Goal: Transaction & Acquisition: Book appointment/travel/reservation

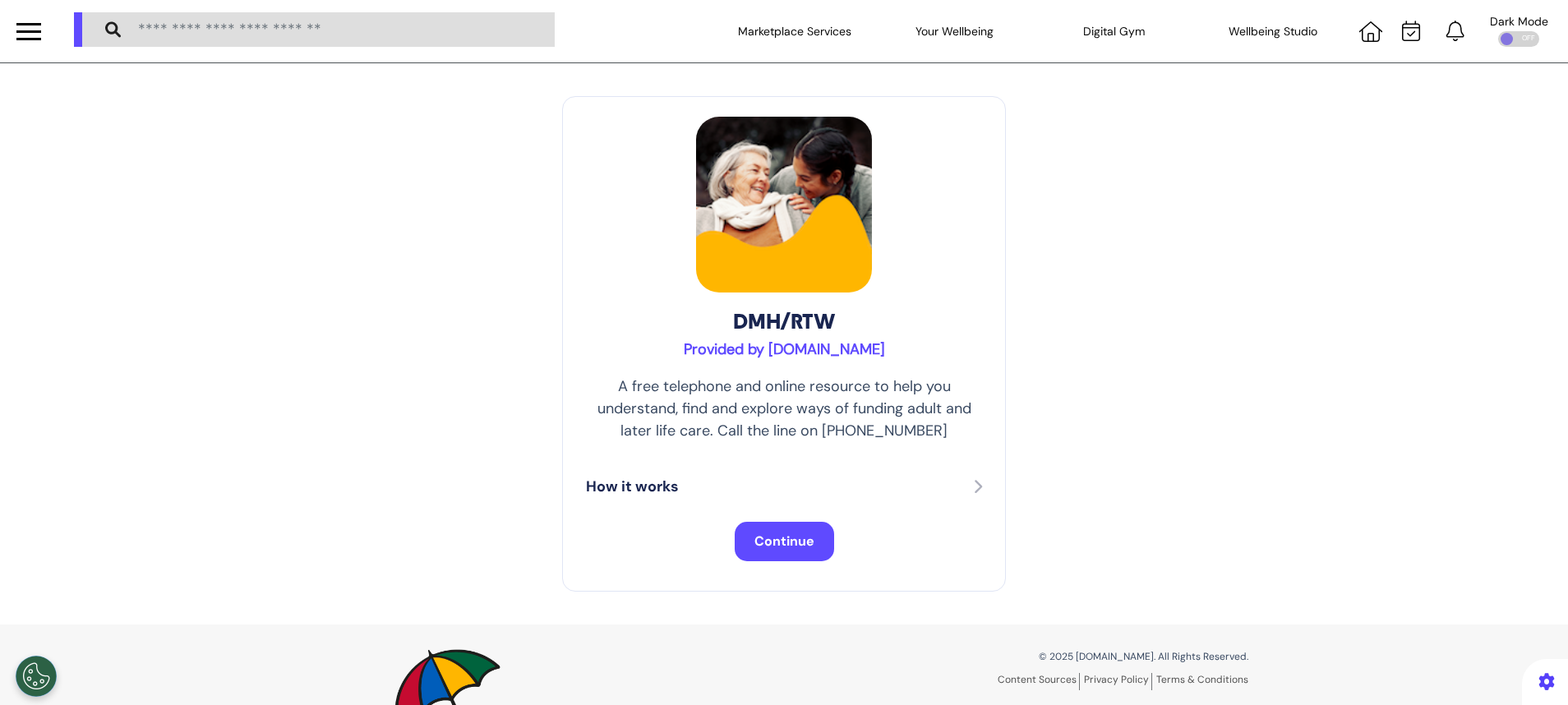
click at [776, 530] on button "Continue" at bounding box center [784, 541] width 100 height 40
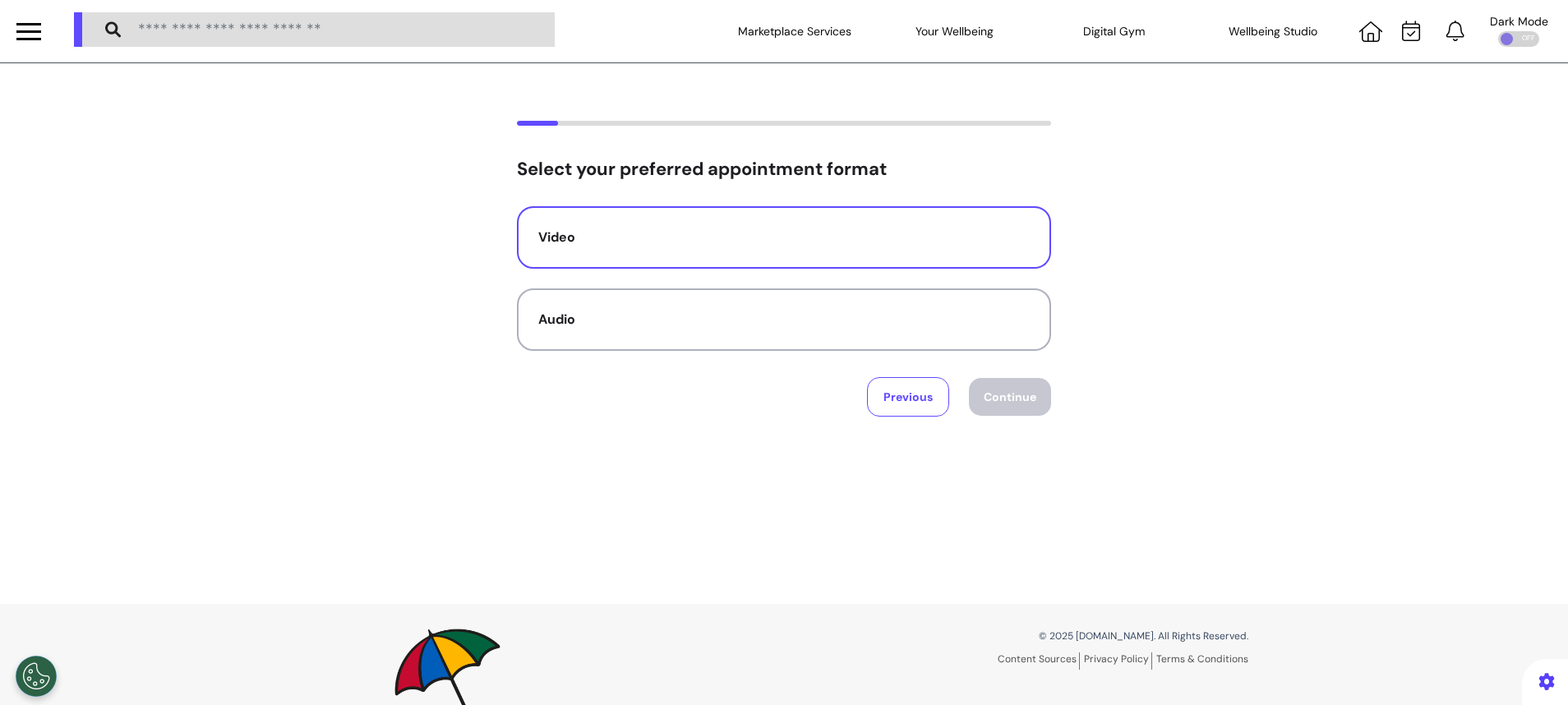
click at [793, 260] on button "Video" at bounding box center [784, 237] width 534 height 63
click at [1000, 389] on button "Continue" at bounding box center [1009, 396] width 82 height 38
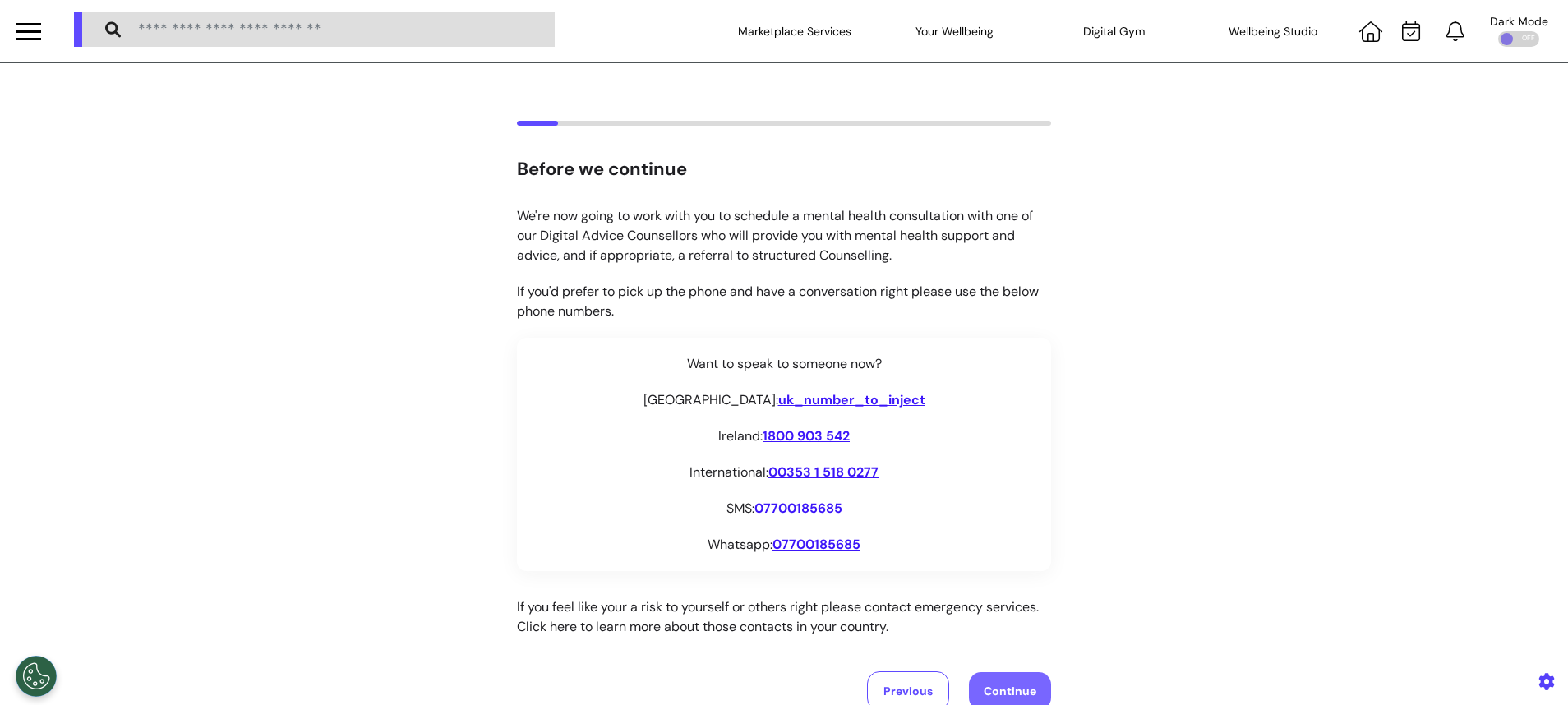
click at [1024, 684] on button "Continue" at bounding box center [1009, 691] width 82 height 38
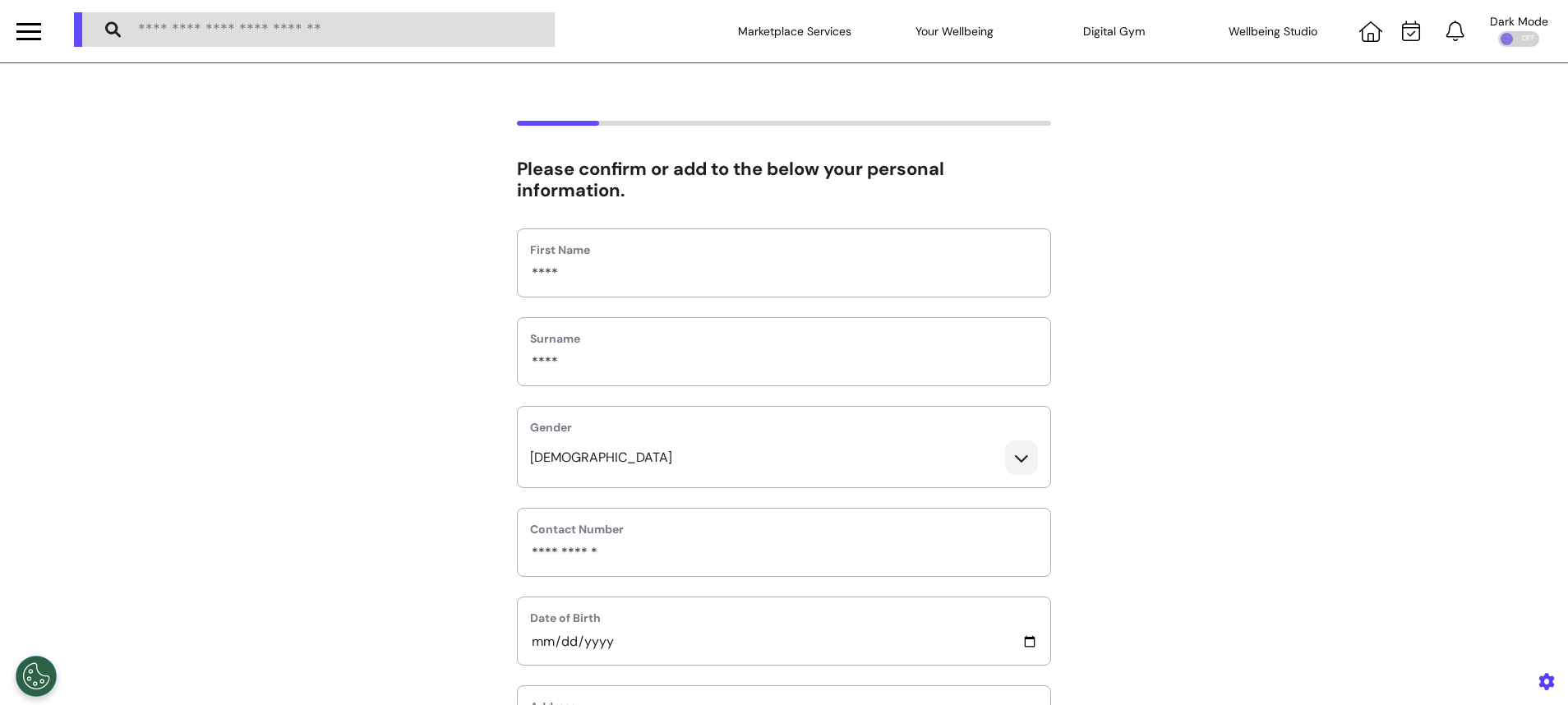
scroll to position [246, 0]
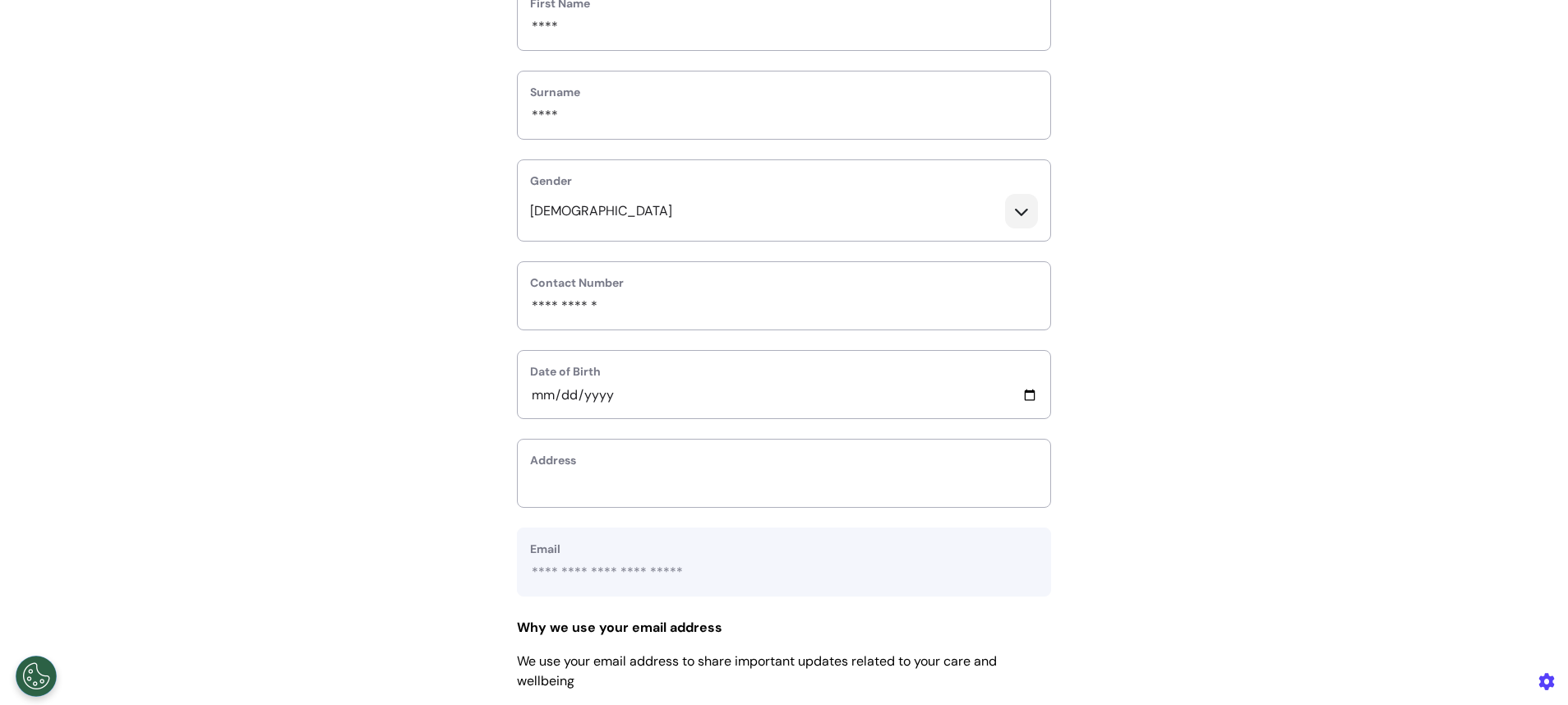
click at [978, 464] on label "Address" at bounding box center [784, 461] width 508 height 18
click at [793, 474] on input "text_area" at bounding box center [784, 484] width 508 height 21
type input "**********"
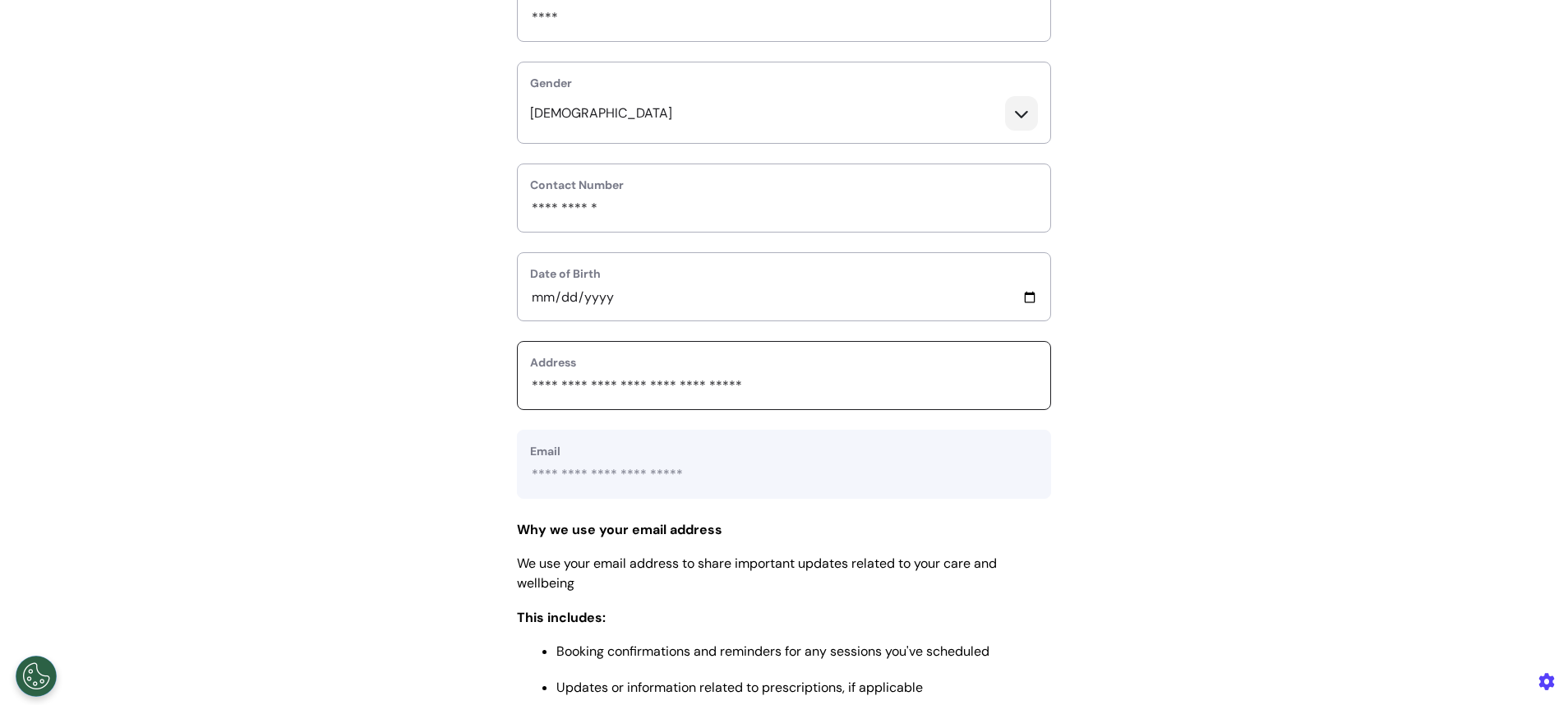
scroll to position [493, 0]
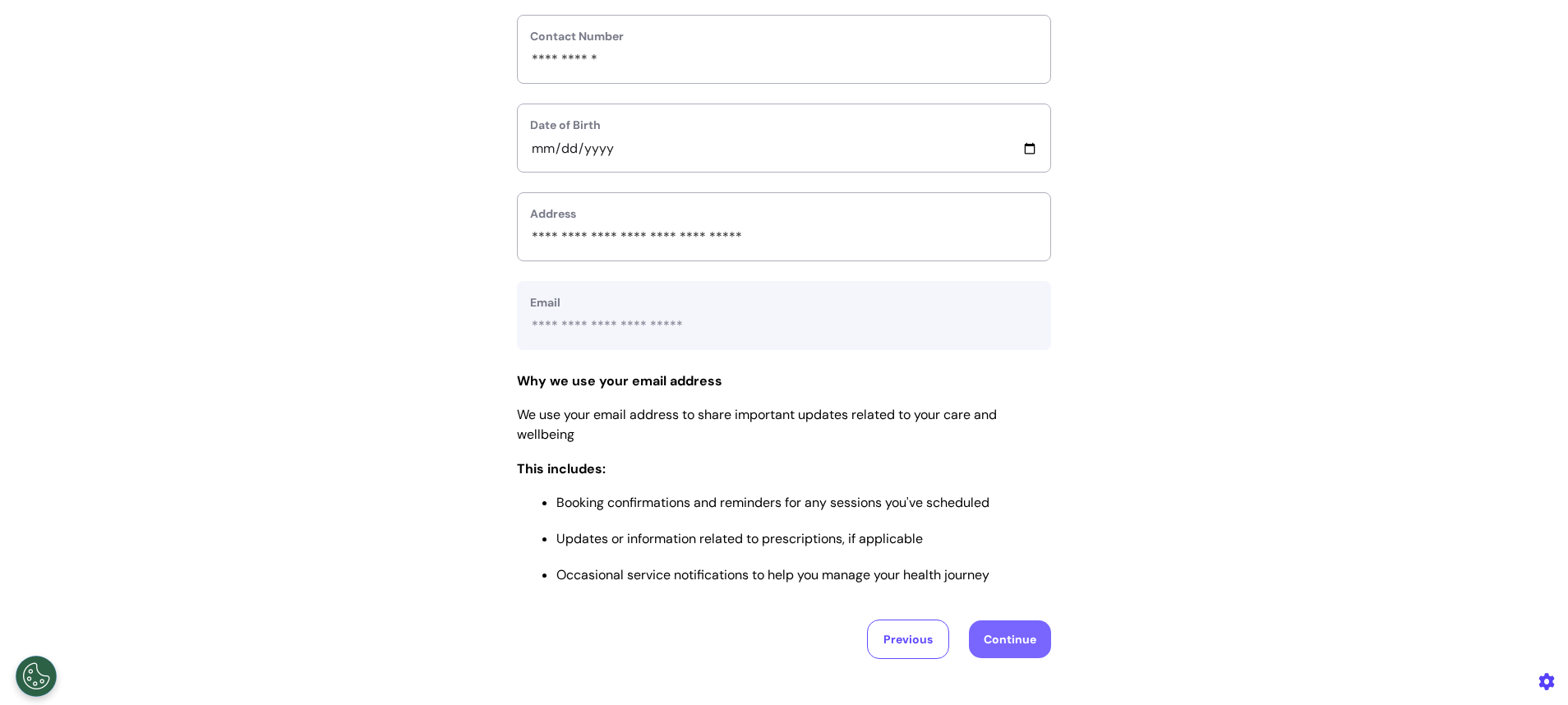
click at [1012, 638] on button "Continue" at bounding box center [1009, 639] width 82 height 38
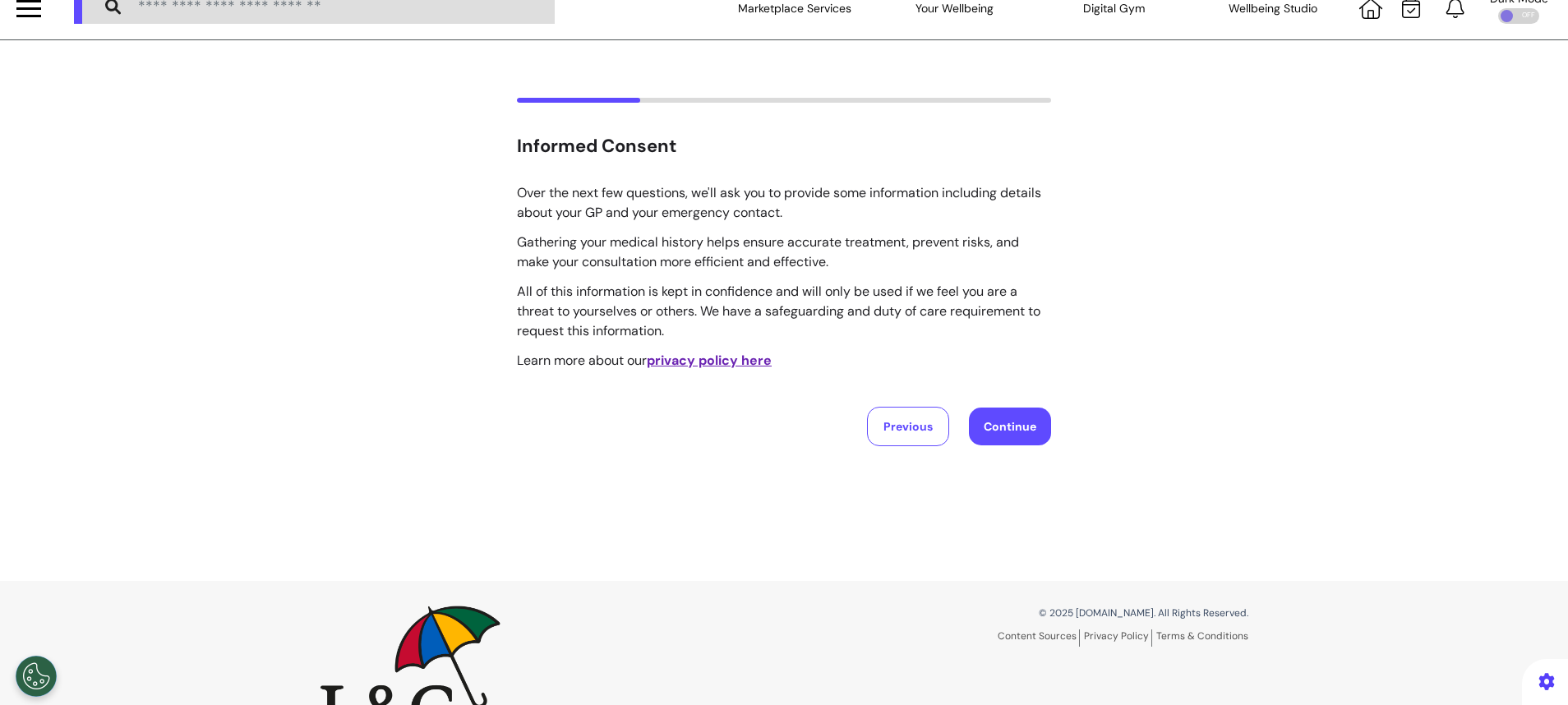
scroll to position [0, 0]
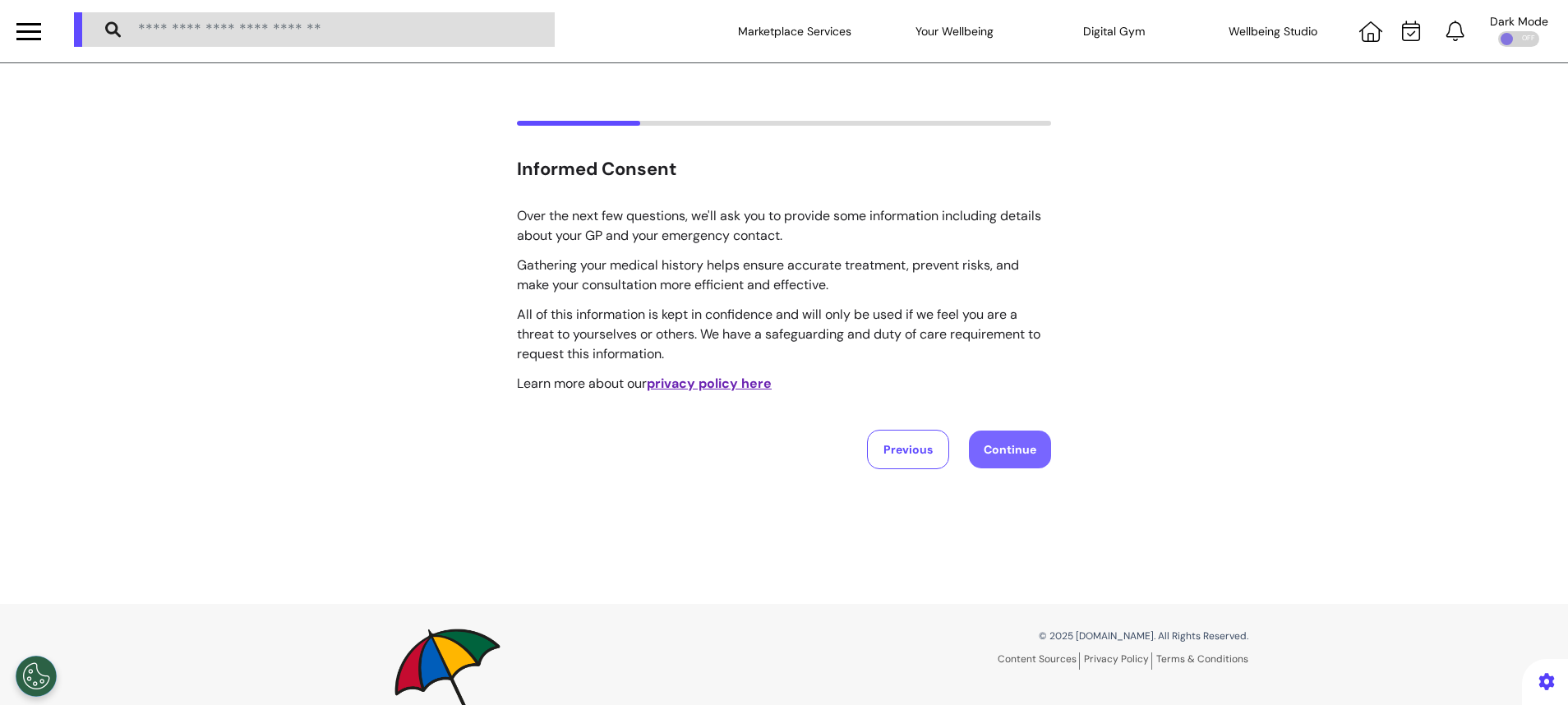
click at [1009, 447] on button "Continue" at bounding box center [1009, 449] width 82 height 38
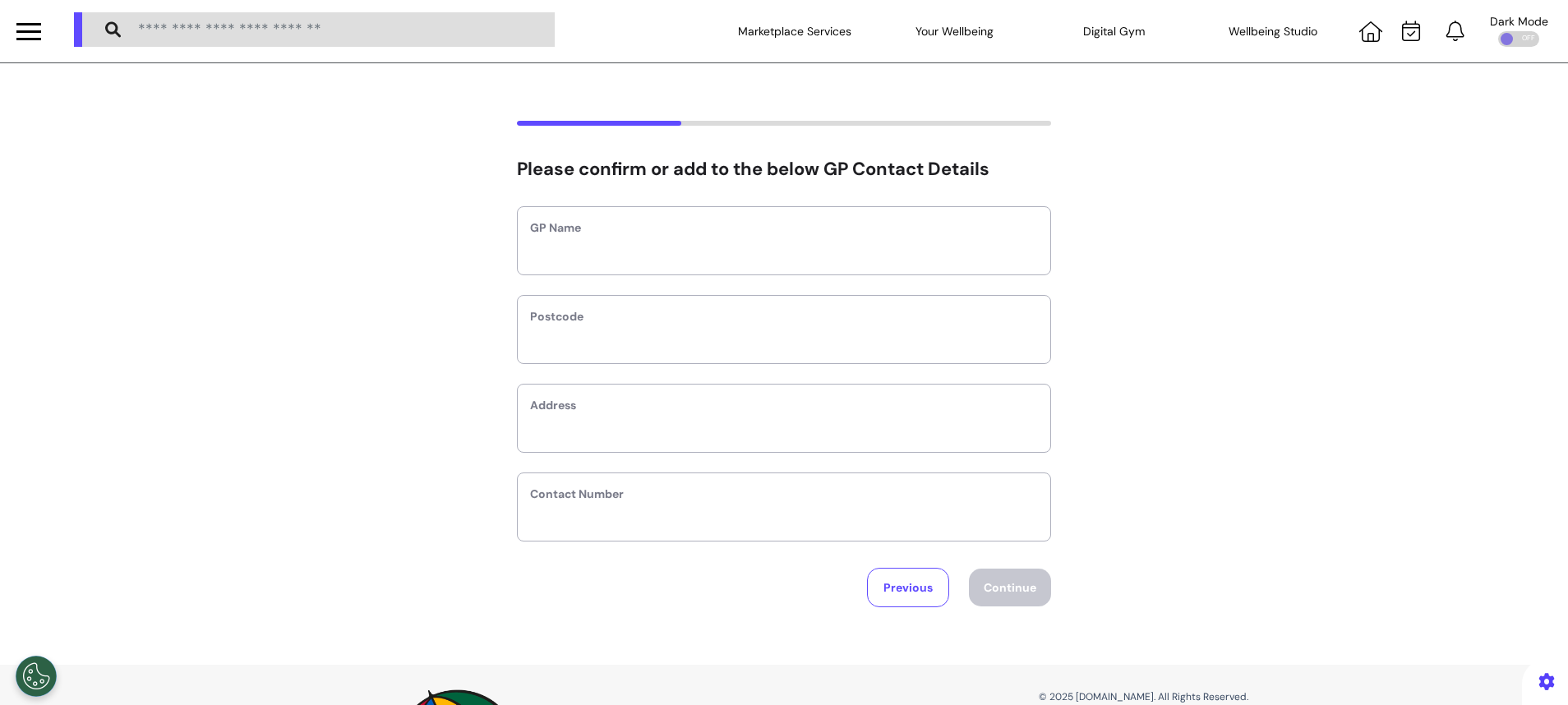
click at [854, 232] on label "GP Name" at bounding box center [784, 229] width 508 height 18
click at [836, 251] on input "text" at bounding box center [784, 251] width 508 height 21
click at [768, 349] on input "text" at bounding box center [784, 340] width 508 height 21
type input "*******"
type input "****"
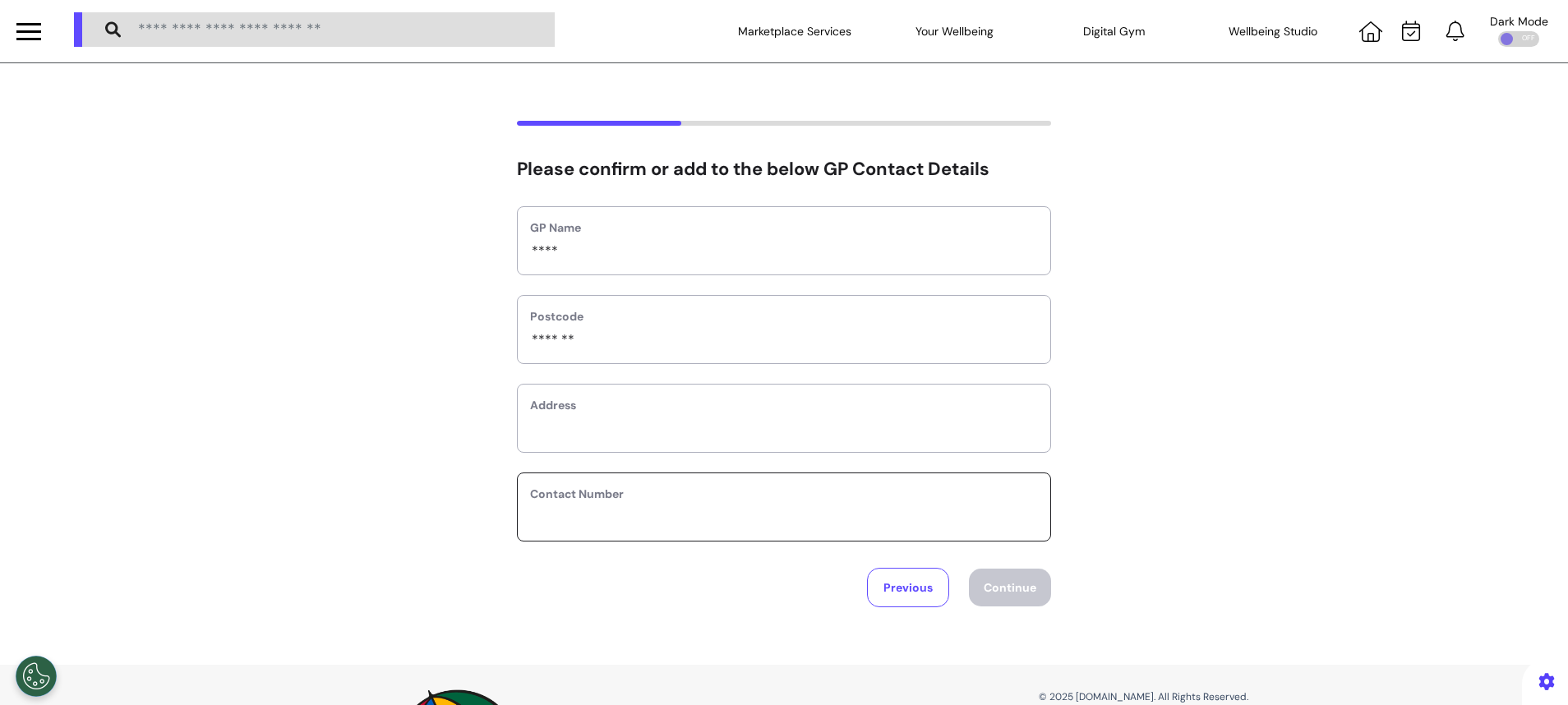
type input "**********"
click at [1013, 575] on button "Continue" at bounding box center [1009, 588] width 82 height 38
select select "******"
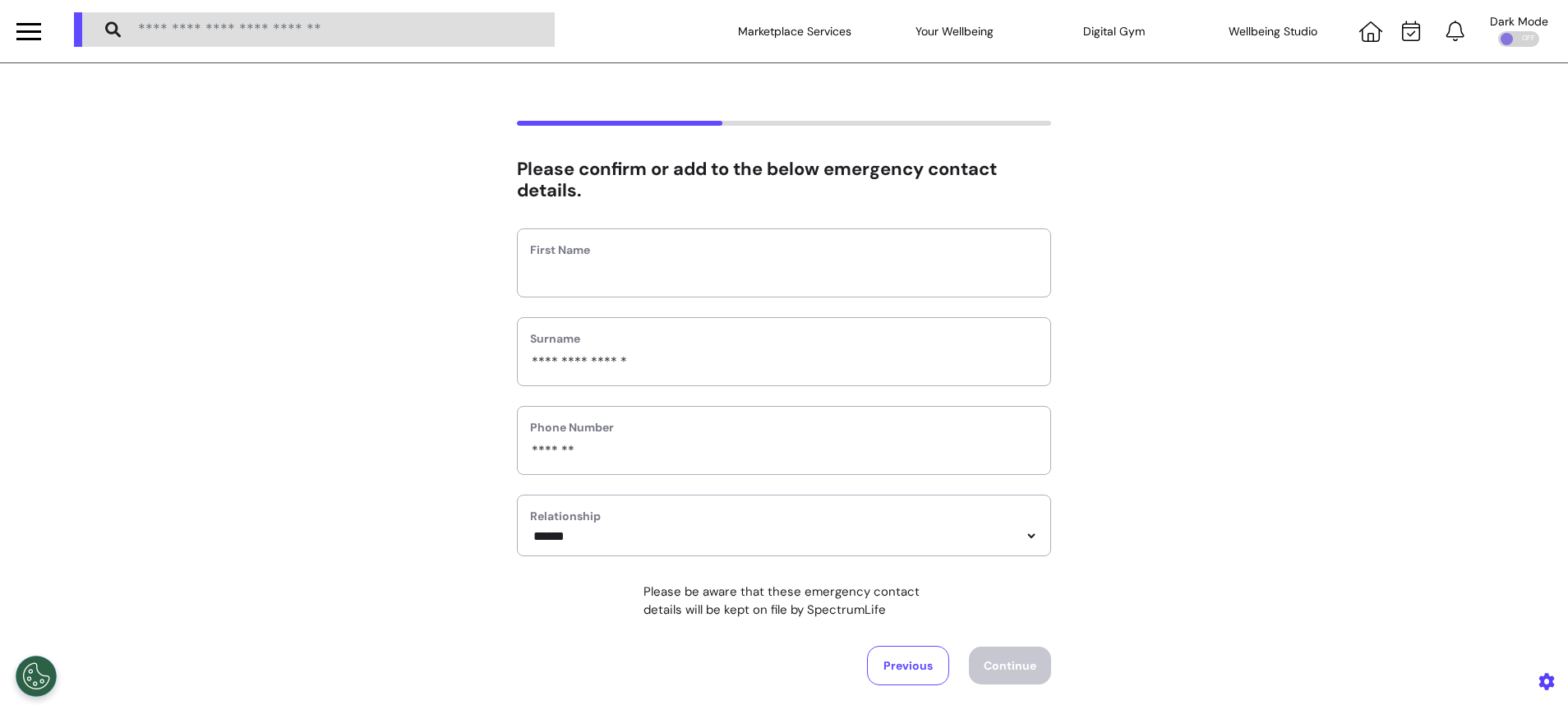
click at [769, 287] on div "First Name" at bounding box center [784, 263] width 534 height 69
click at [770, 281] on input "text" at bounding box center [784, 274] width 508 height 21
type input "*******"
click at [992, 657] on button "Continue" at bounding box center [1009, 665] width 82 height 38
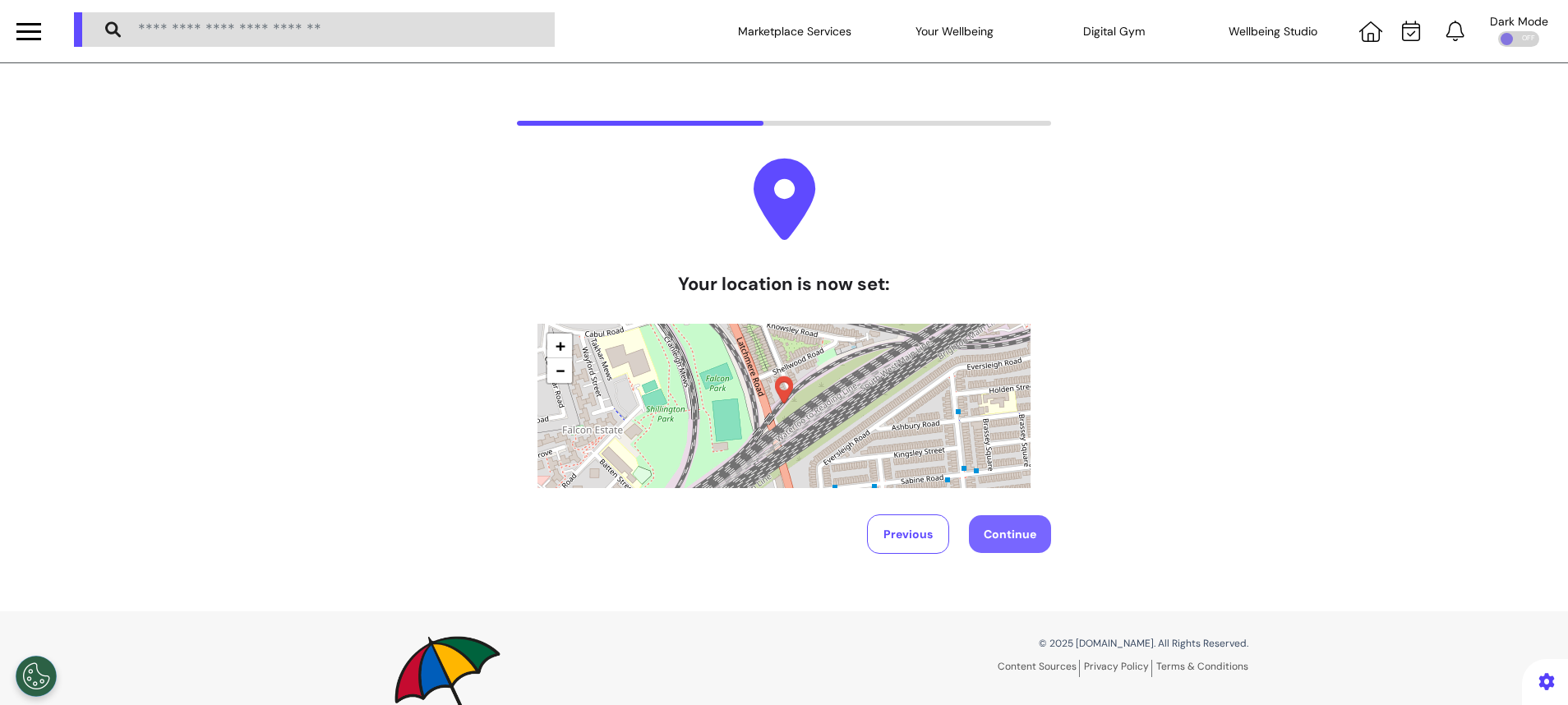
click at [1020, 527] on button "Continue" at bounding box center [1009, 534] width 82 height 38
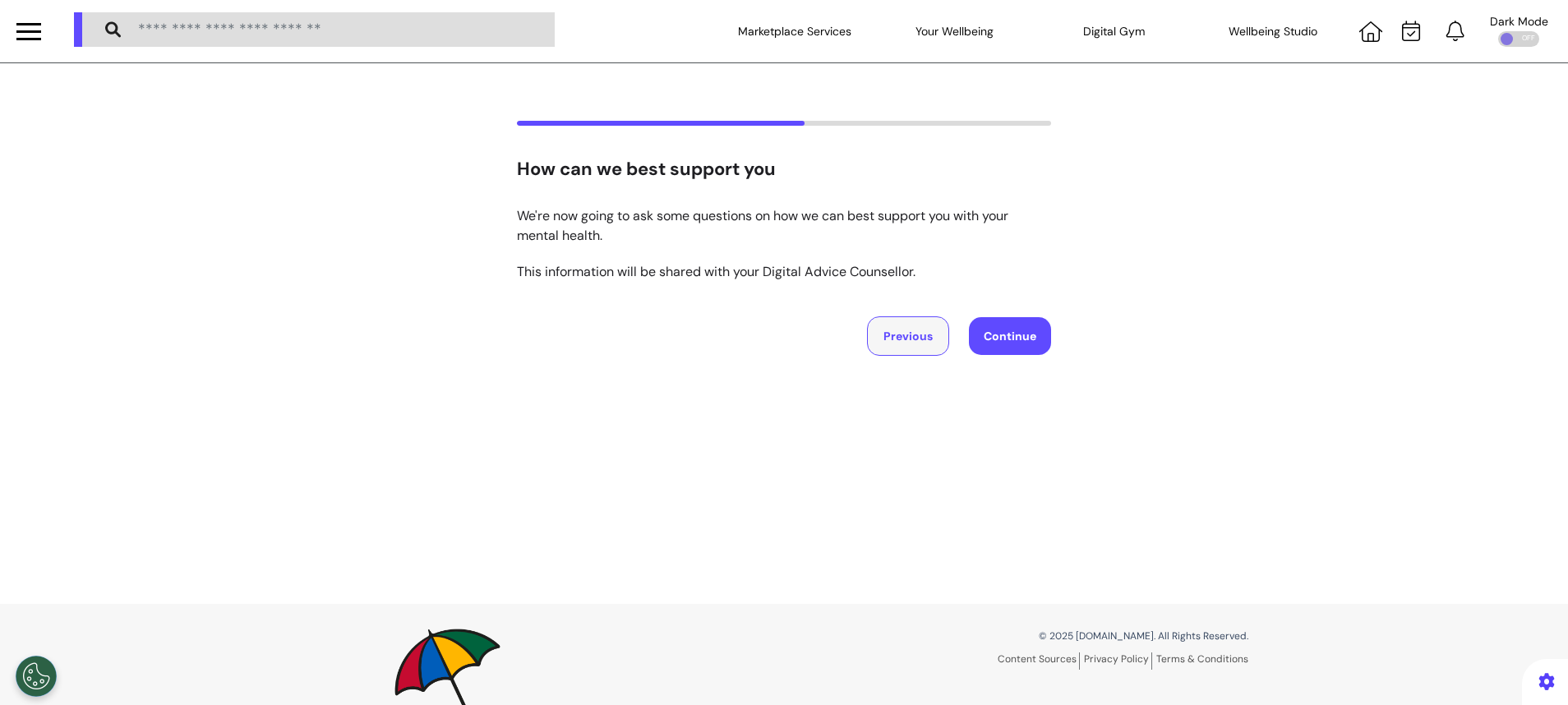
click at [907, 339] on button "Previous" at bounding box center [908, 336] width 82 height 40
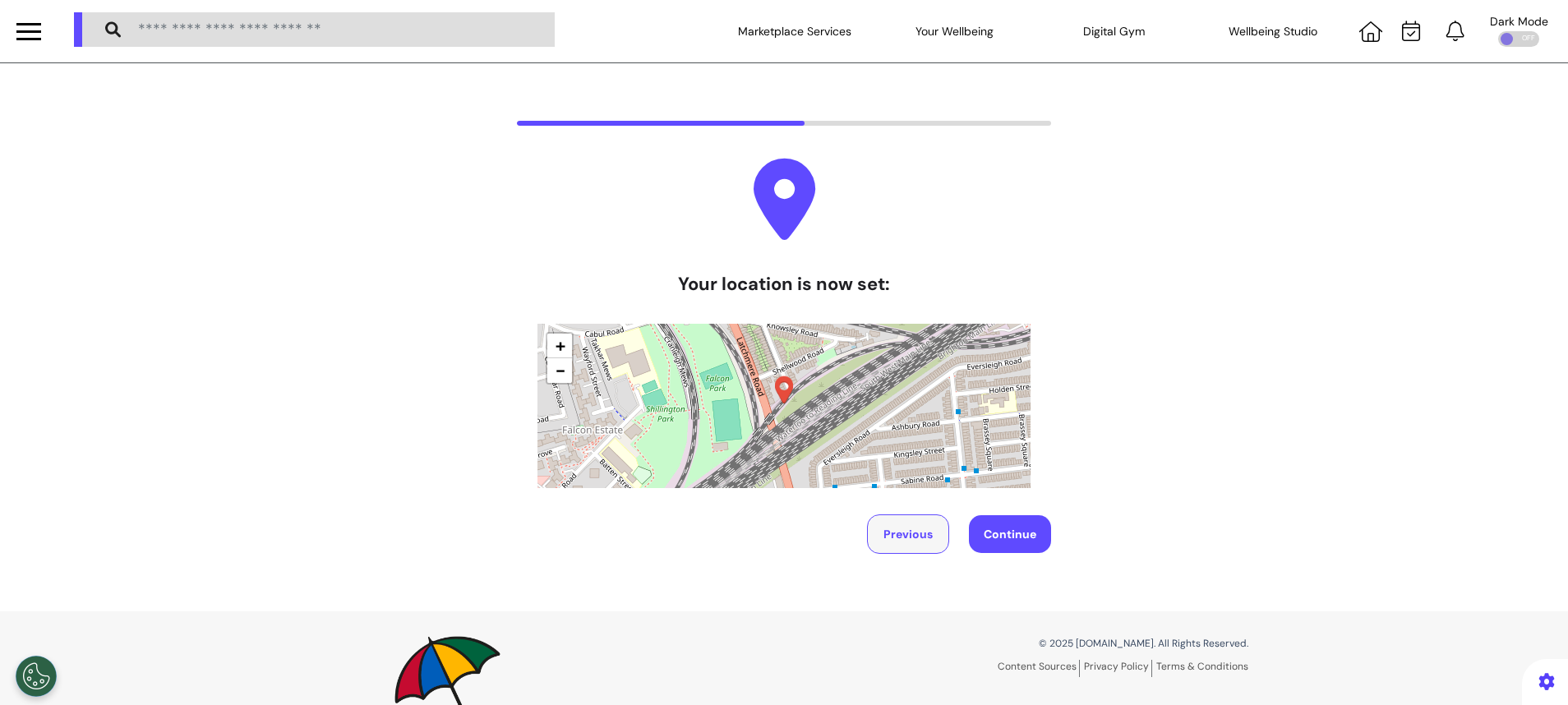
click at [898, 529] on button "Previous" at bounding box center [908, 534] width 82 height 40
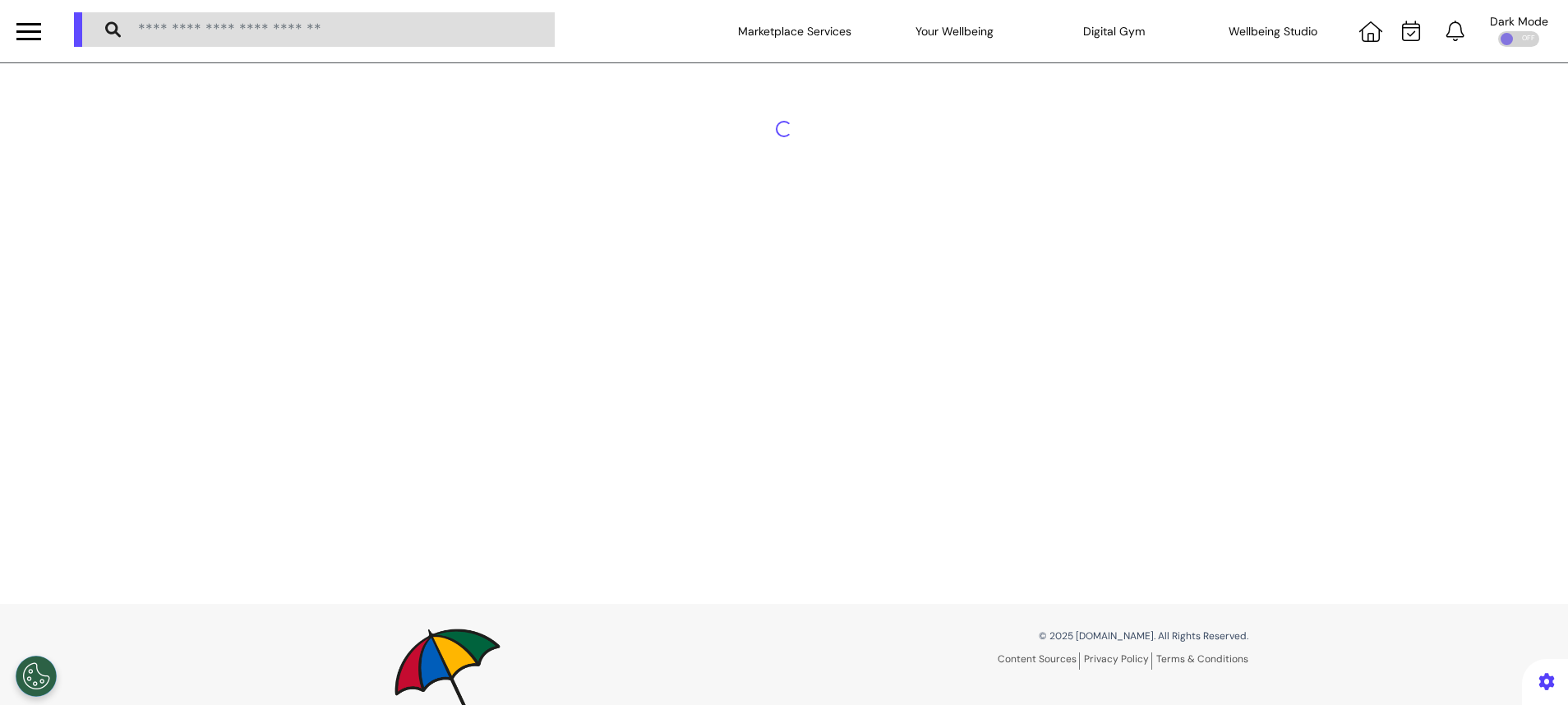
select select "******"
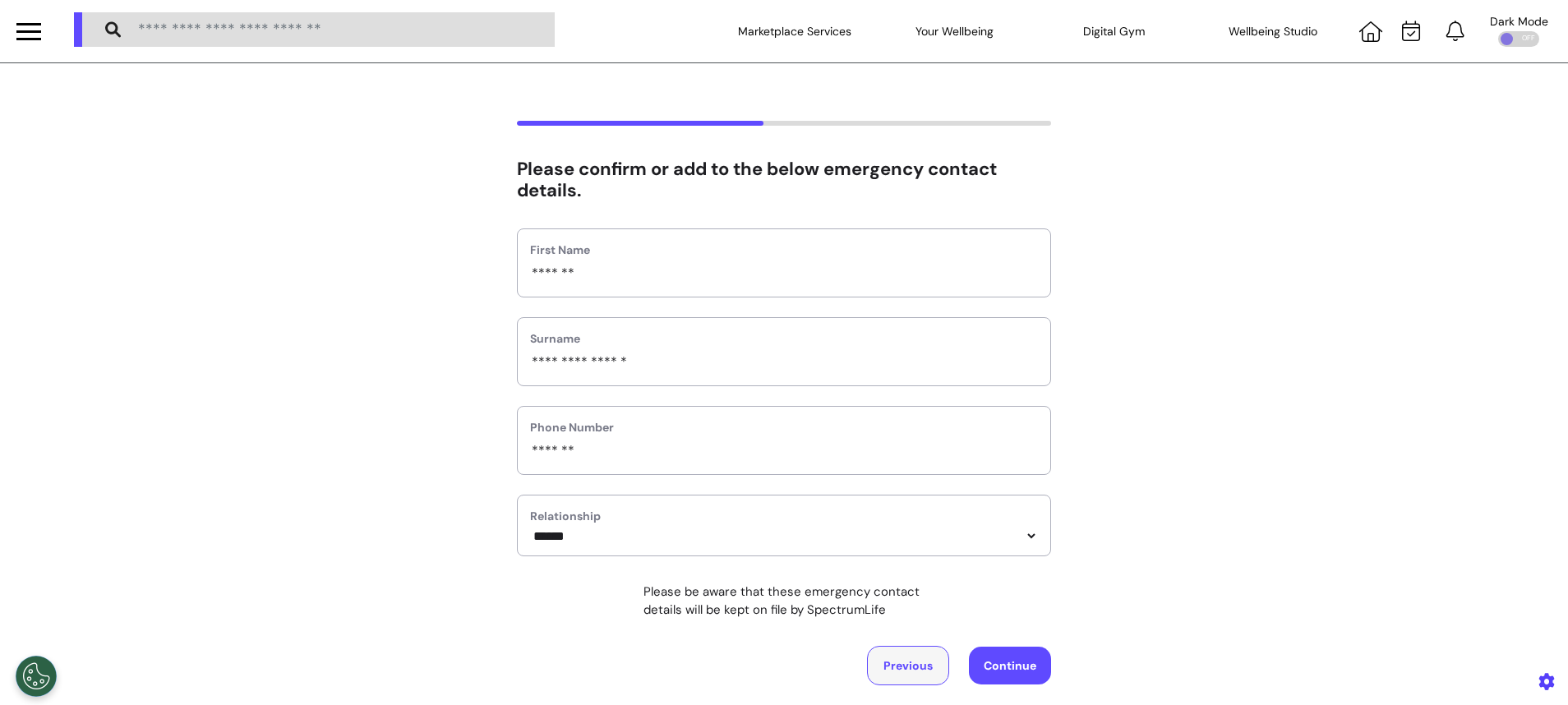
click at [881, 662] on button "Previous" at bounding box center [908, 665] width 82 height 40
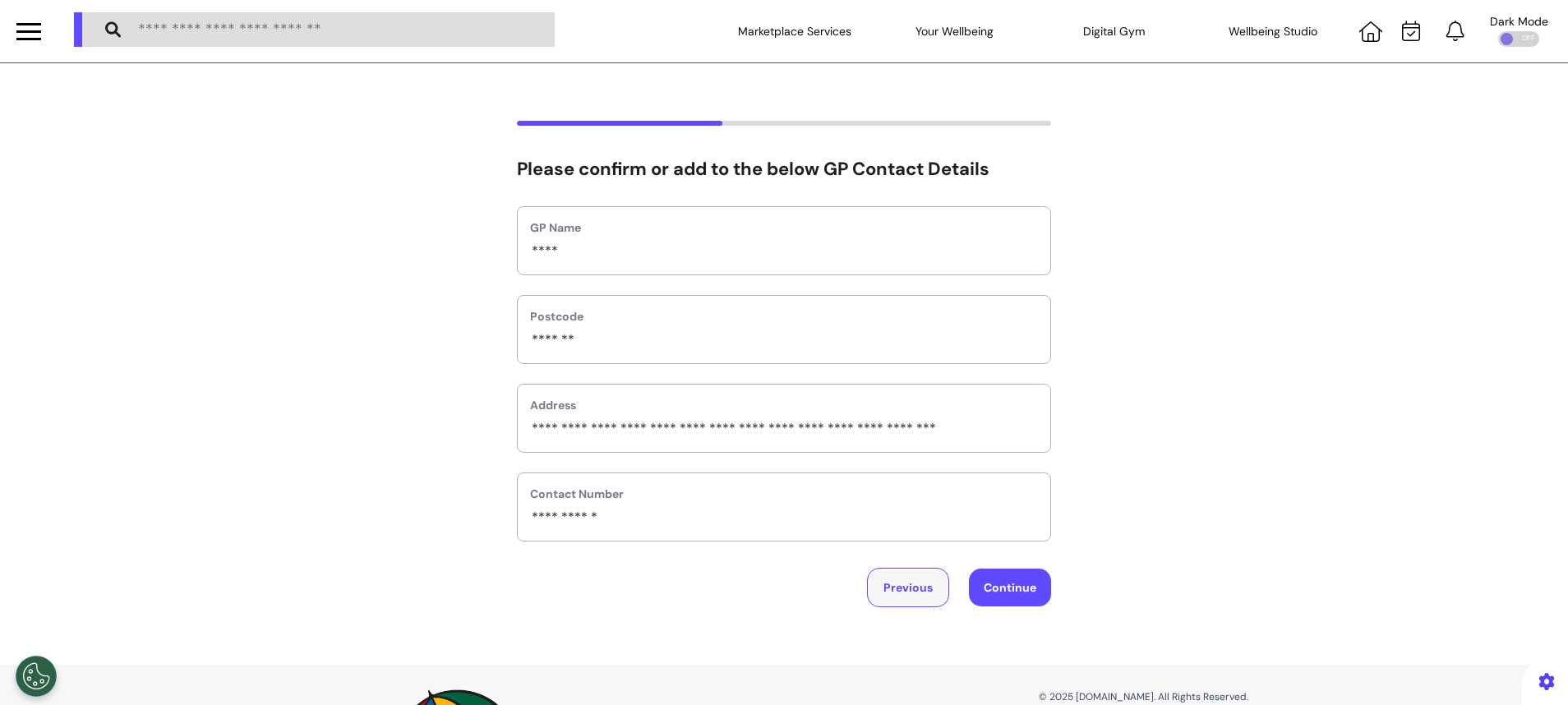
click at [904, 581] on button "Previous" at bounding box center [908, 588] width 82 height 40
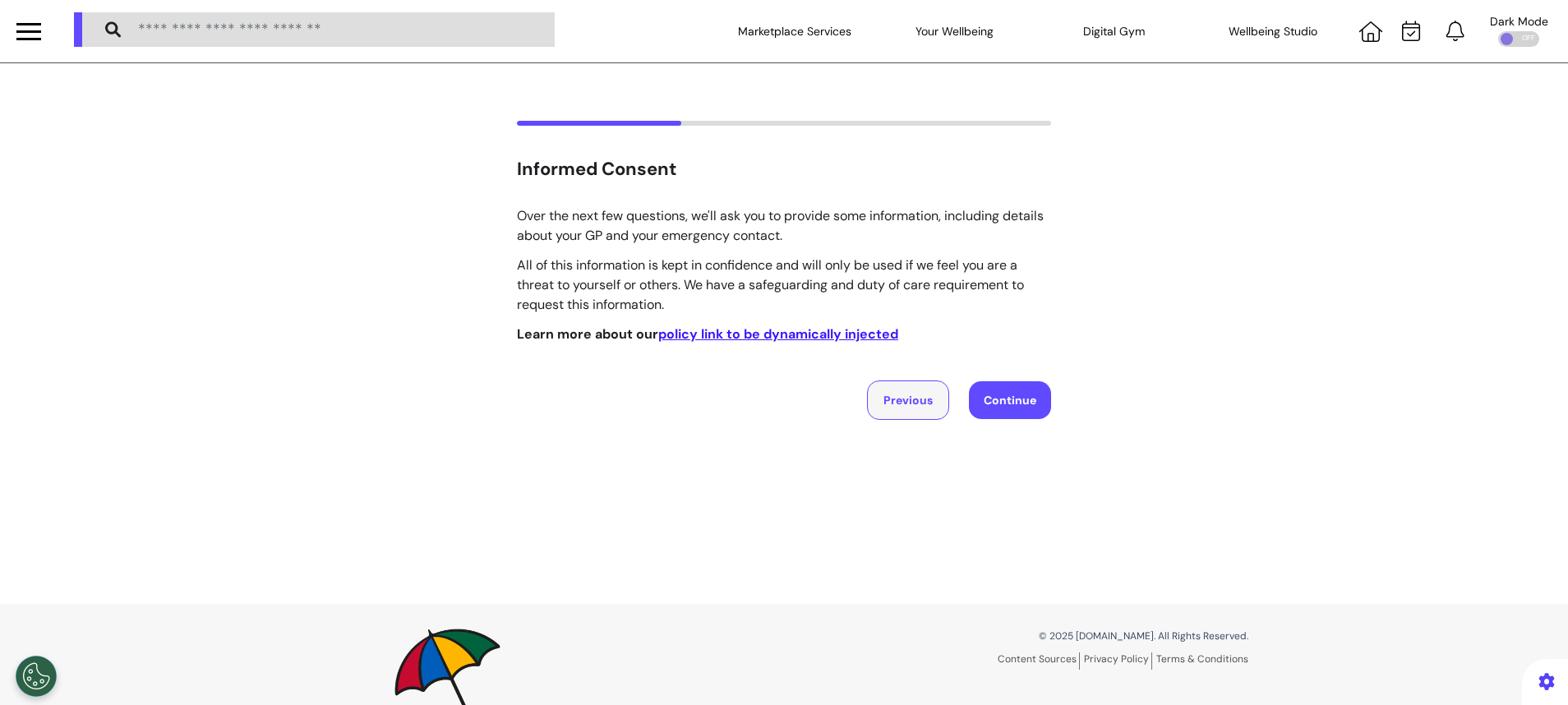
click at [882, 401] on button "Previous" at bounding box center [908, 400] width 82 height 40
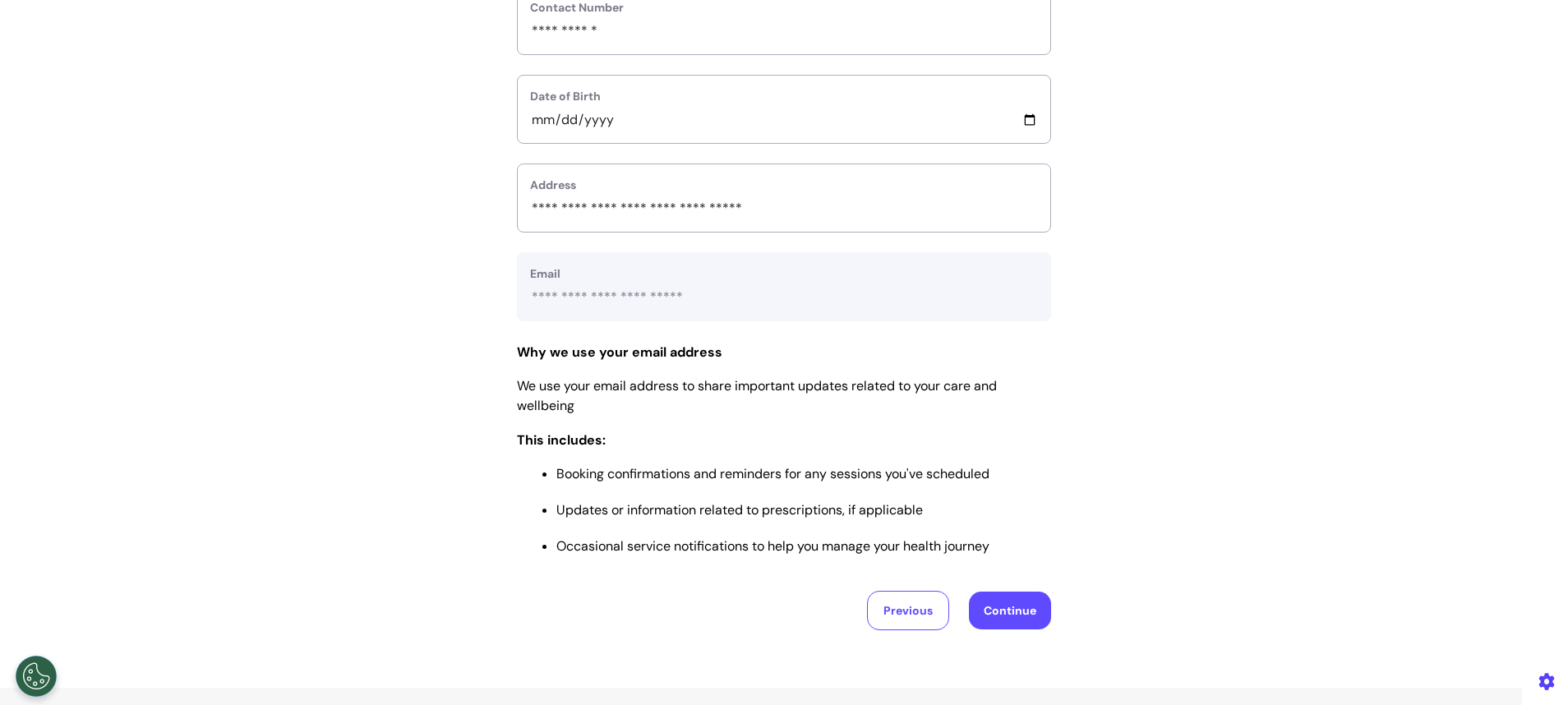
scroll to position [617, 0]
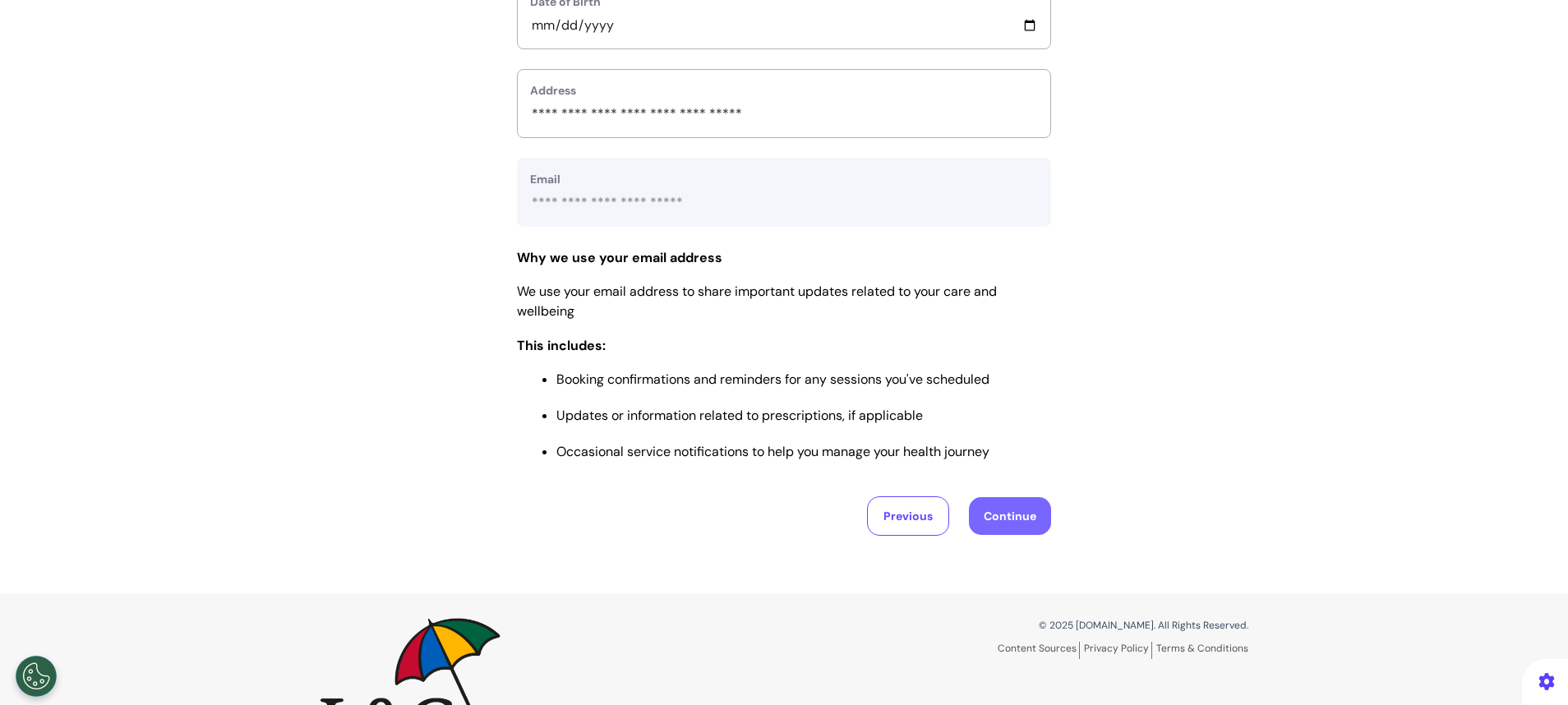
click at [979, 528] on button "Continue" at bounding box center [1009, 515] width 82 height 38
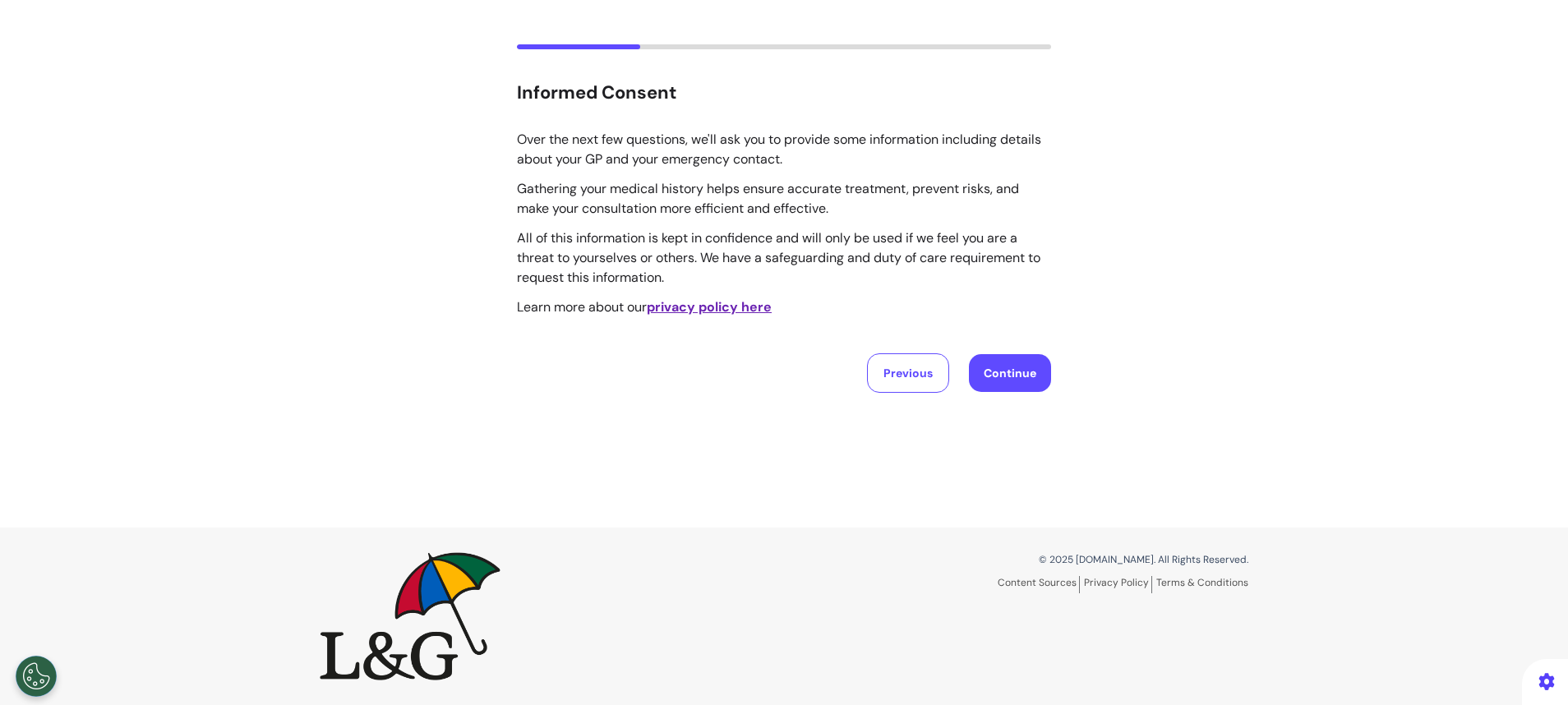
scroll to position [77, 0]
click at [1003, 382] on button "Continue" at bounding box center [1009, 372] width 82 height 38
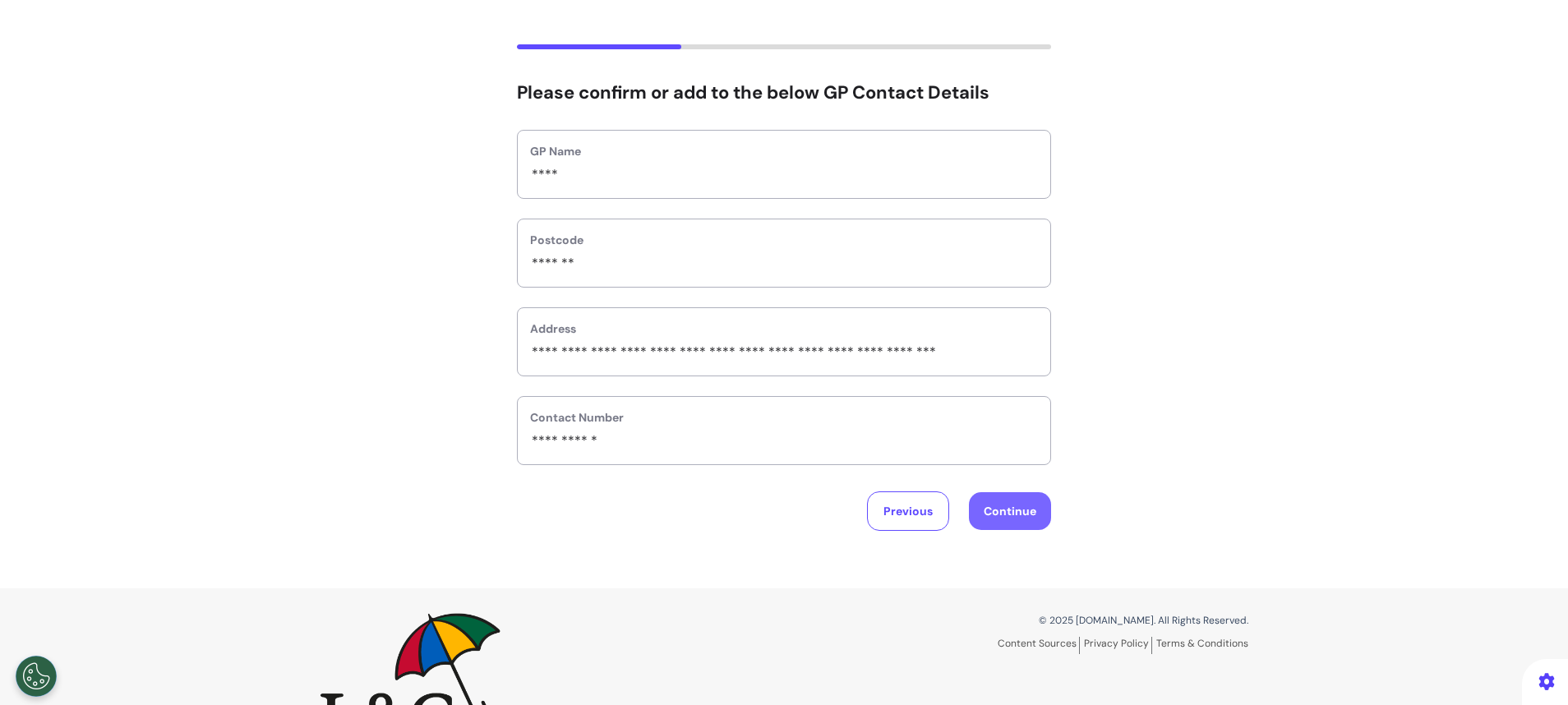
click at [990, 505] on button "Continue" at bounding box center [1009, 511] width 82 height 38
select select "******"
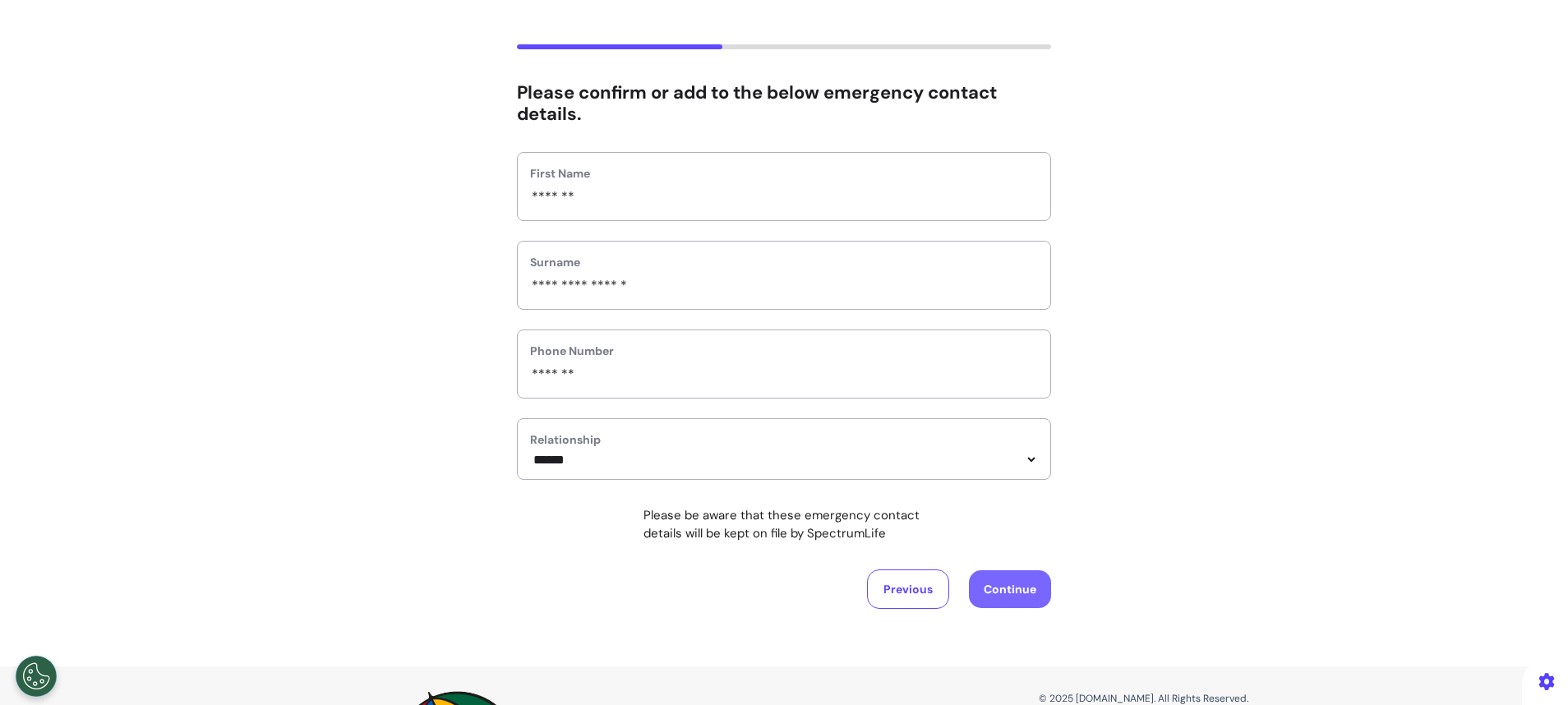
click at [1005, 594] on button "Continue" at bounding box center [1009, 589] width 82 height 38
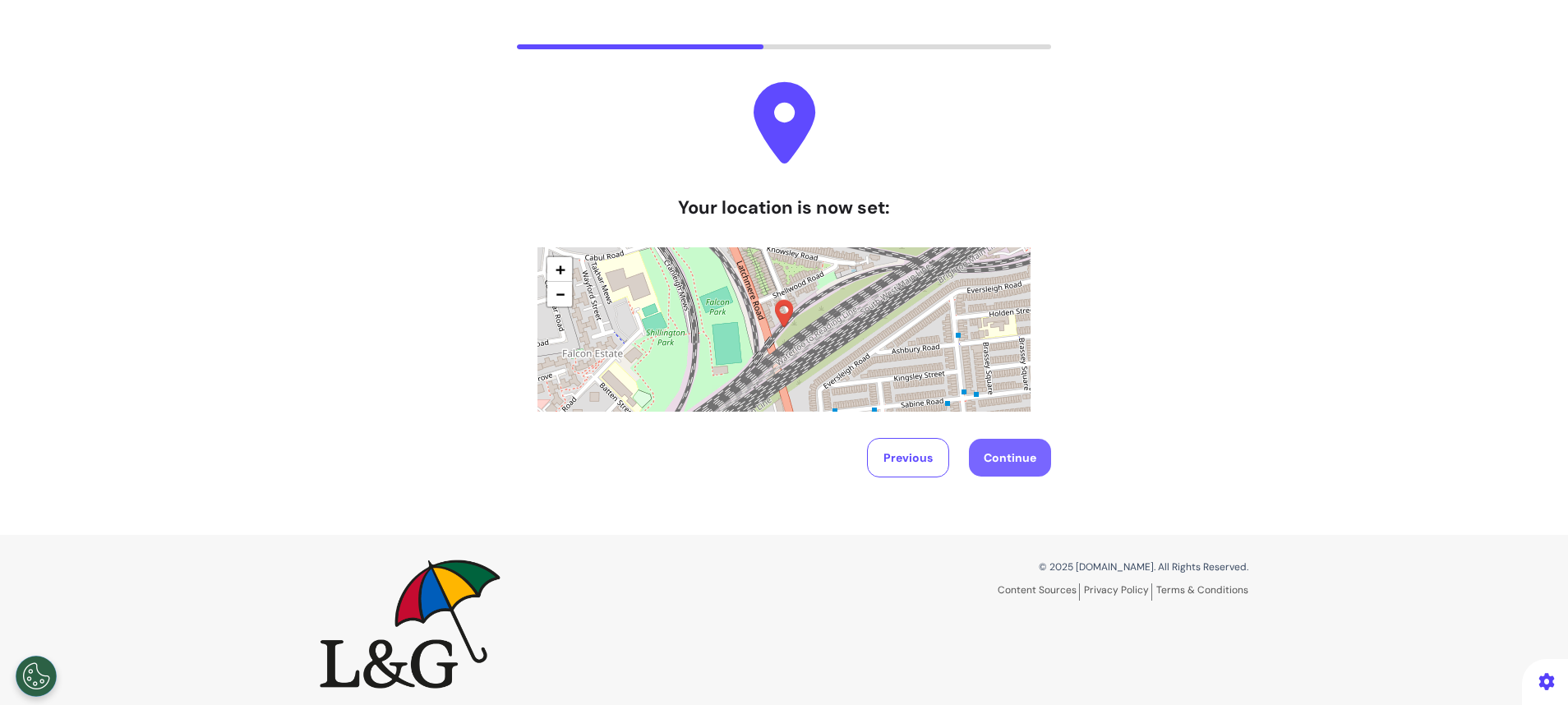
click at [1018, 465] on button "Continue" at bounding box center [1009, 457] width 82 height 38
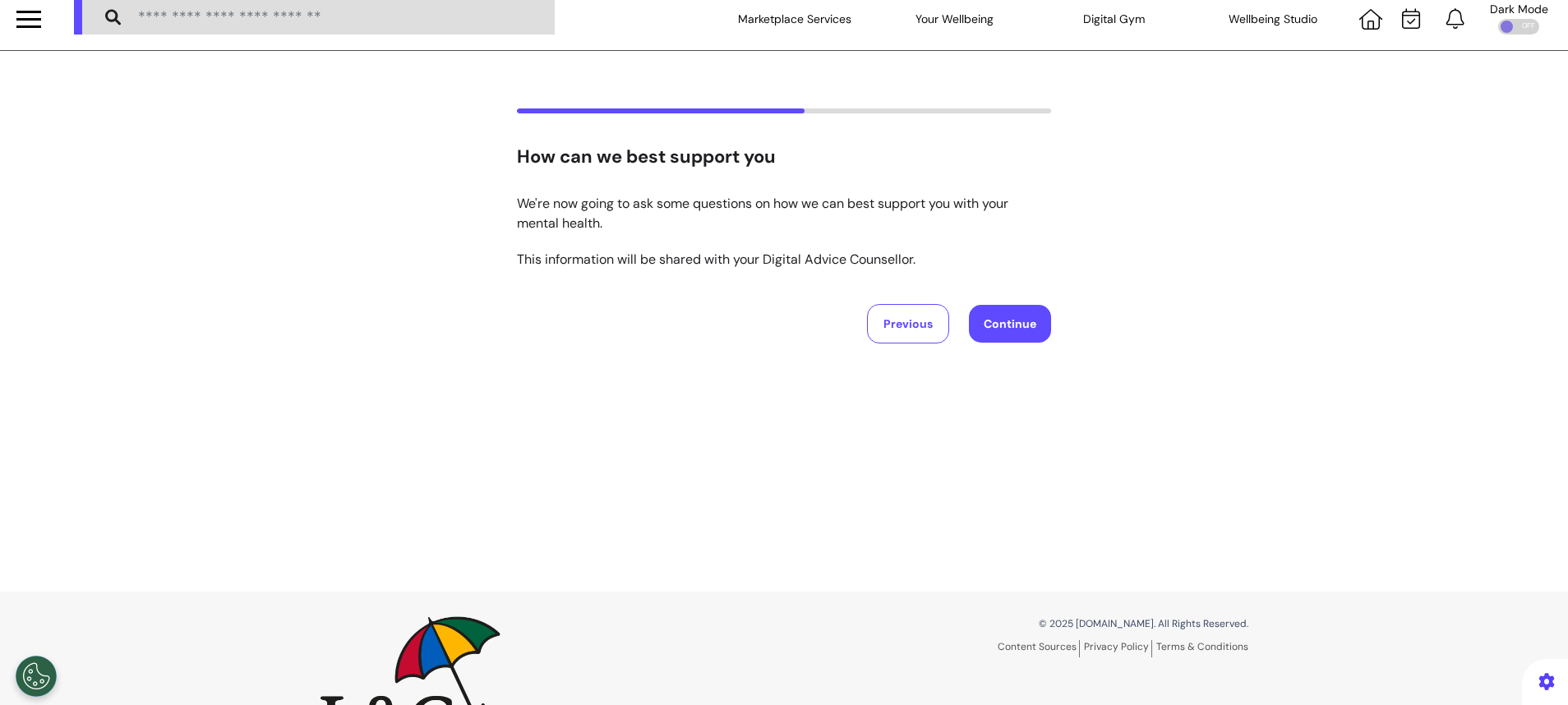
scroll to position [0, 0]
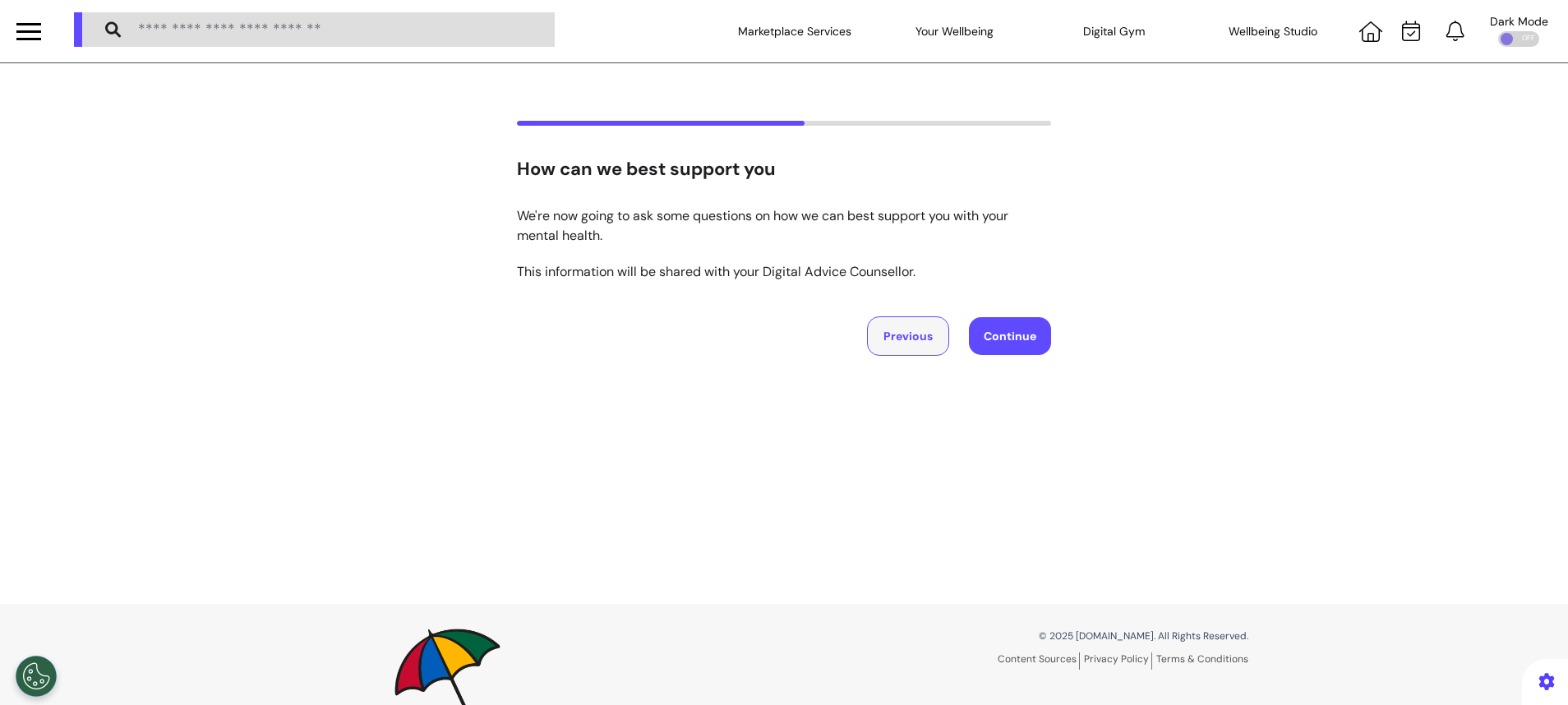
click at [925, 339] on button "Previous" at bounding box center [908, 336] width 82 height 40
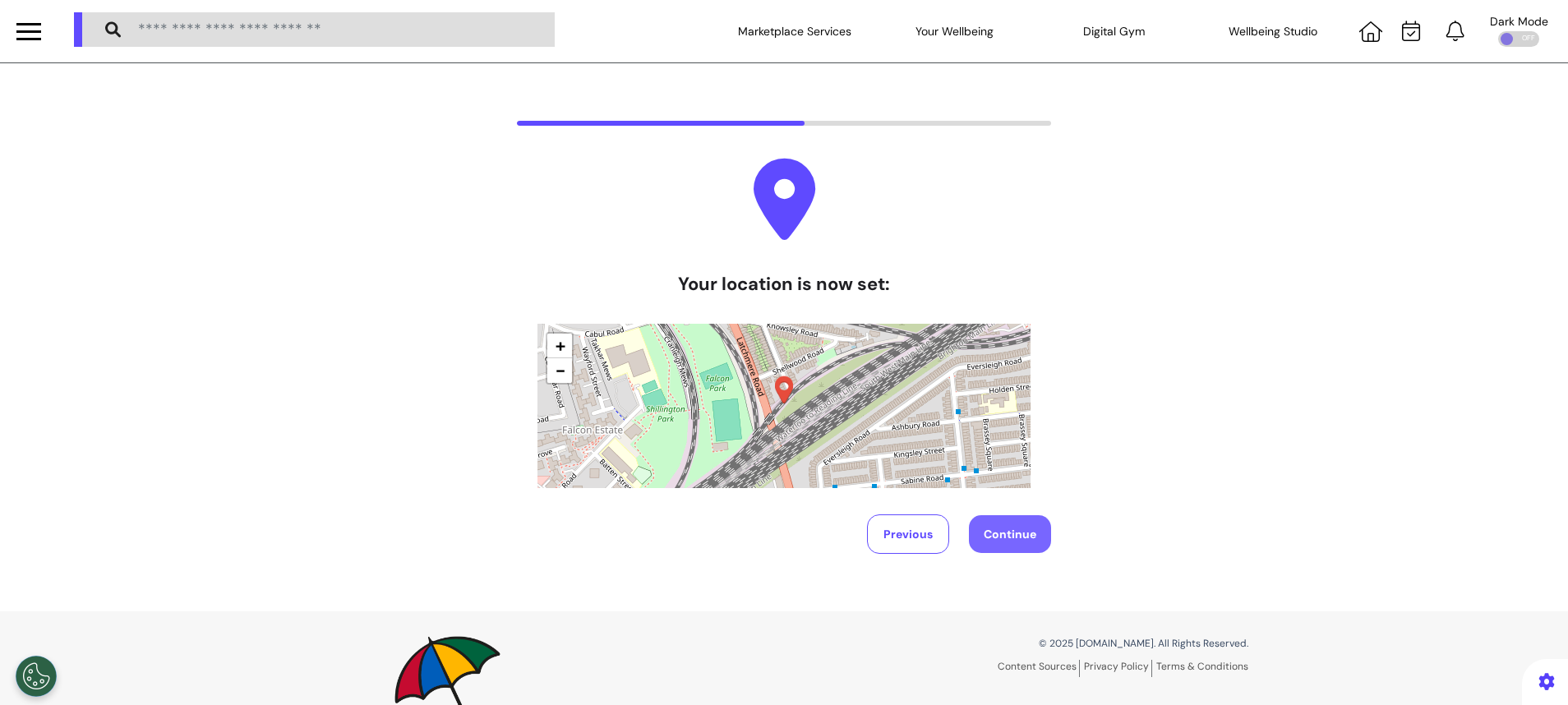
click at [1002, 523] on button "Continue" at bounding box center [1009, 534] width 82 height 38
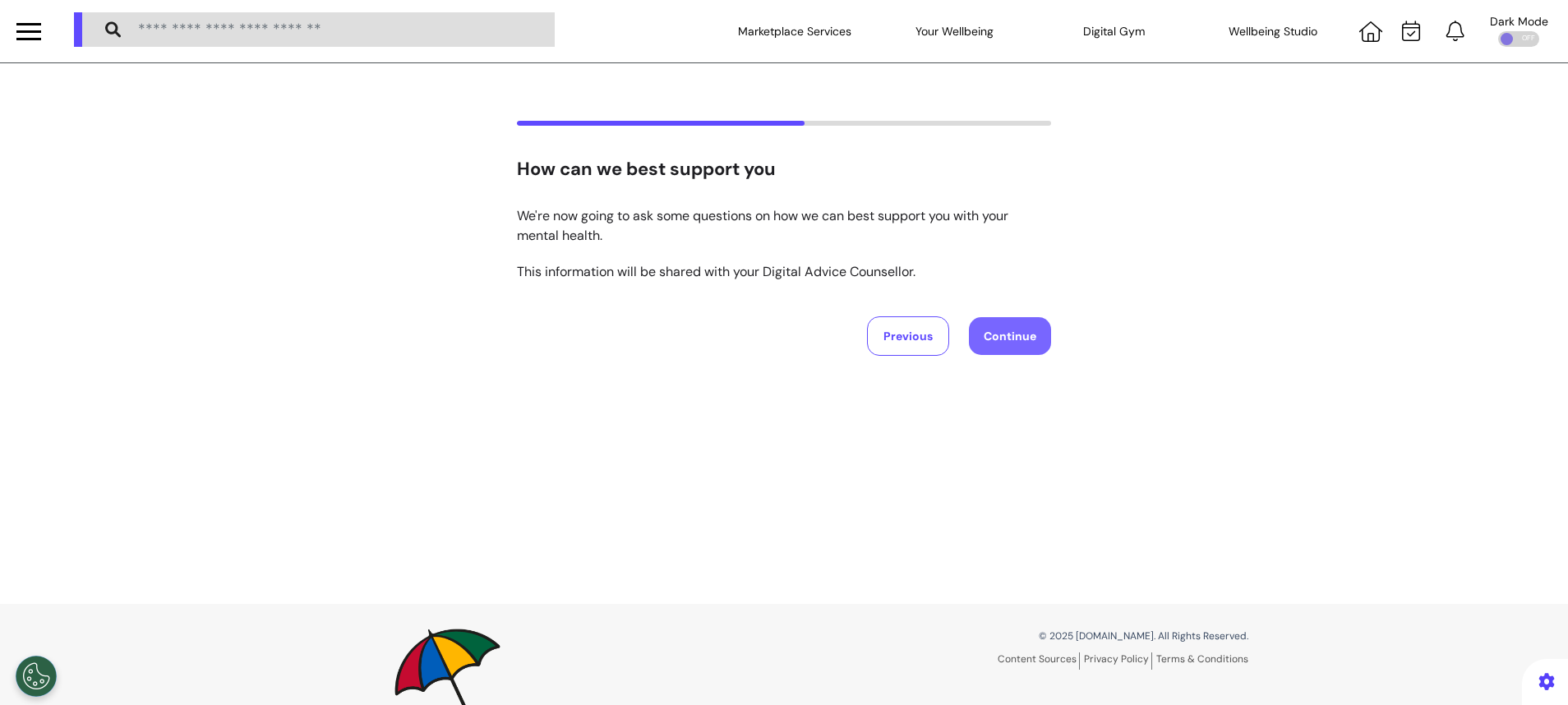
click at [1009, 340] on button "Continue" at bounding box center [1009, 336] width 82 height 38
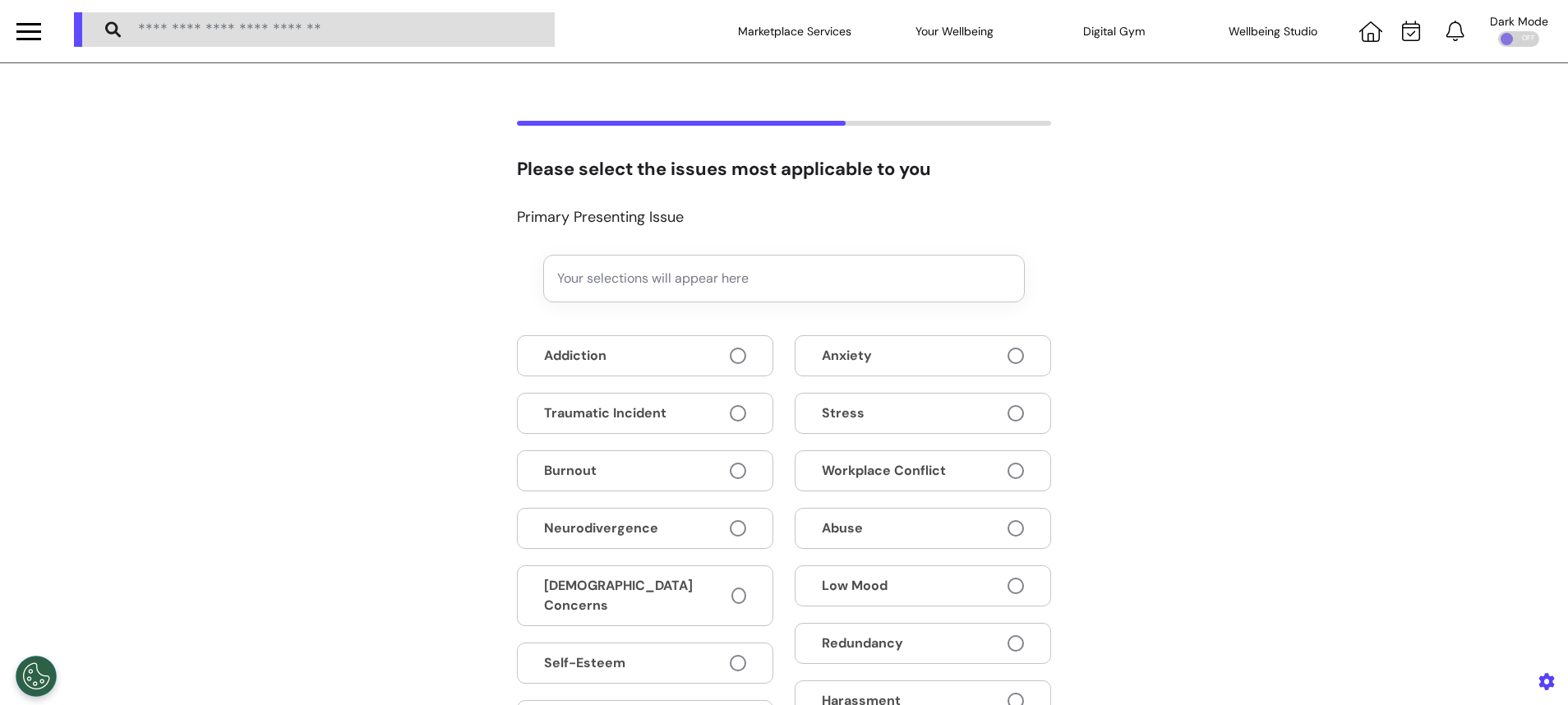
click at [1008, 353] on span at bounding box center [1016, 356] width 17 height 17
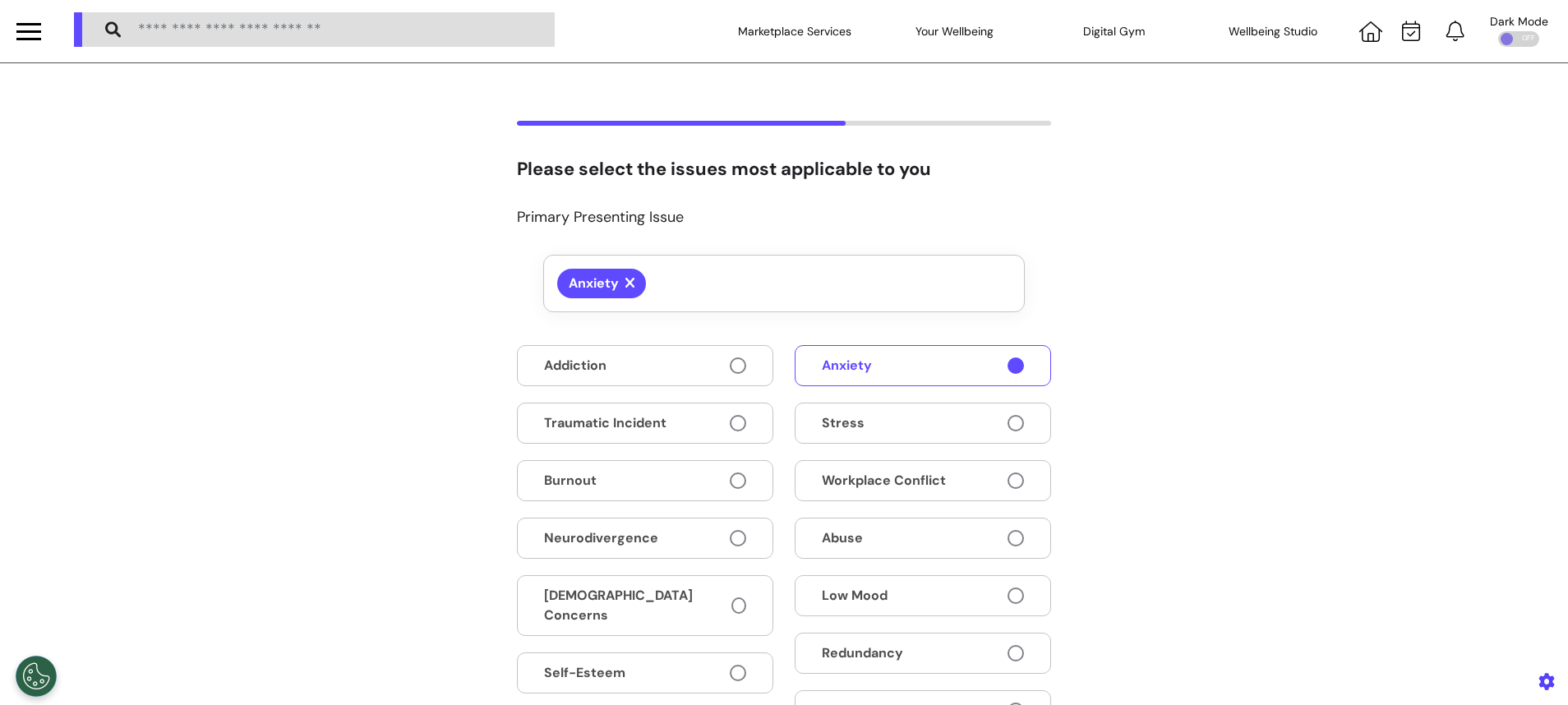
drag, startPoint x: 976, startPoint y: 425, endPoint x: 980, endPoint y: 487, distance: 62.1
click at [979, 429] on button "Stress" at bounding box center [923, 423] width 257 height 41
click at [1010, 602] on span at bounding box center [1016, 596] width 17 height 17
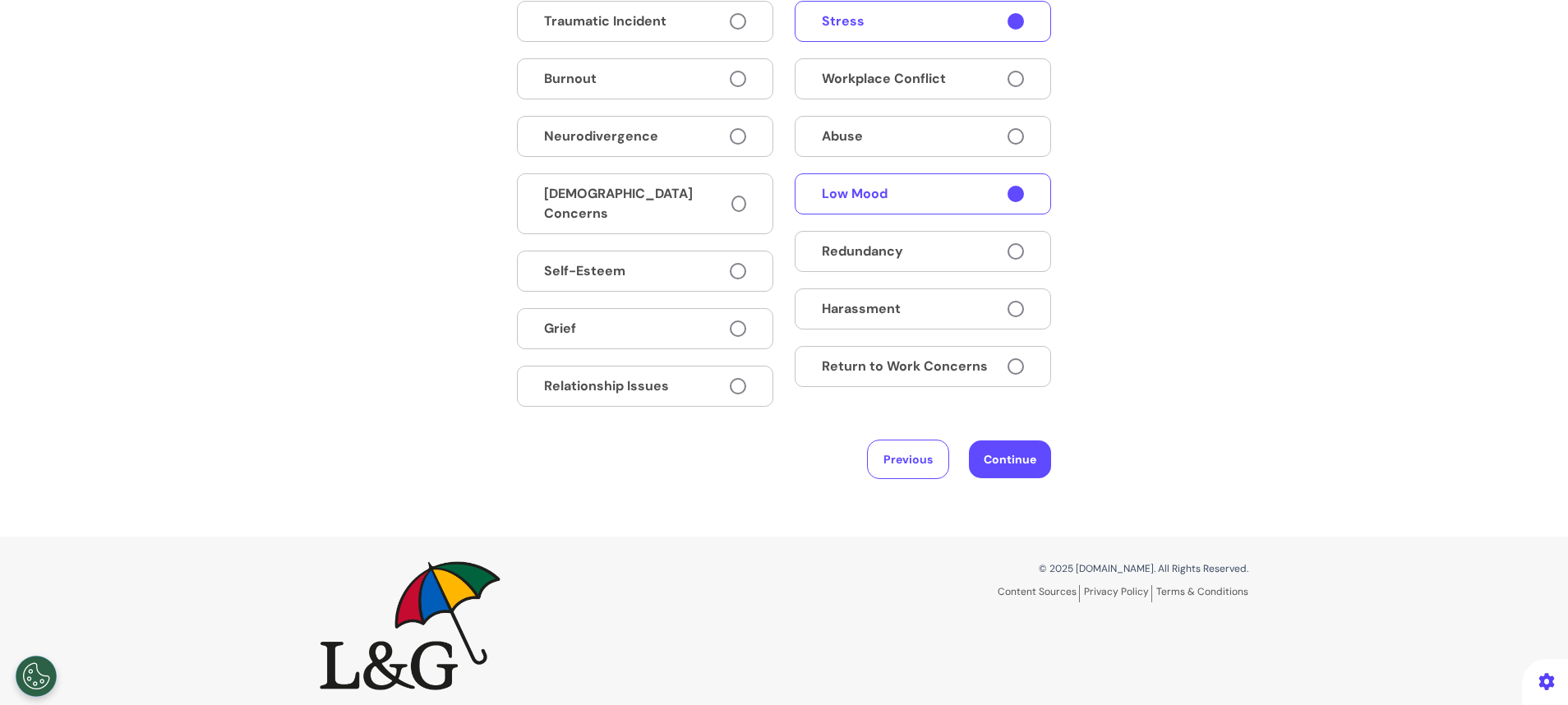
click at [993, 368] on button "Return to Work Concerns" at bounding box center [923, 366] width 257 height 41
click at [1012, 453] on button "Continue" at bounding box center [1009, 459] width 82 height 38
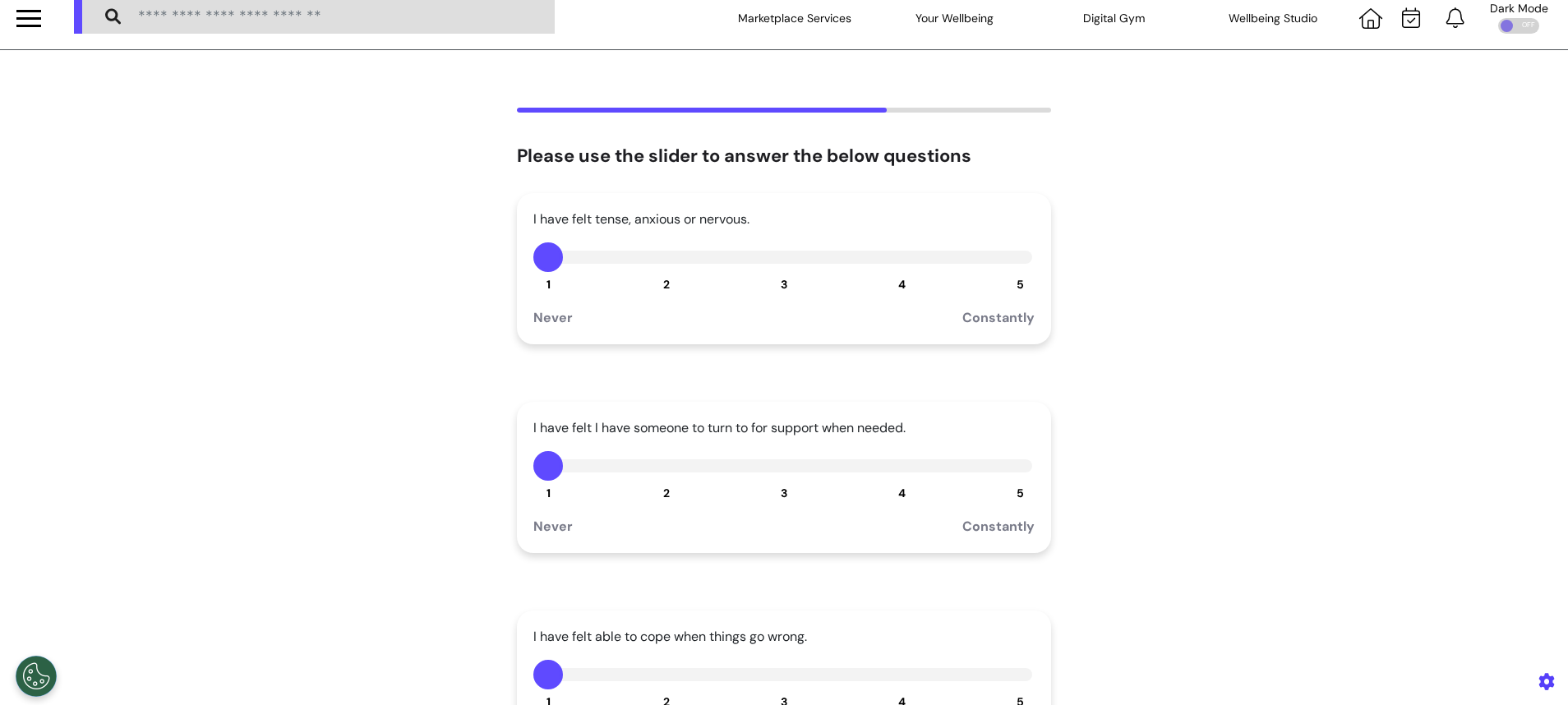
scroll to position [0, 0]
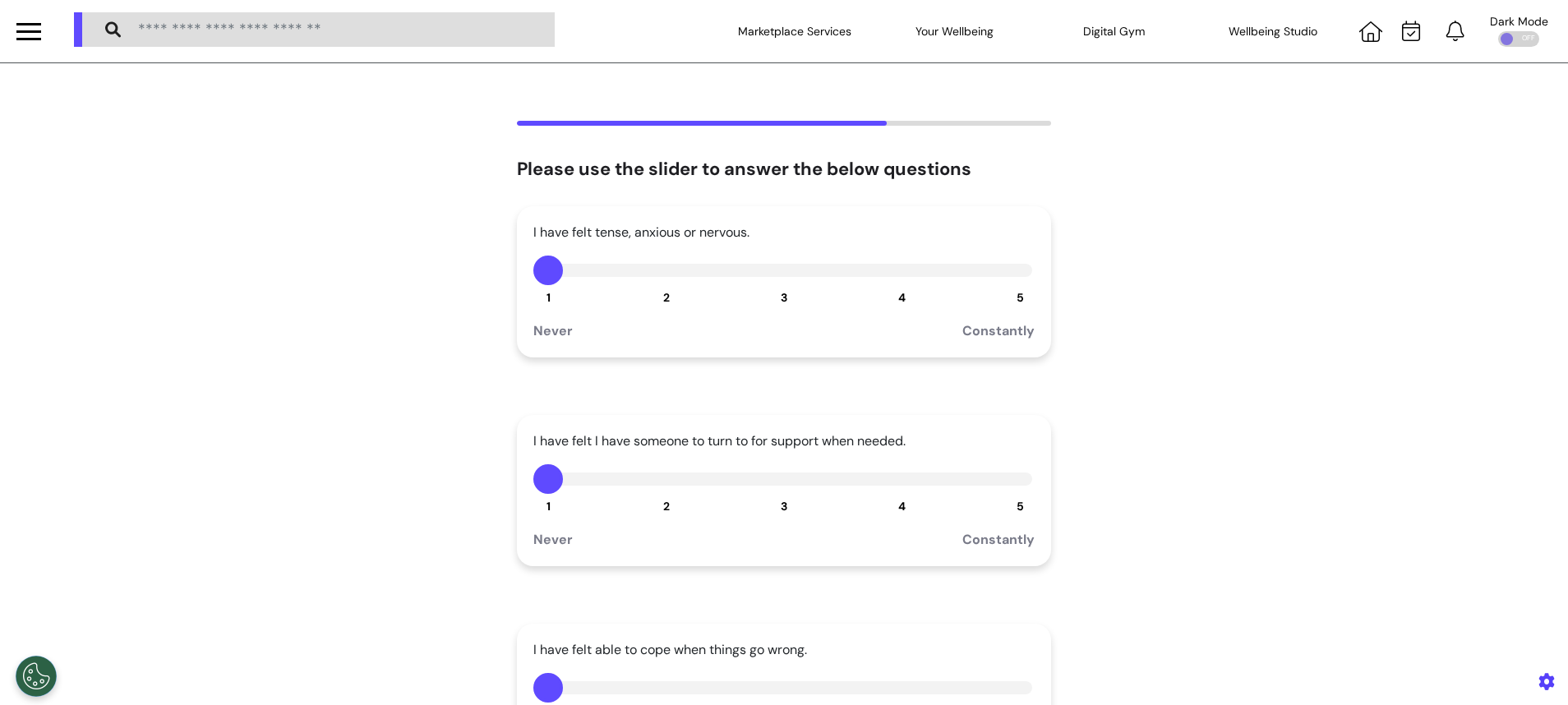
click at [895, 269] on button "4" at bounding box center [903, 271] width 30 height 30
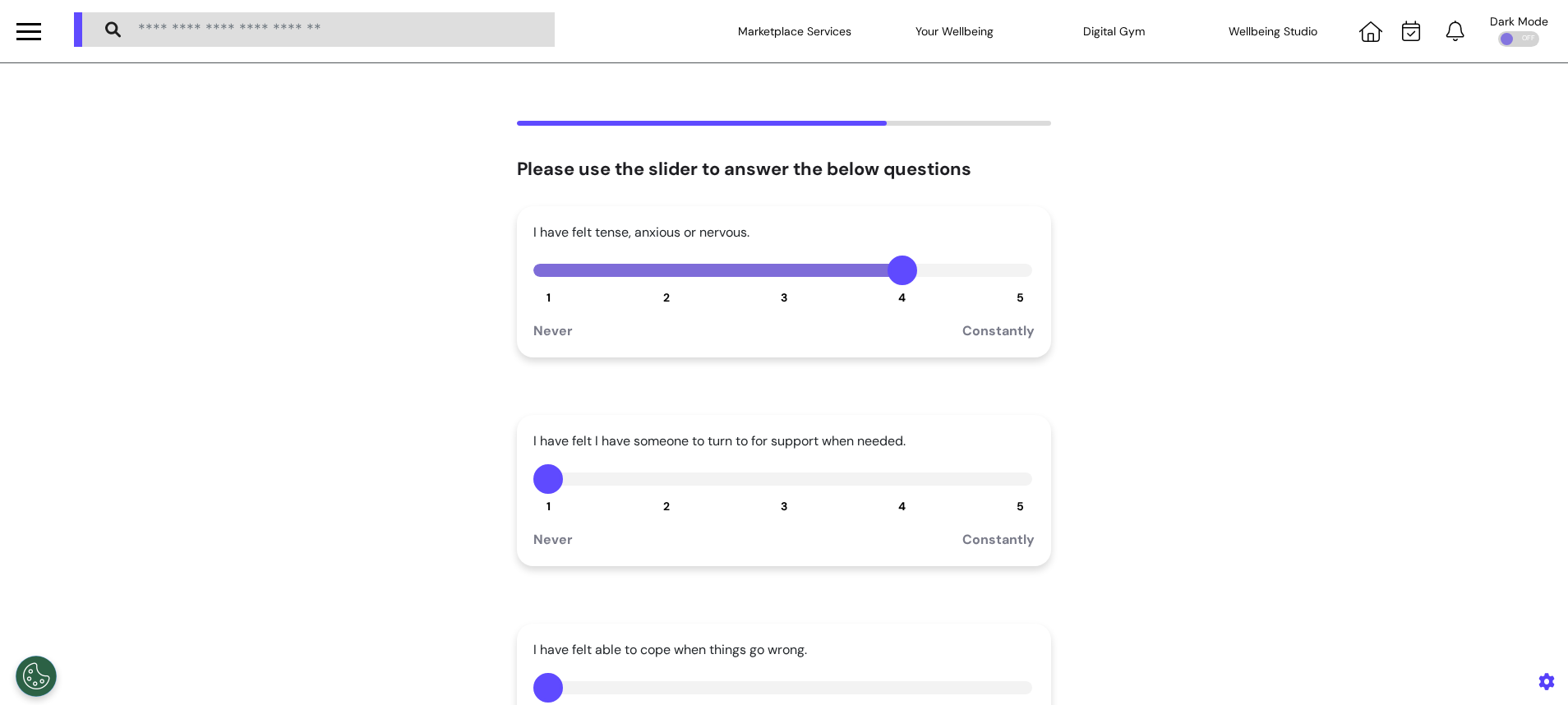
drag, startPoint x: 776, startPoint y: 491, endPoint x: 786, endPoint y: 493, distance: 10.2
click at [780, 493] on div "1 2 3 4 5" at bounding box center [784, 479] width 501 height 30
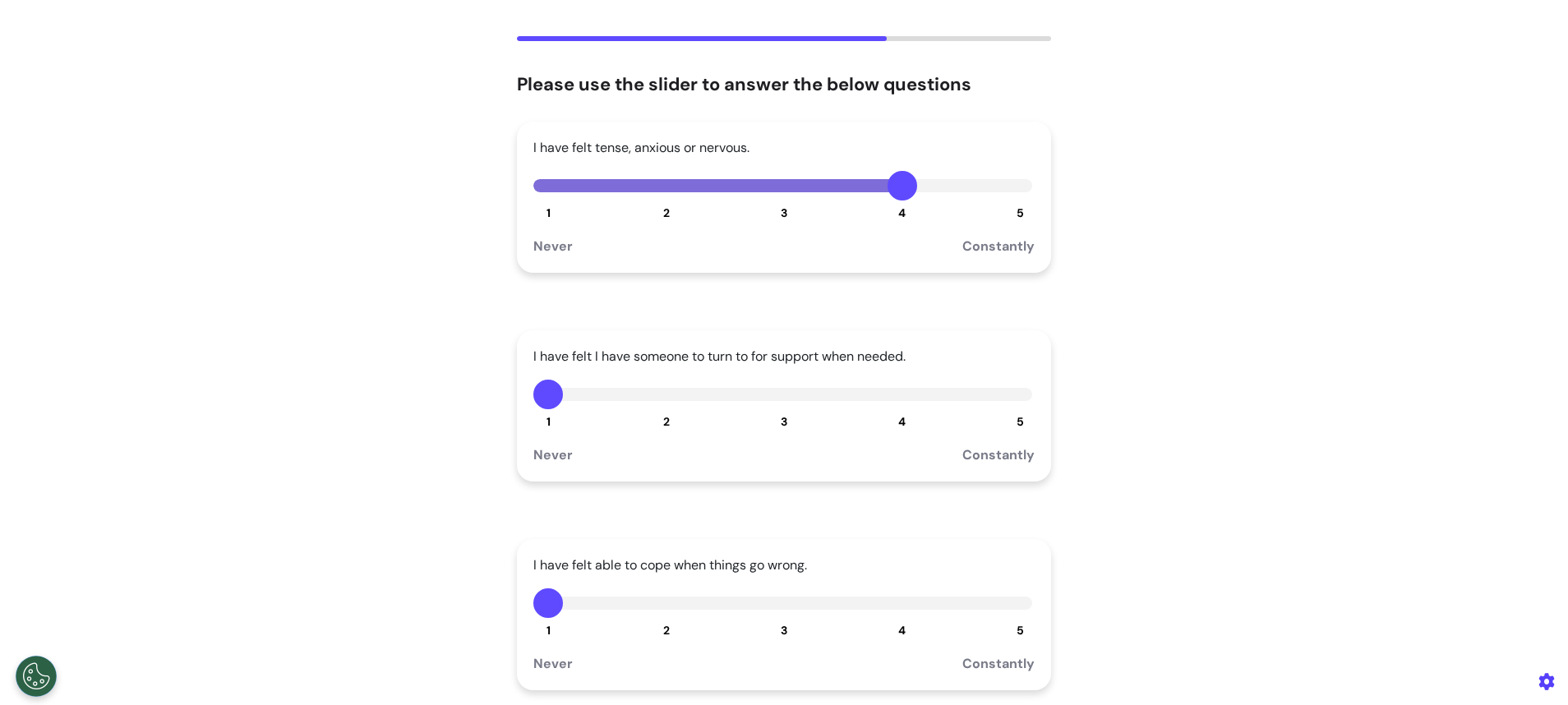
scroll to position [124, 0]
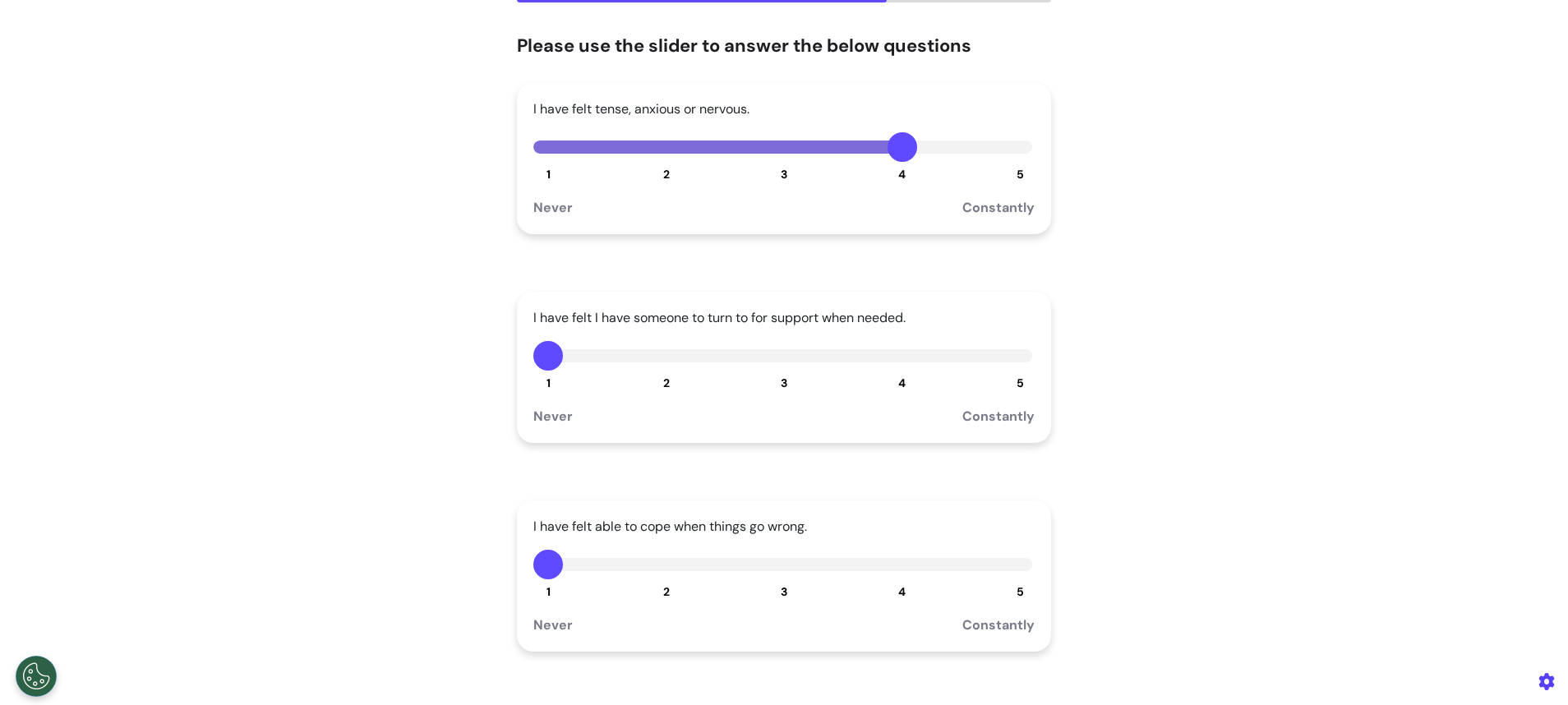
click at [770, 364] on button "3" at bounding box center [784, 356] width 30 height 30
click at [655, 562] on button "2" at bounding box center [667, 565] width 30 height 30
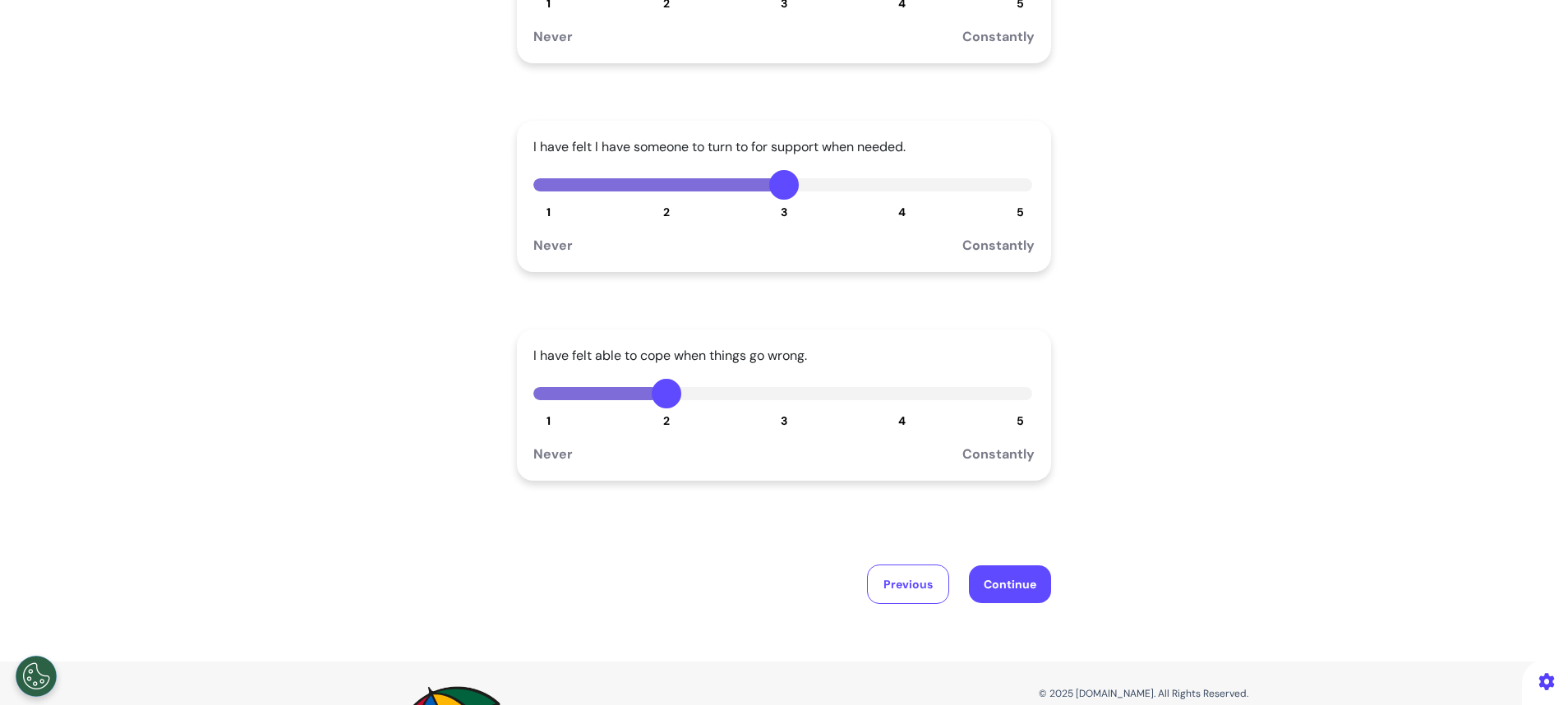
scroll to position [370, 0]
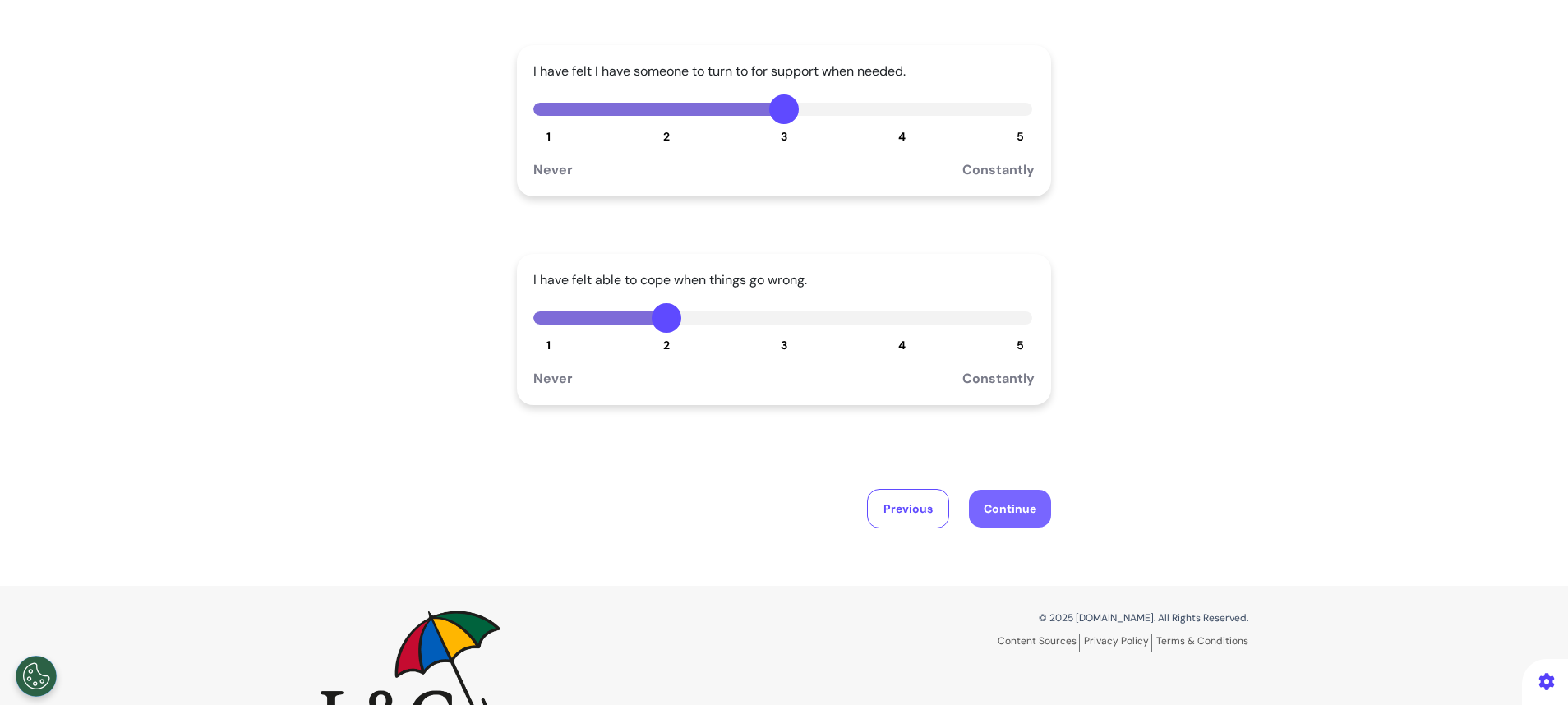
click at [989, 494] on button "Continue" at bounding box center [1009, 508] width 82 height 38
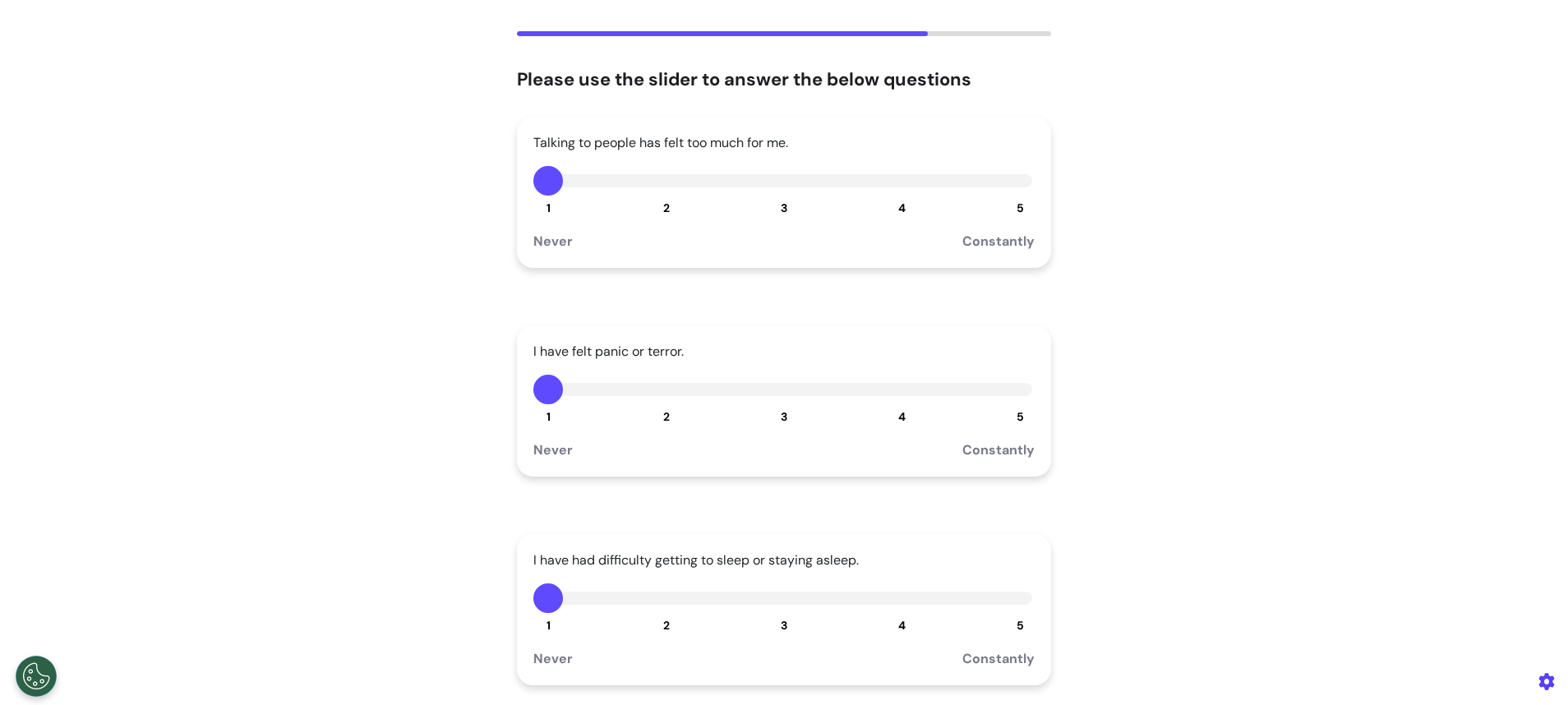
scroll to position [0, 0]
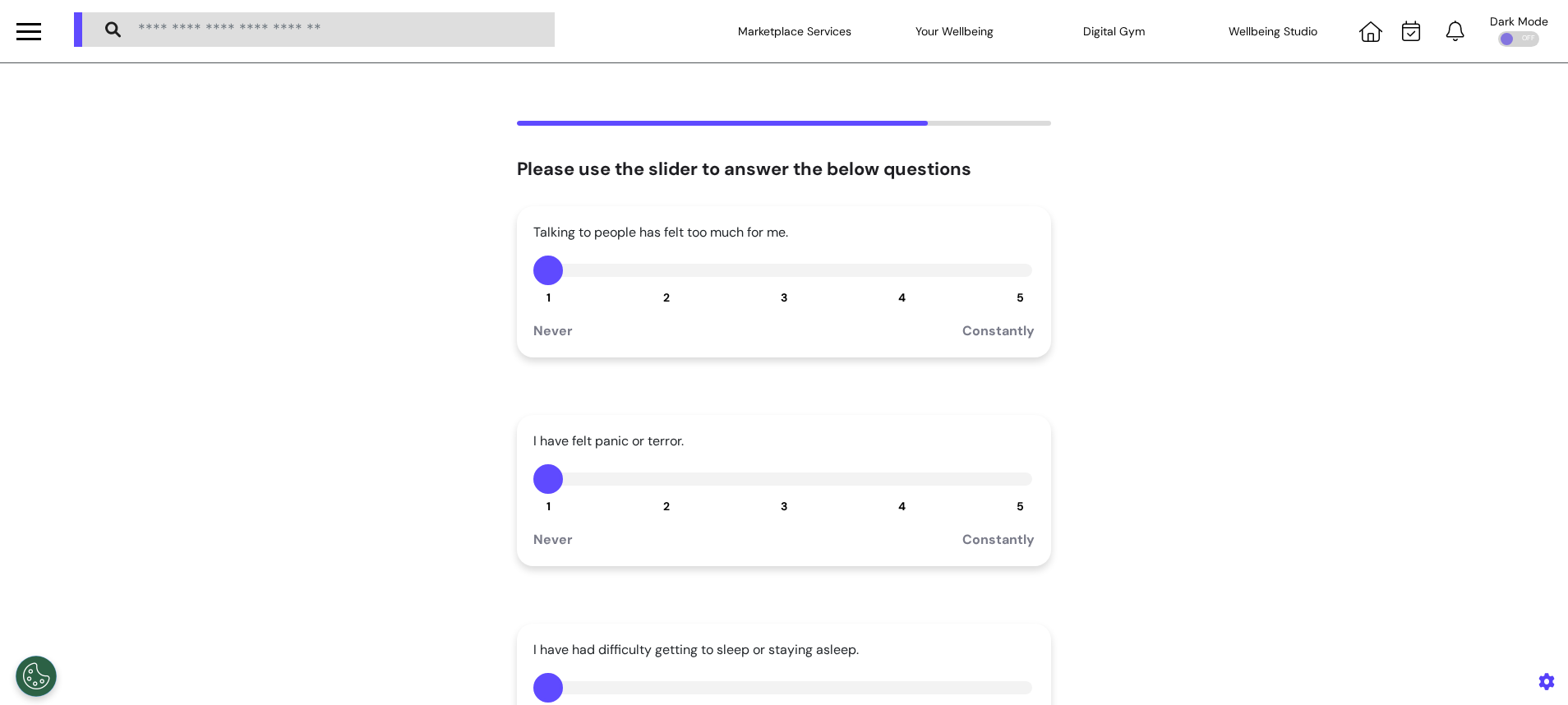
click at [1018, 270] on button "5" at bounding box center [1020, 271] width 30 height 30
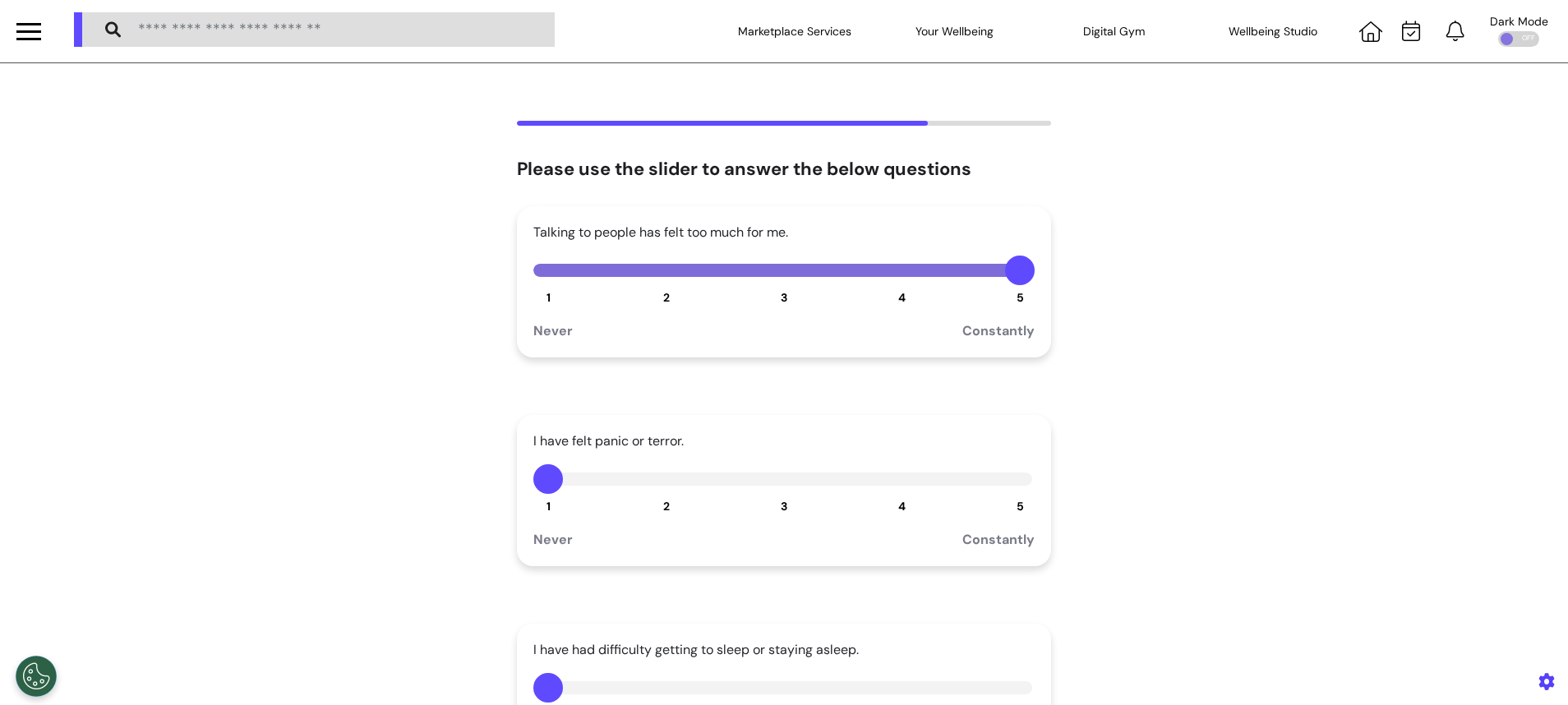
click at [888, 468] on button "4" at bounding box center [903, 479] width 30 height 30
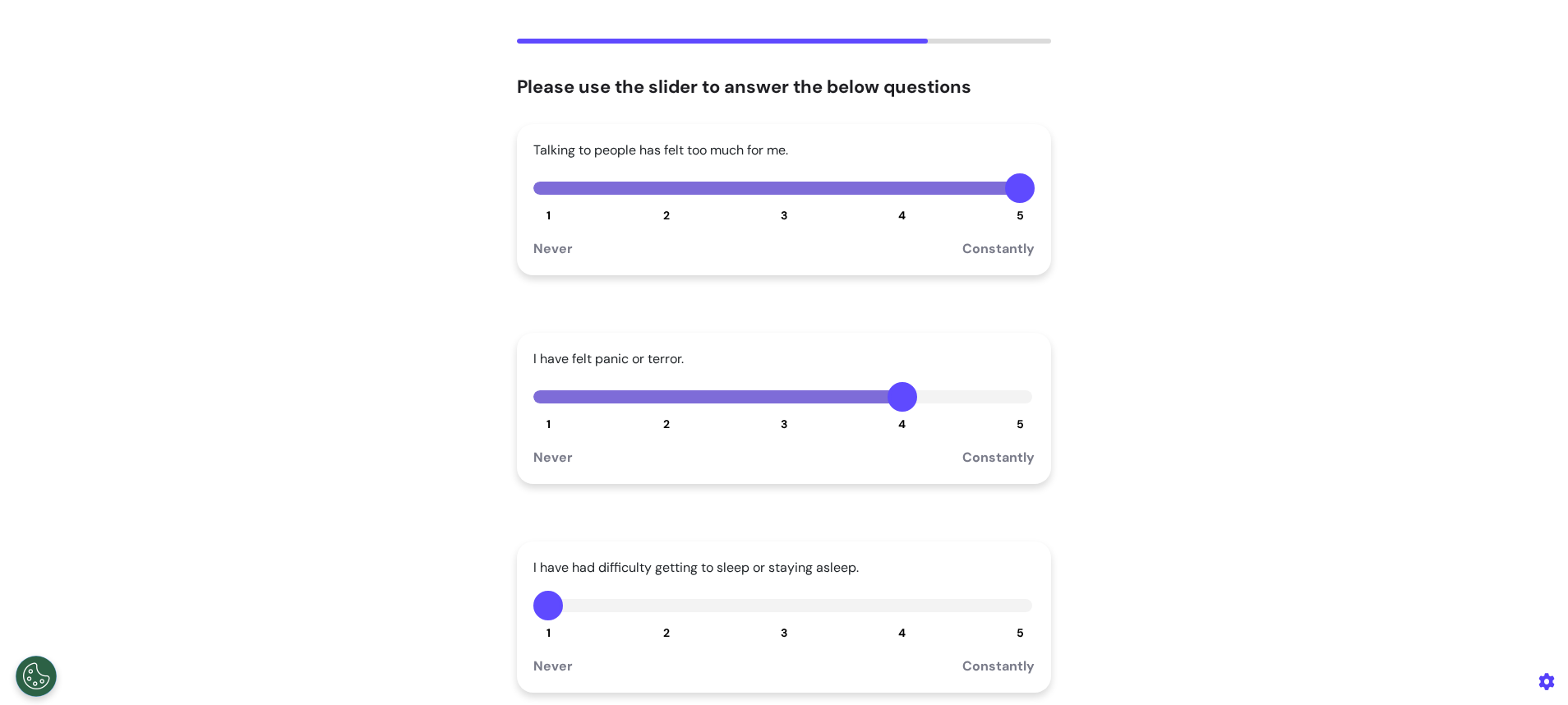
scroll to position [370, 0]
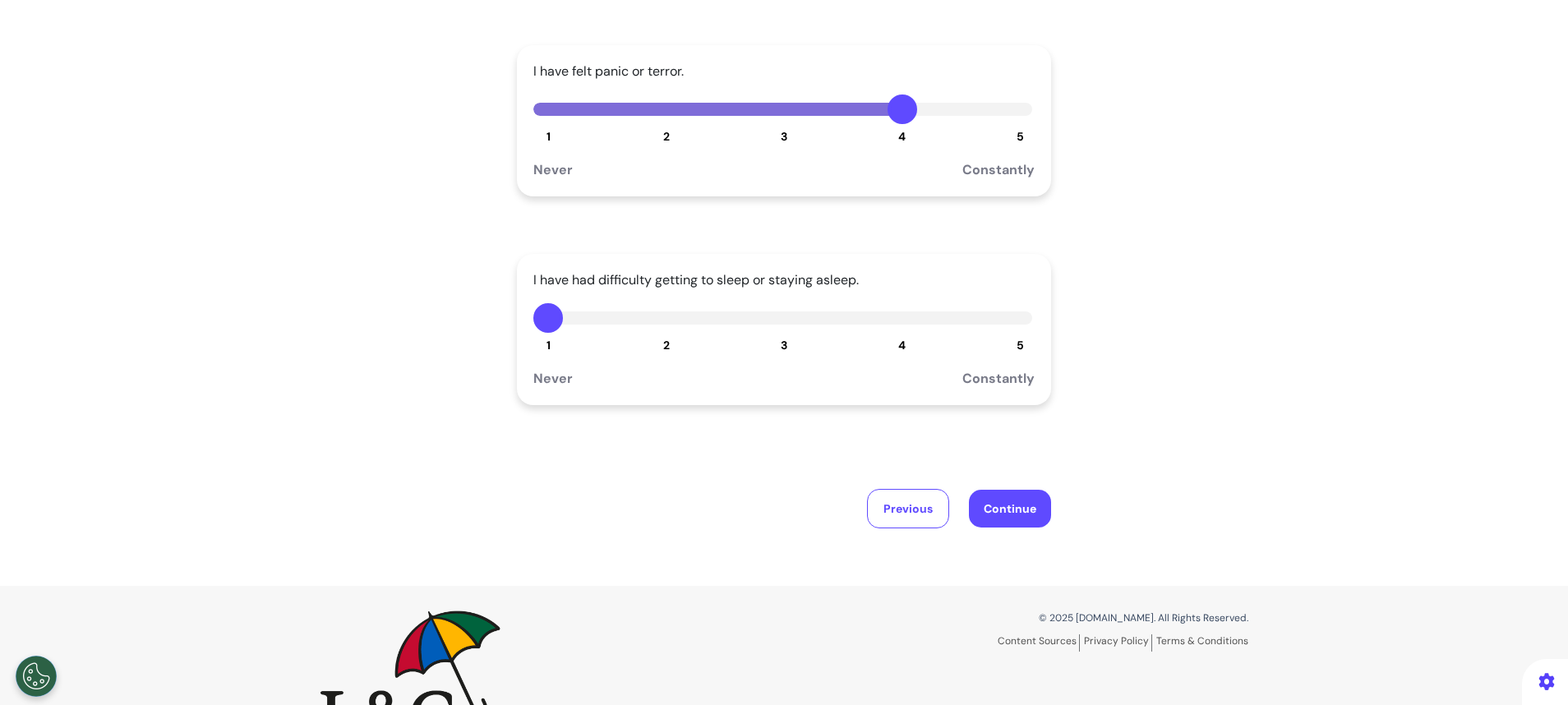
click at [772, 336] on div "I have had difficulty getting to sleep or staying asleep. 1 2 3 4 5 Never Const…" at bounding box center [784, 329] width 534 height 151
click at [783, 346] on div "I have had difficulty getting to sleep or staying asleep. 1 2 3 4 5 Never Const…" at bounding box center [784, 329] width 534 height 151
click at [781, 350] on span "3" at bounding box center [784, 345] width 6 height 15
click at [1021, 514] on button "Continue" at bounding box center [1009, 508] width 82 height 38
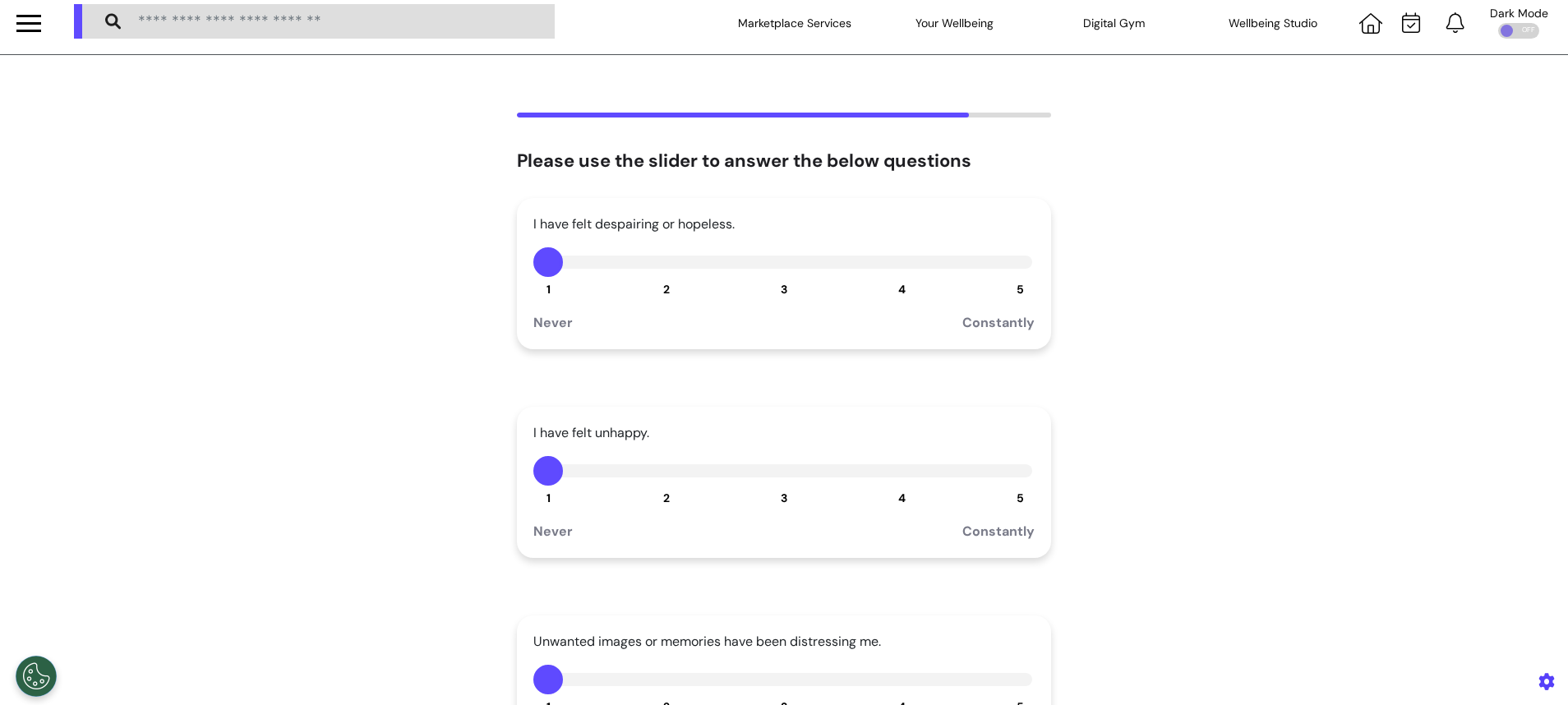
scroll to position [0, 0]
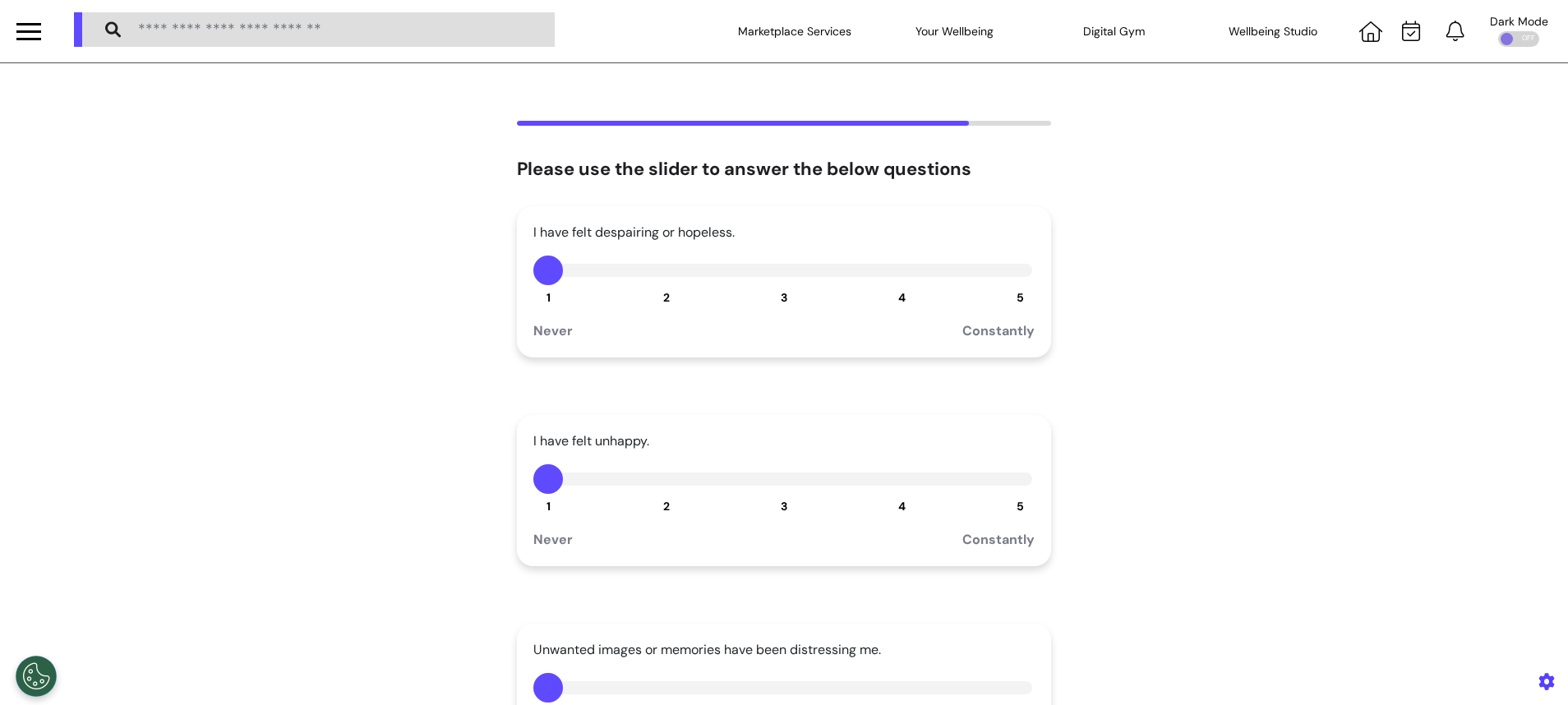
click at [1012, 277] on button "5" at bounding box center [1020, 271] width 30 height 30
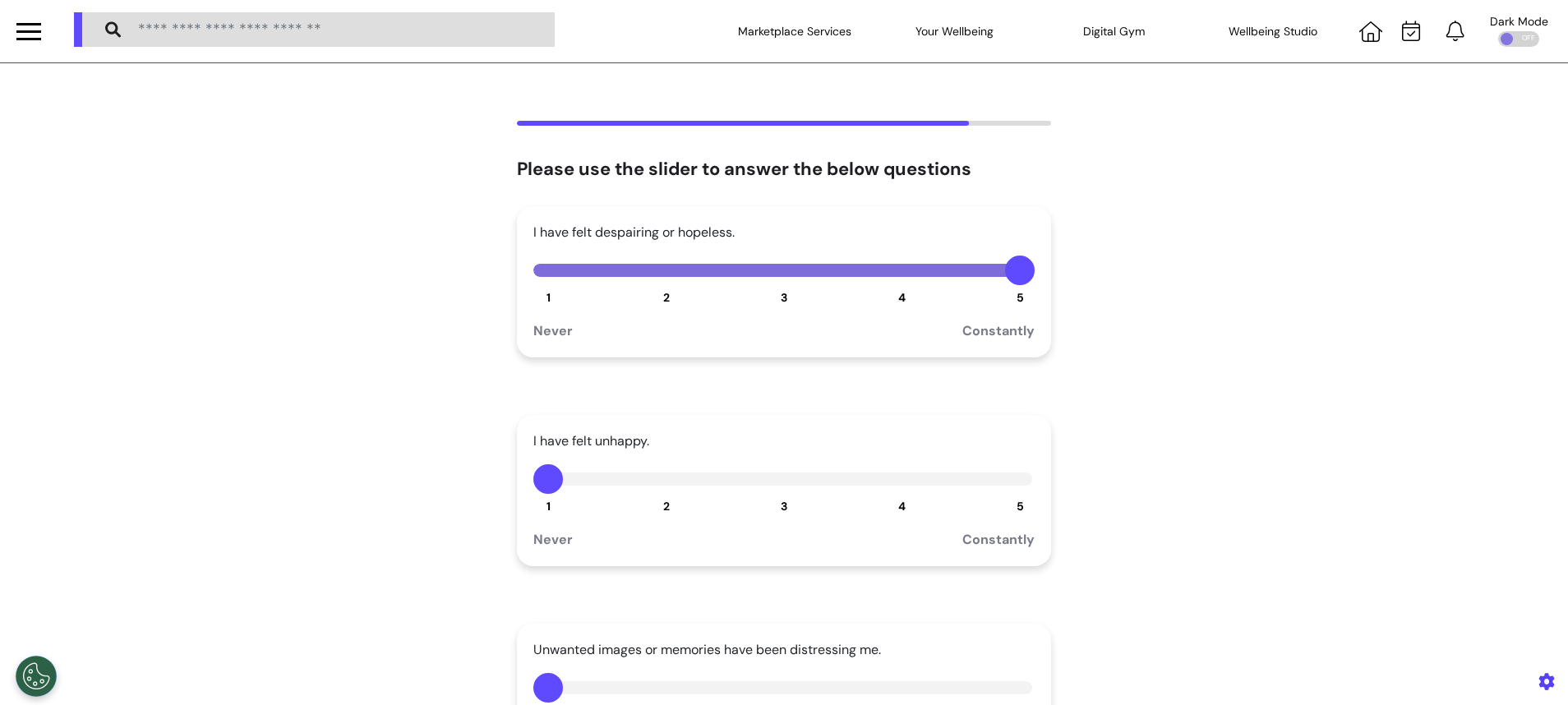
click at [1006, 486] on button "5" at bounding box center [1020, 479] width 30 height 30
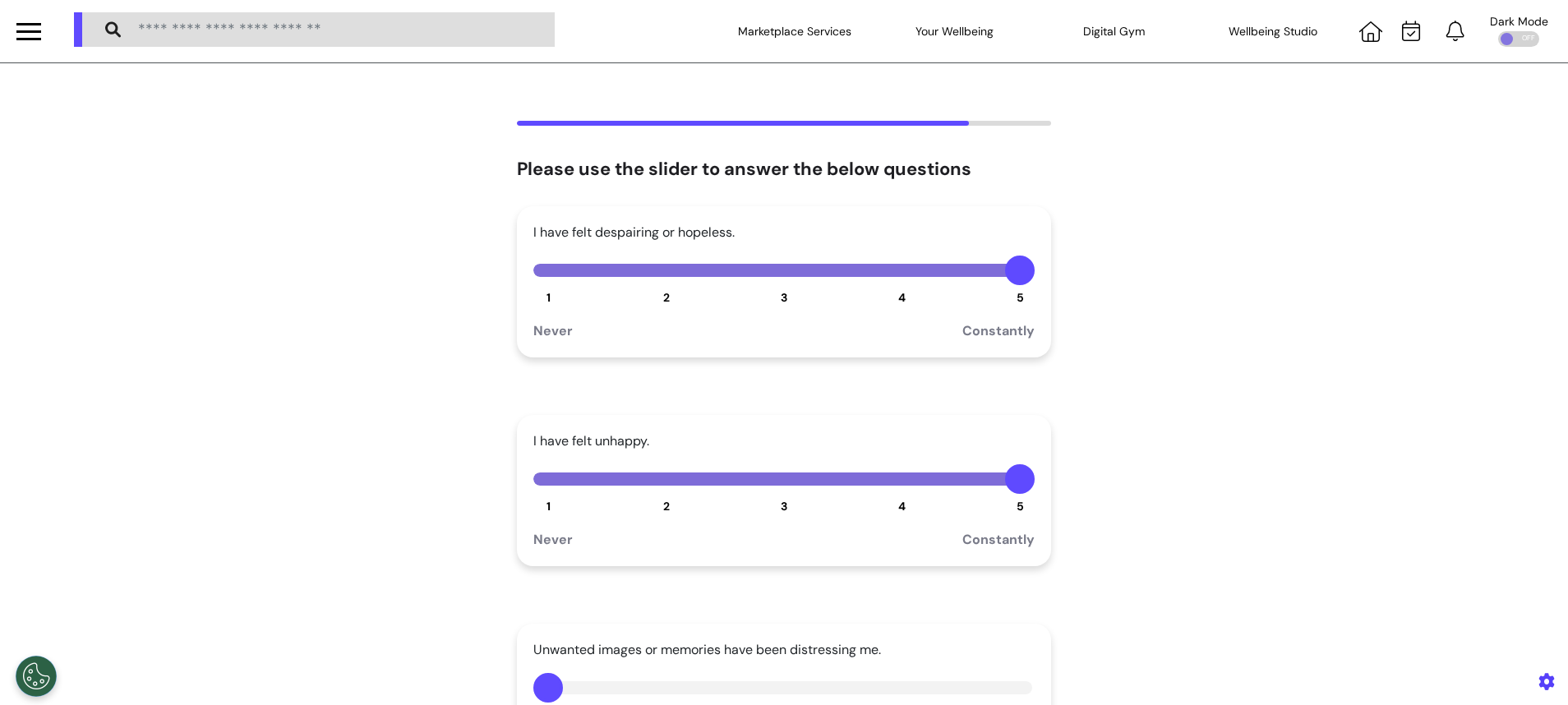
scroll to position [124, 0]
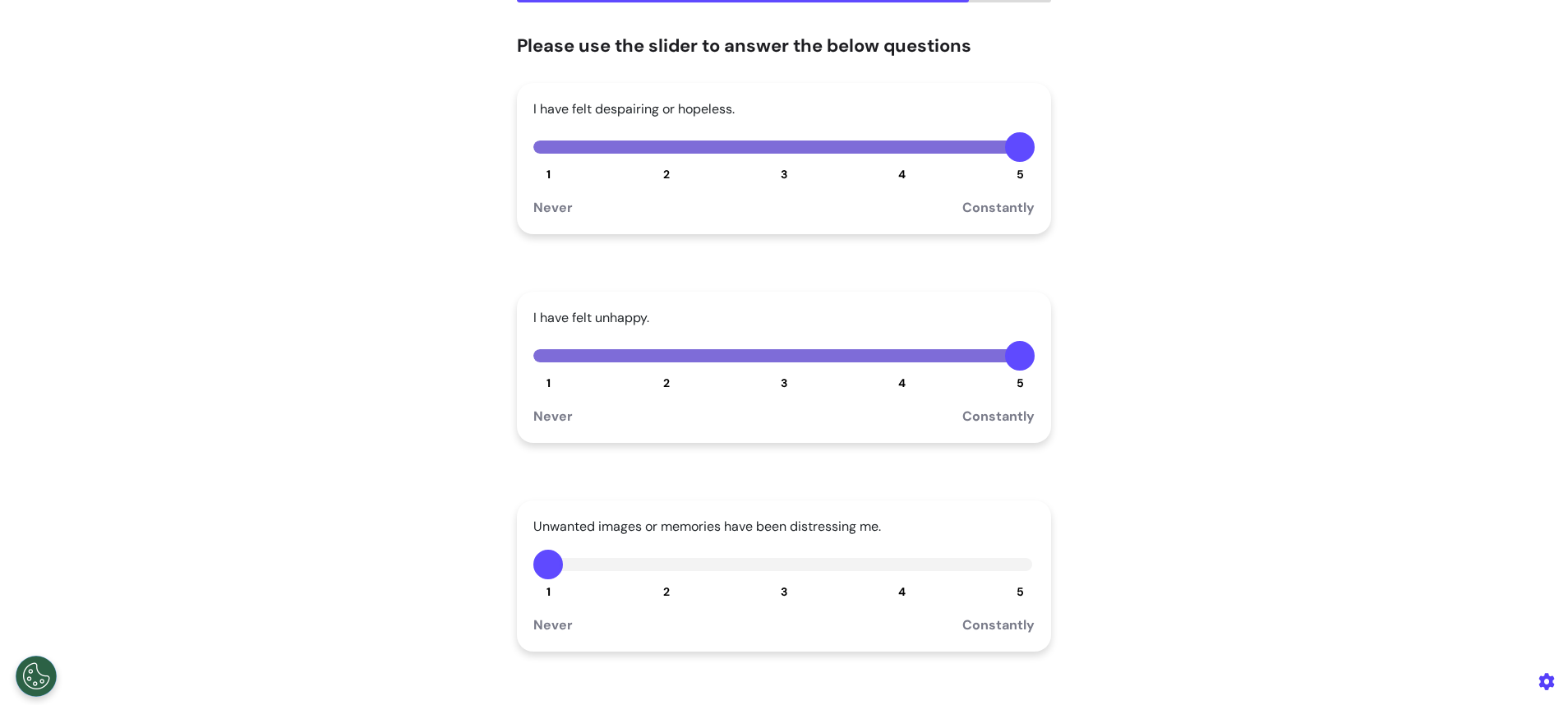
click at [1009, 574] on button "5" at bounding box center [1020, 565] width 30 height 30
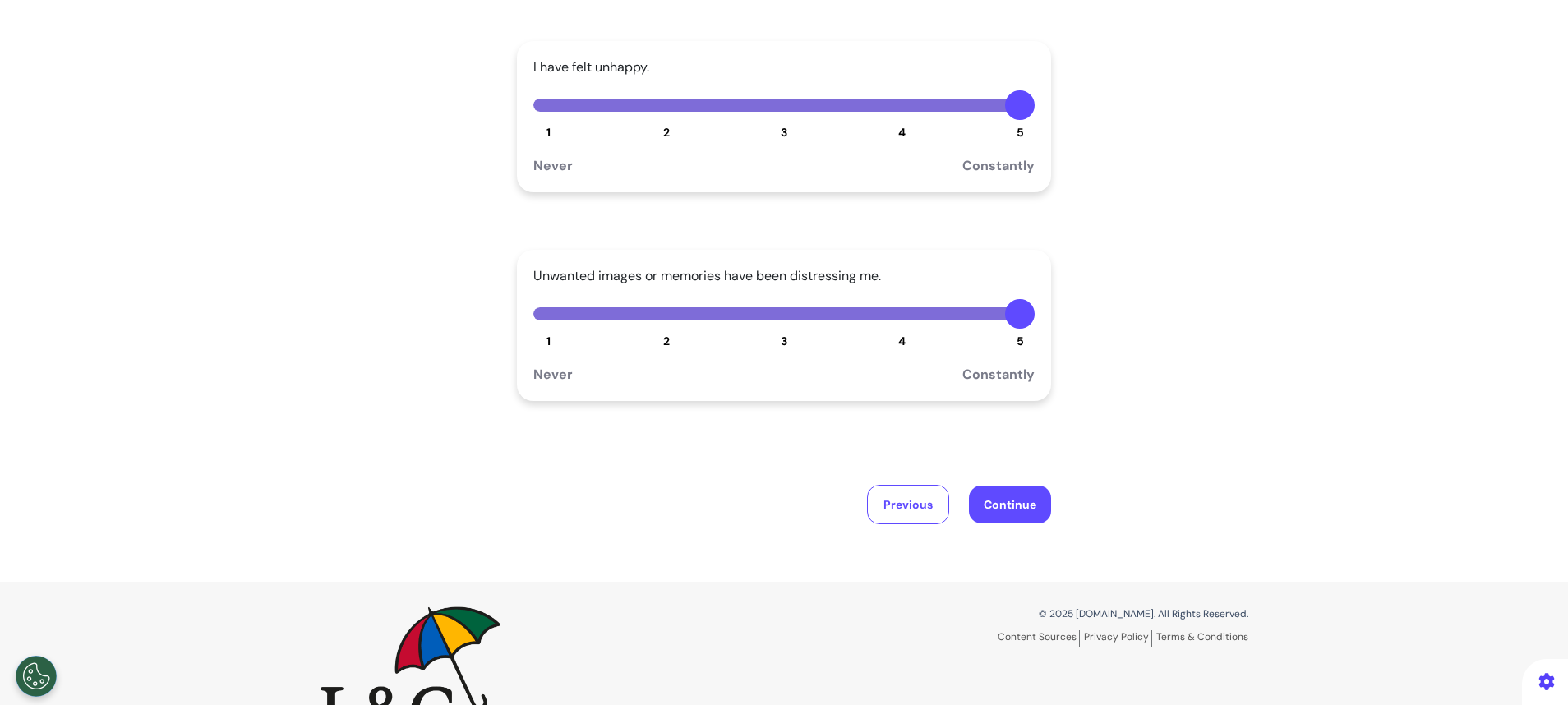
scroll to position [429, 0]
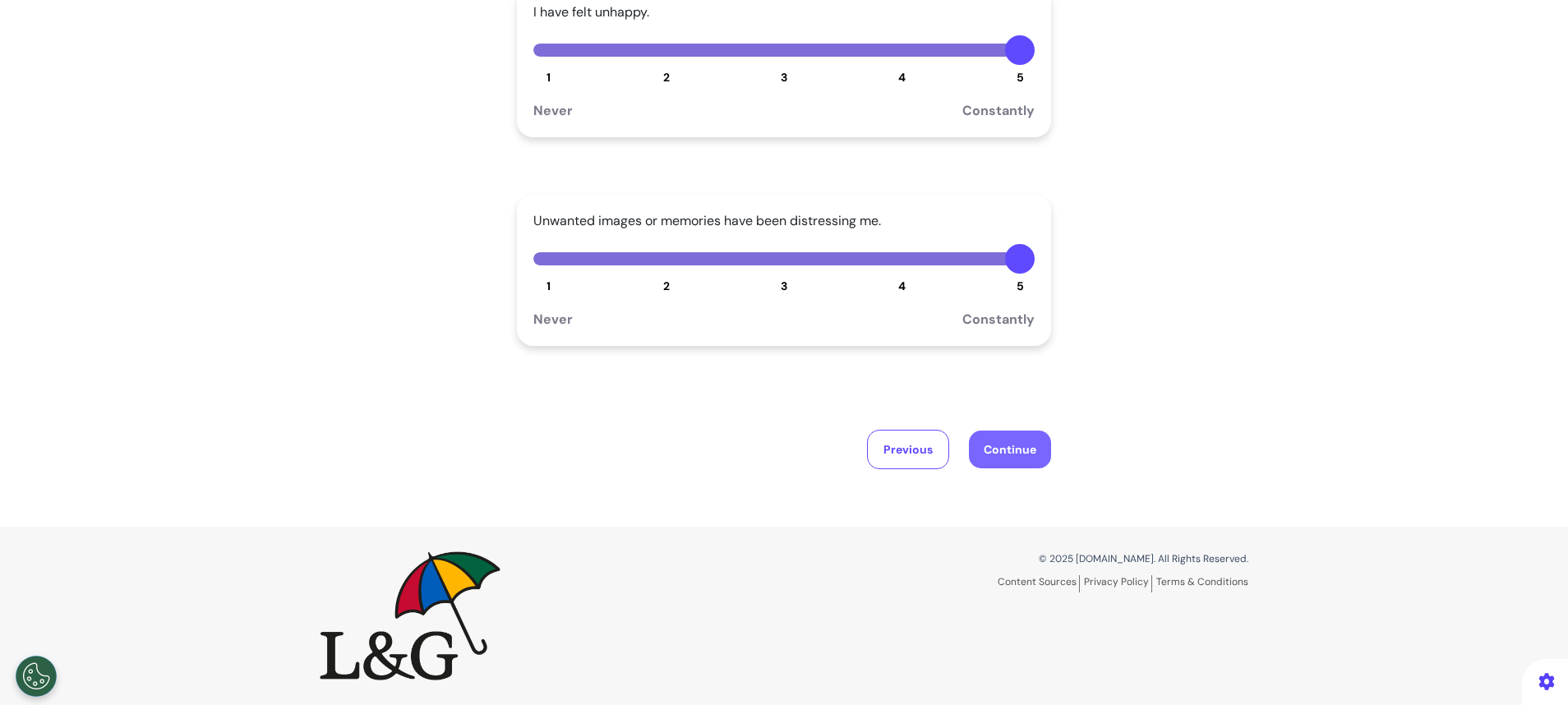
click at [1017, 449] on button "Continue" at bounding box center [1009, 449] width 82 height 38
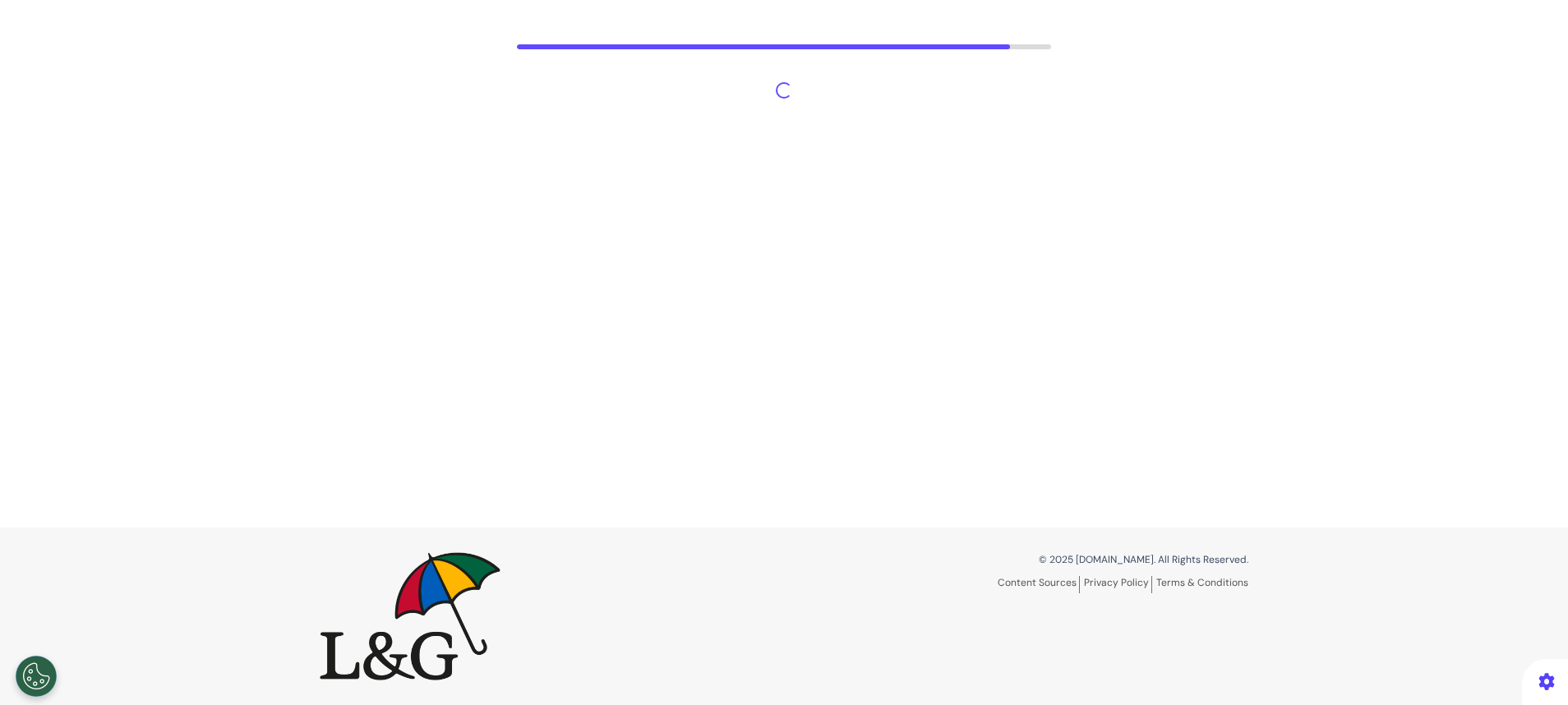
scroll to position [77, 0]
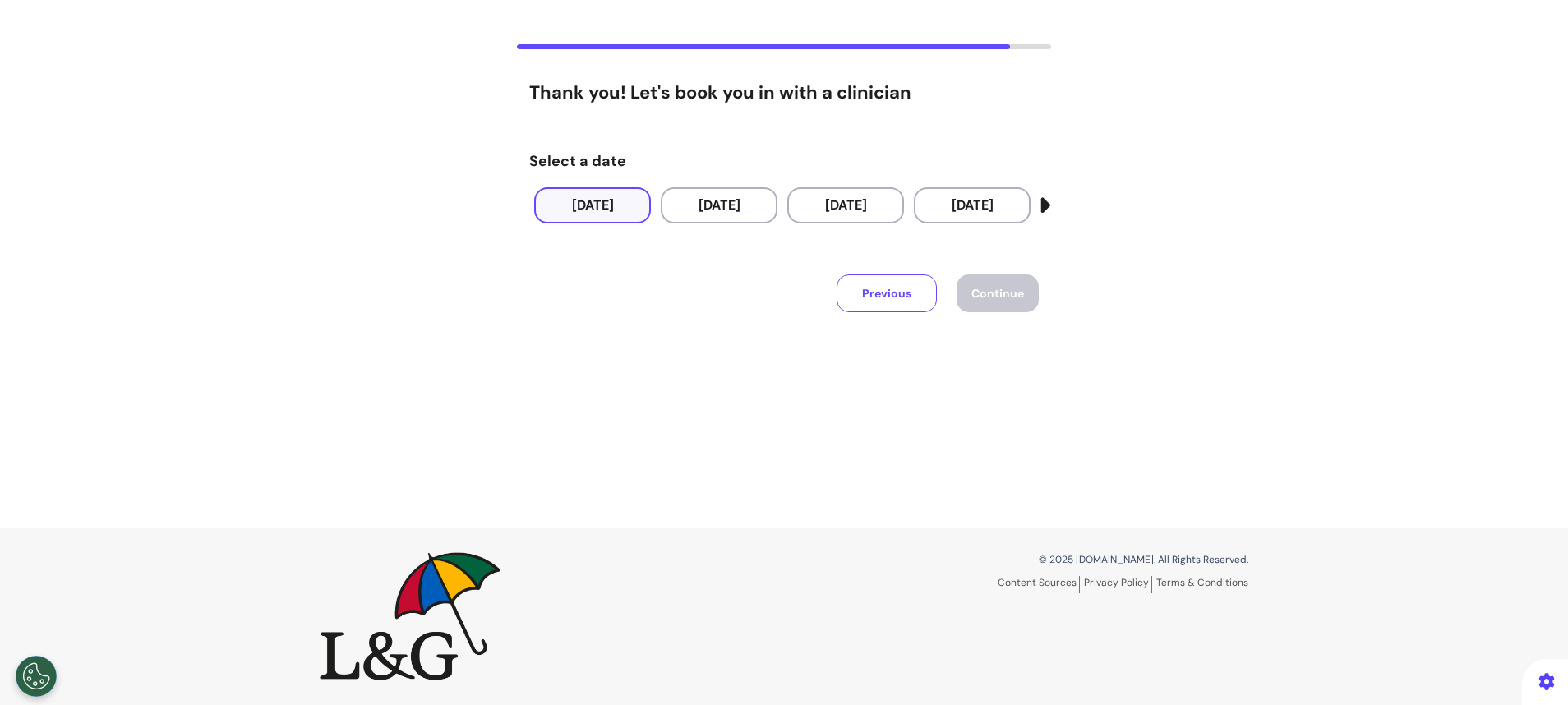
click at [580, 209] on button "23 Sep 2025" at bounding box center [592, 205] width 116 height 36
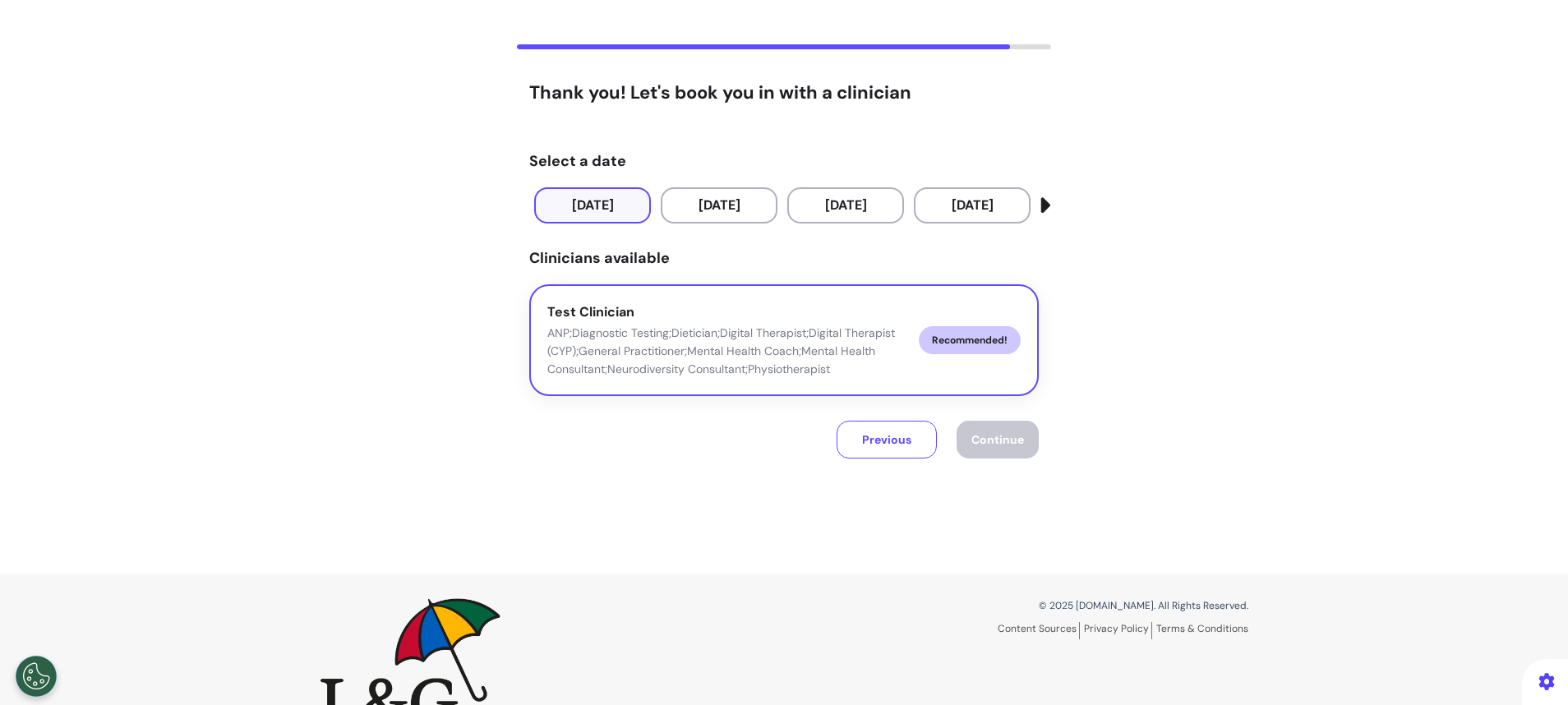
click at [701, 366] on p "ANP;Diagnostic Testing;Dietician;Digital Therapist;Digital Therapist (CYP);Gene…" at bounding box center [726, 350] width 358 height 54
click at [883, 437] on button "Previous" at bounding box center [887, 439] width 101 height 38
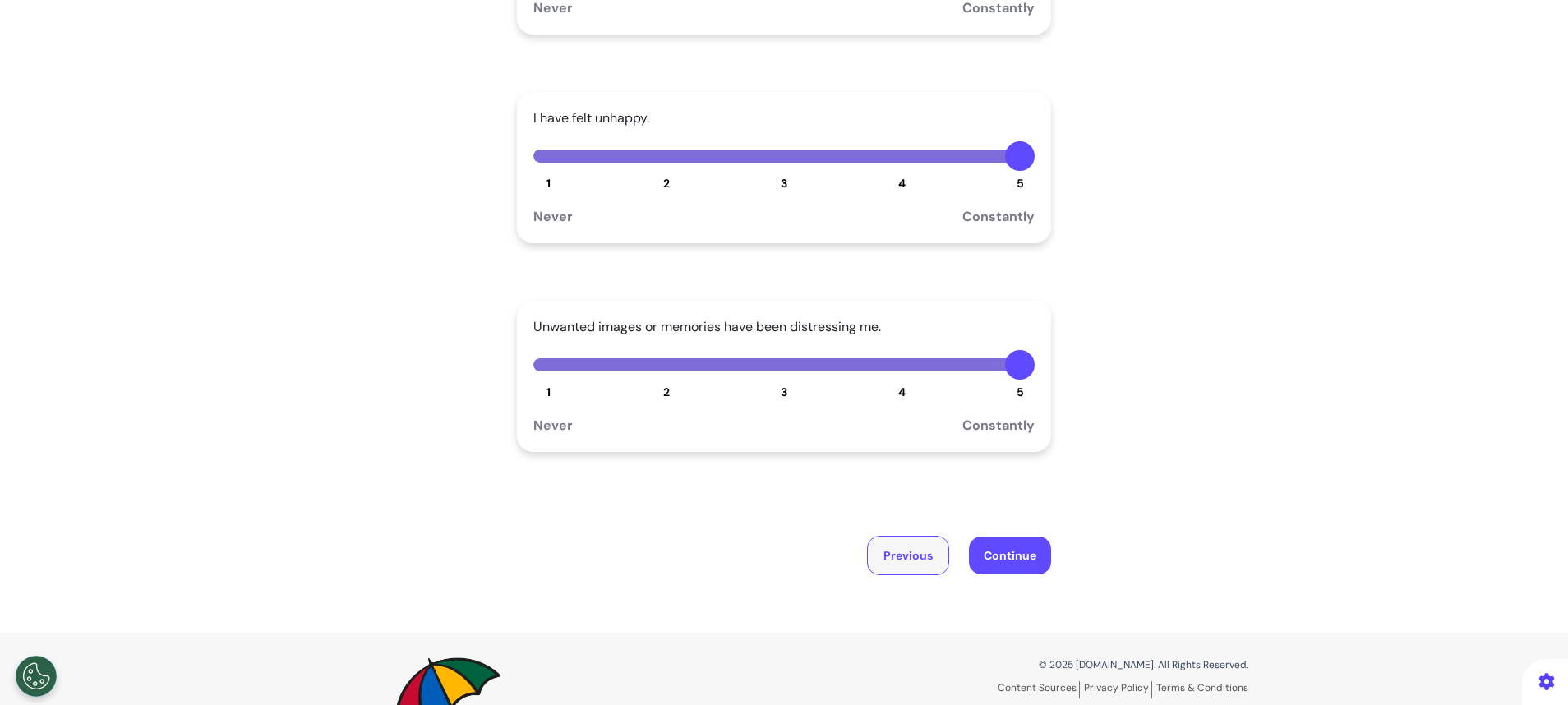
click at [882, 557] on button "Previous" at bounding box center [908, 555] width 82 height 40
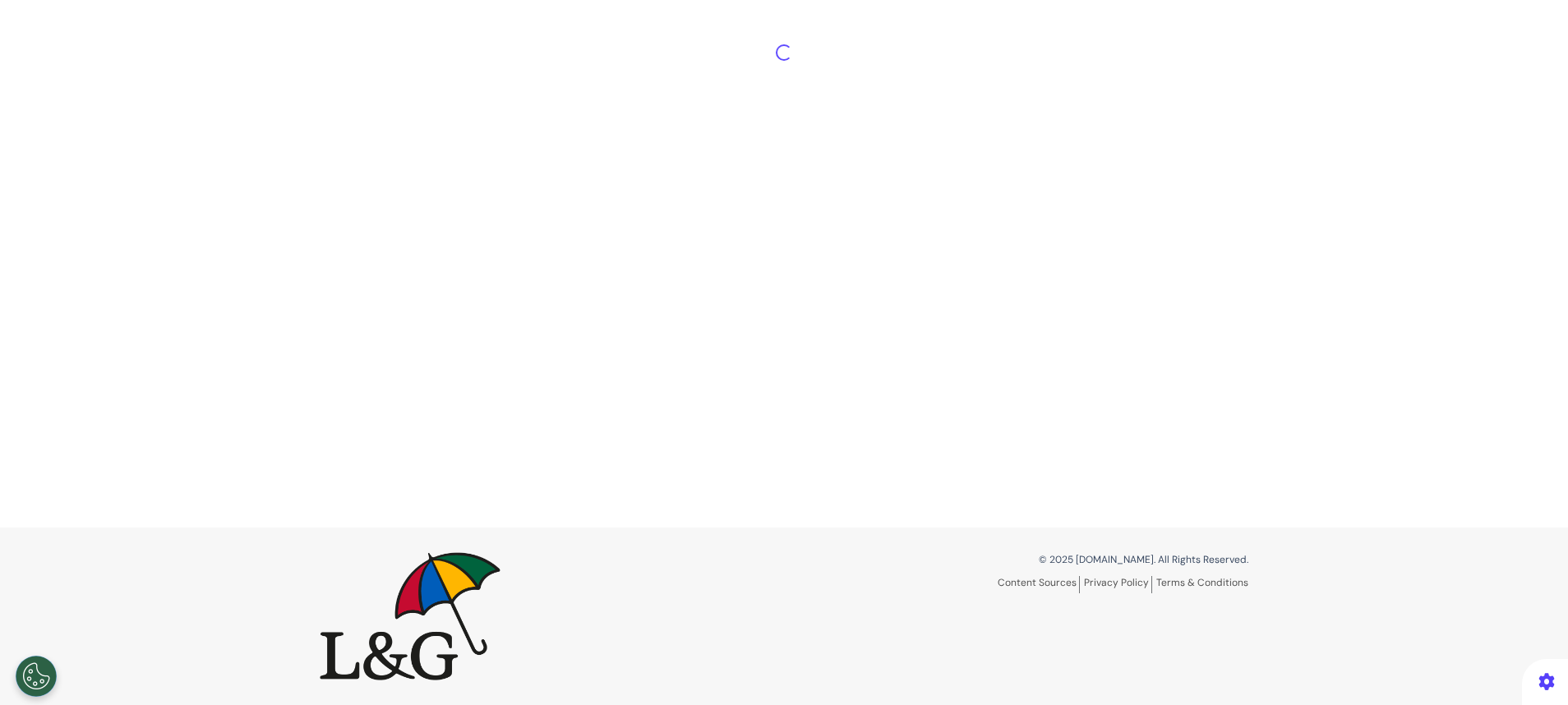
scroll to position [340, 0]
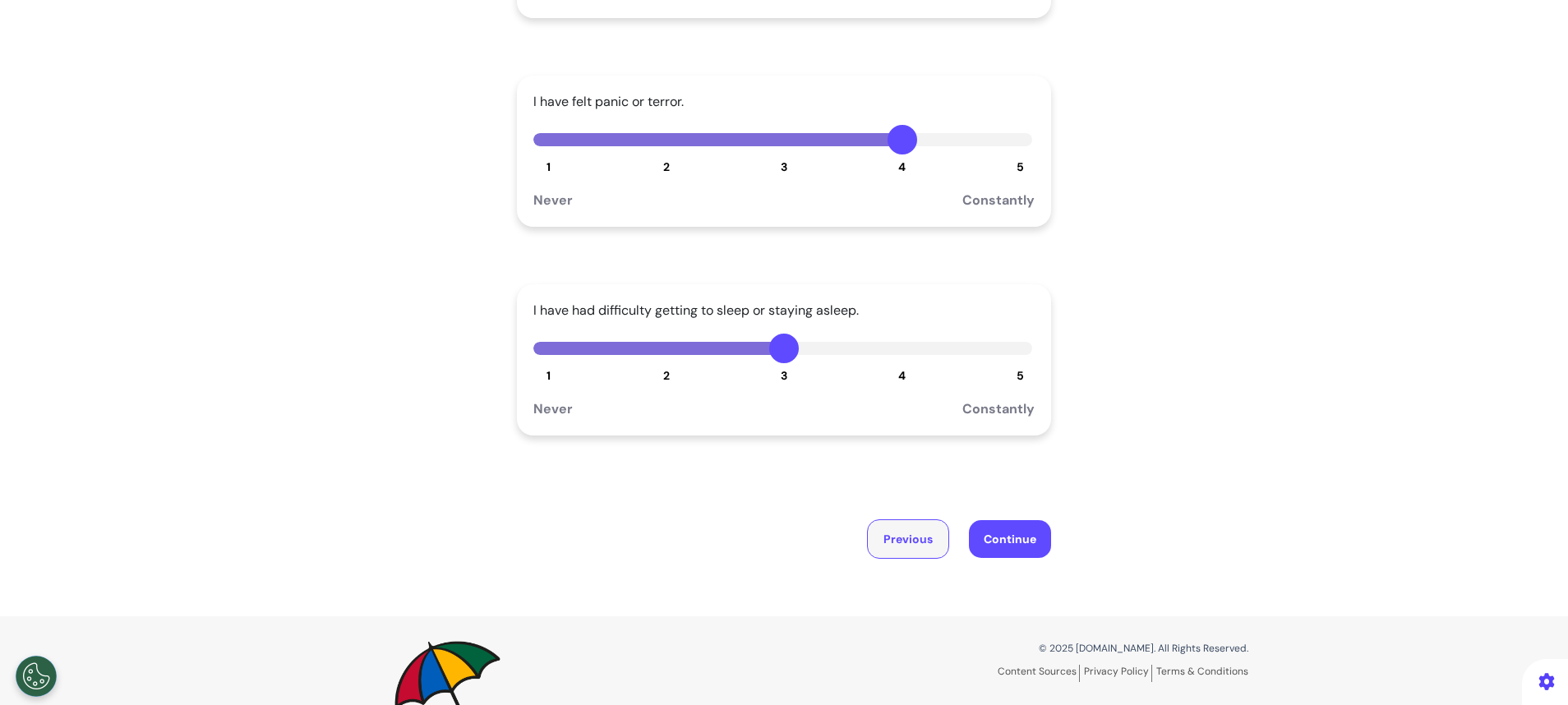
click at [898, 535] on button "Previous" at bounding box center [908, 539] width 82 height 40
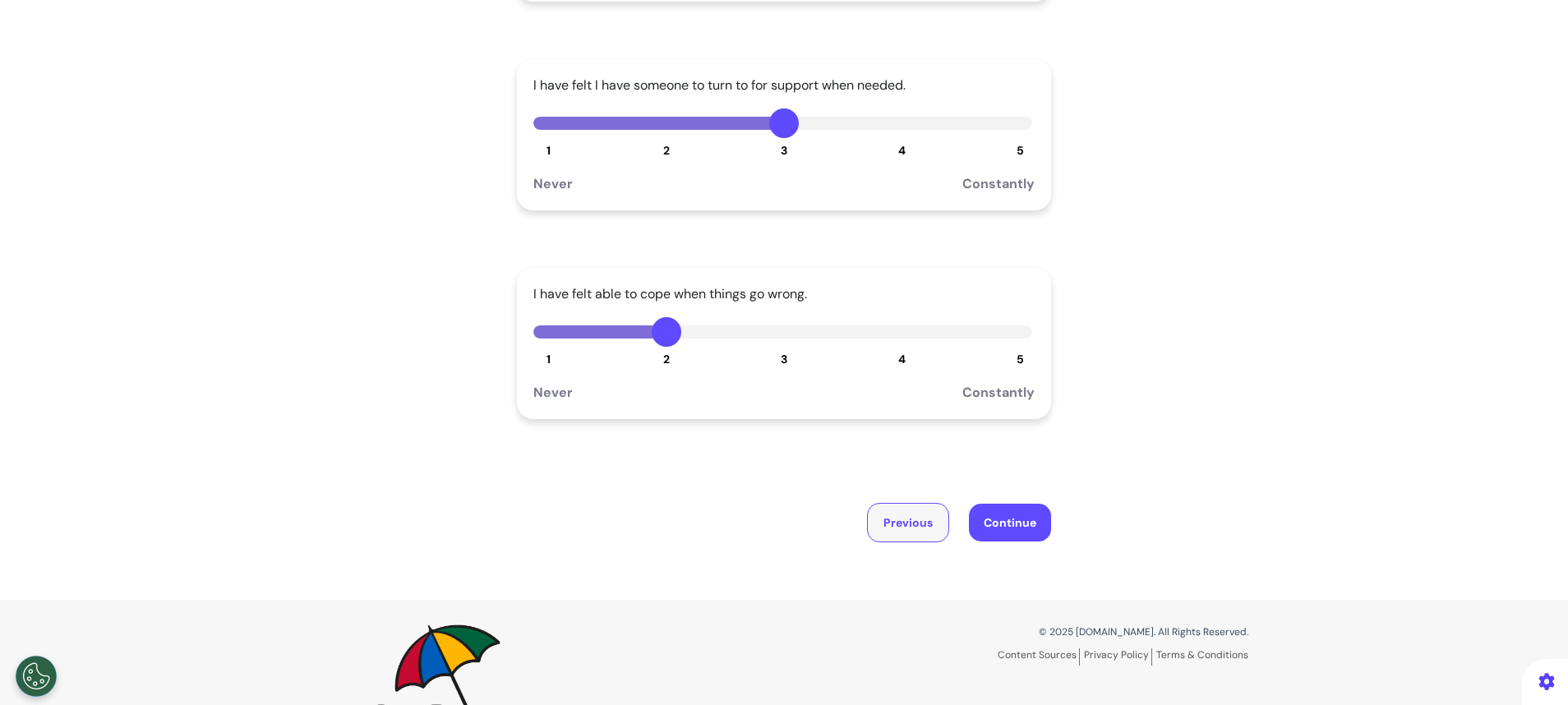
click at [904, 531] on button "Previous" at bounding box center [908, 522] width 82 height 40
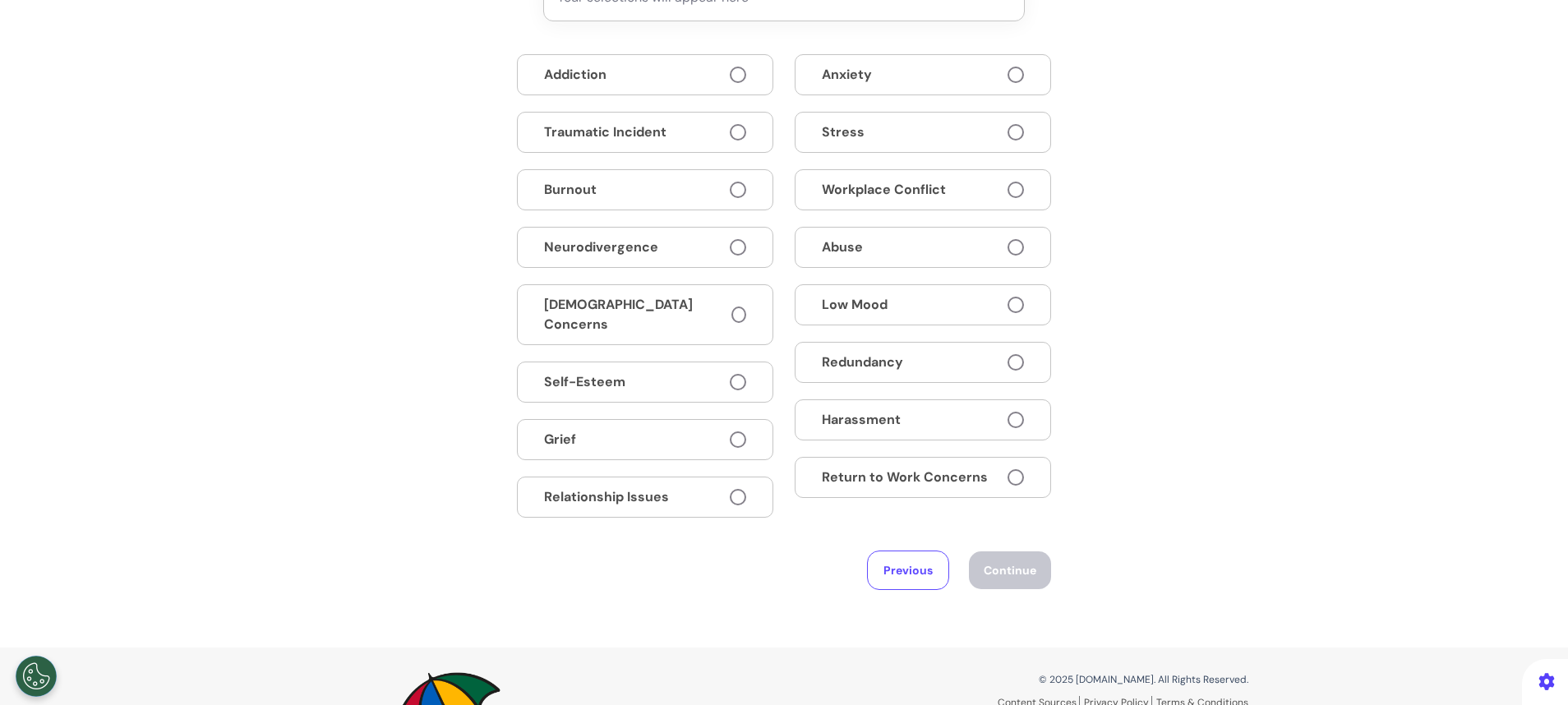
scroll to position [126, 0]
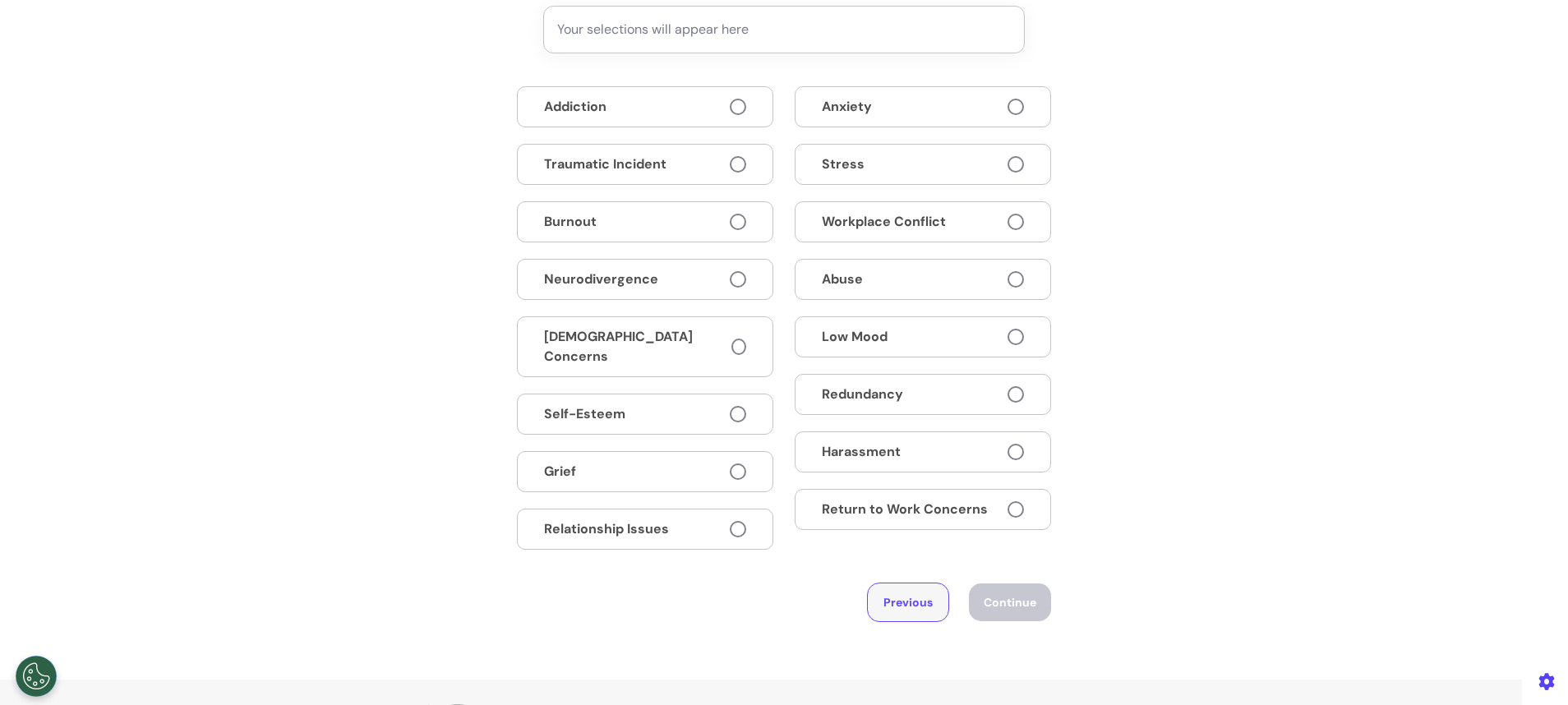
click at [889, 591] on button "Previous" at bounding box center [908, 602] width 82 height 40
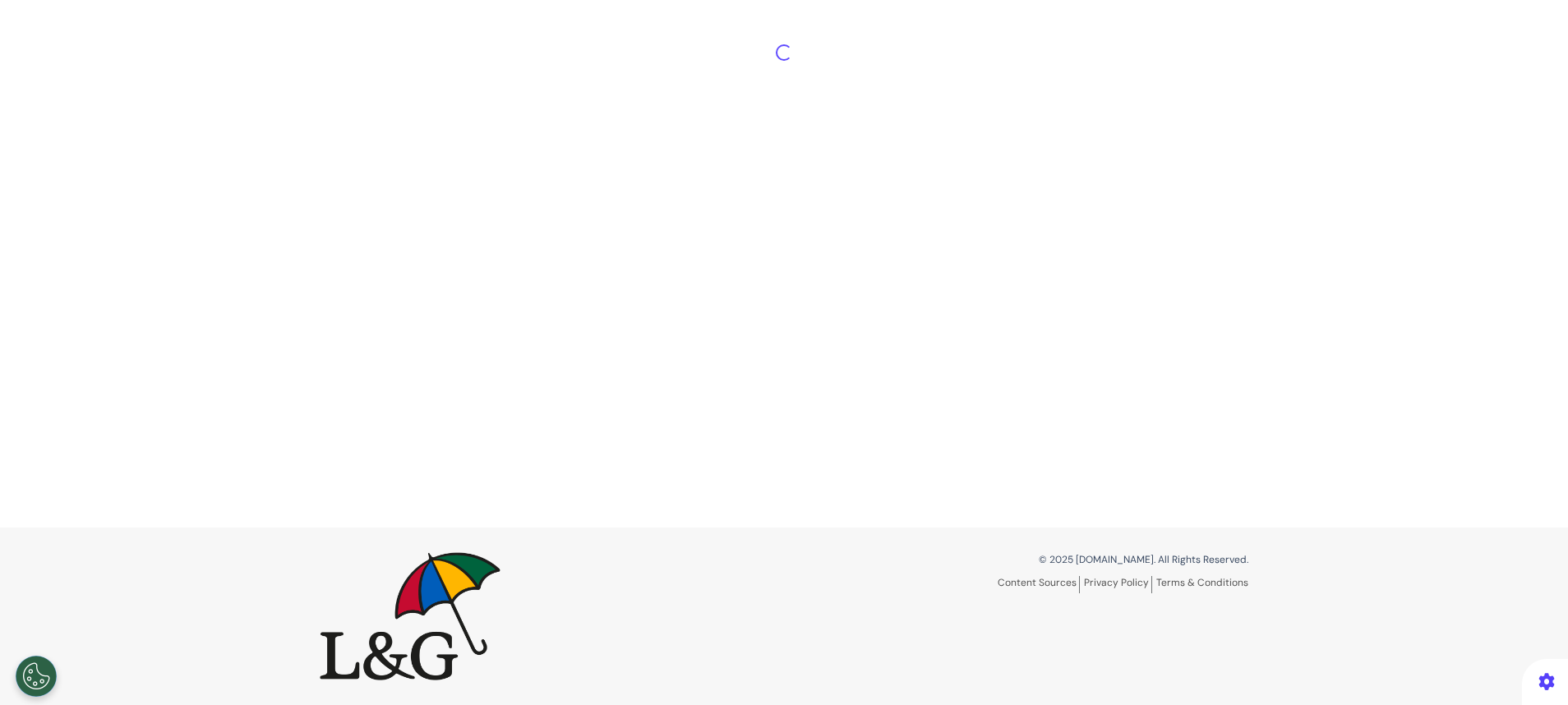
scroll to position [77, 0]
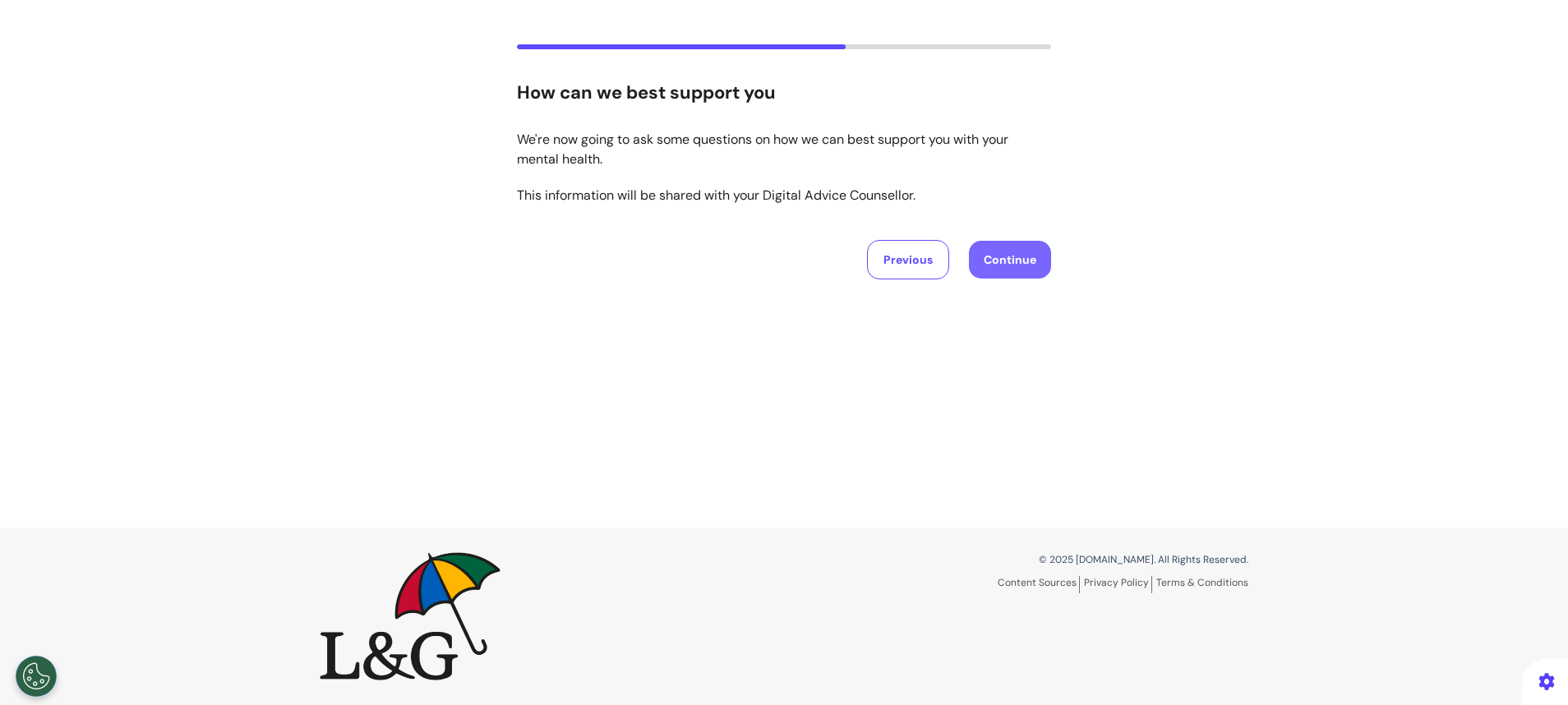
click at [1017, 246] on button "Continue" at bounding box center [1009, 259] width 82 height 38
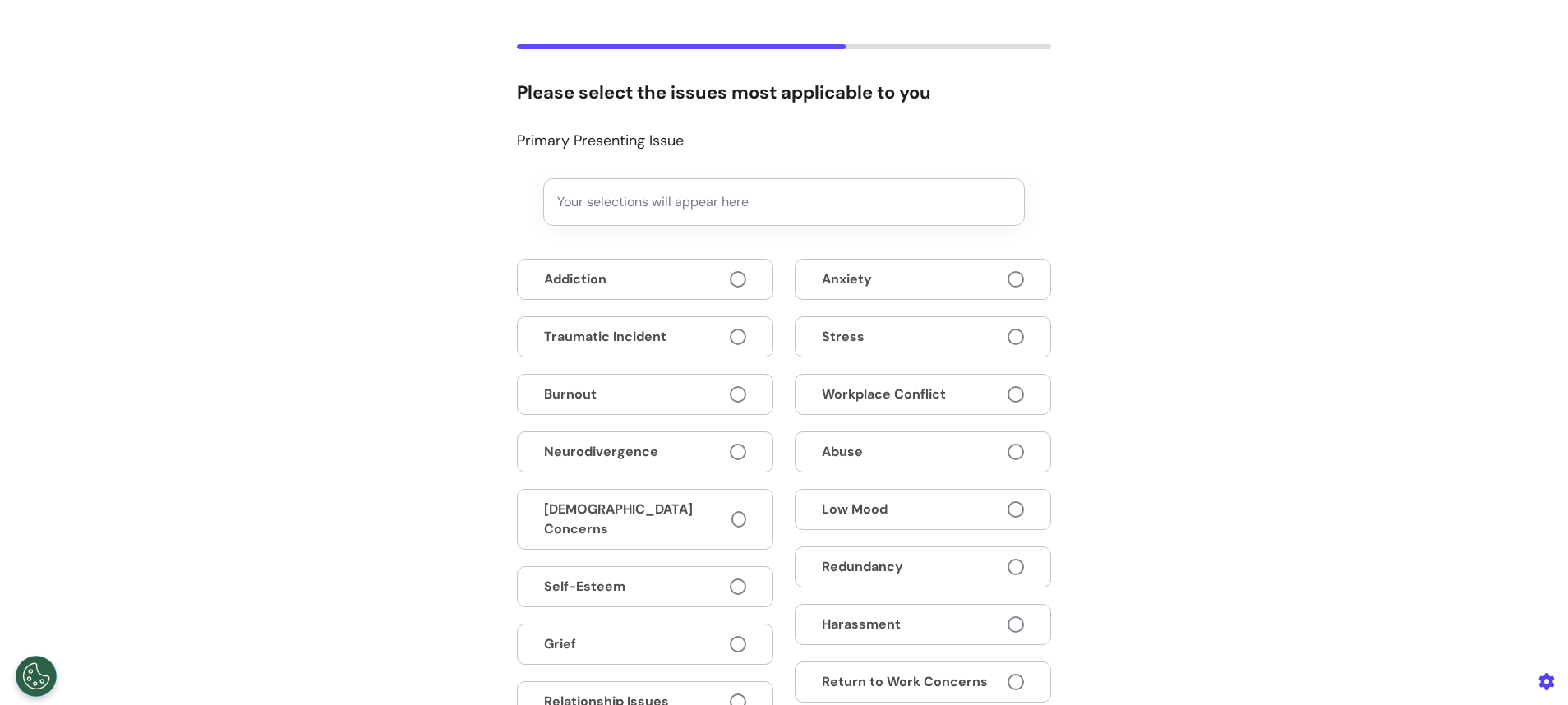
click at [987, 266] on button "Anxiety" at bounding box center [923, 279] width 257 height 41
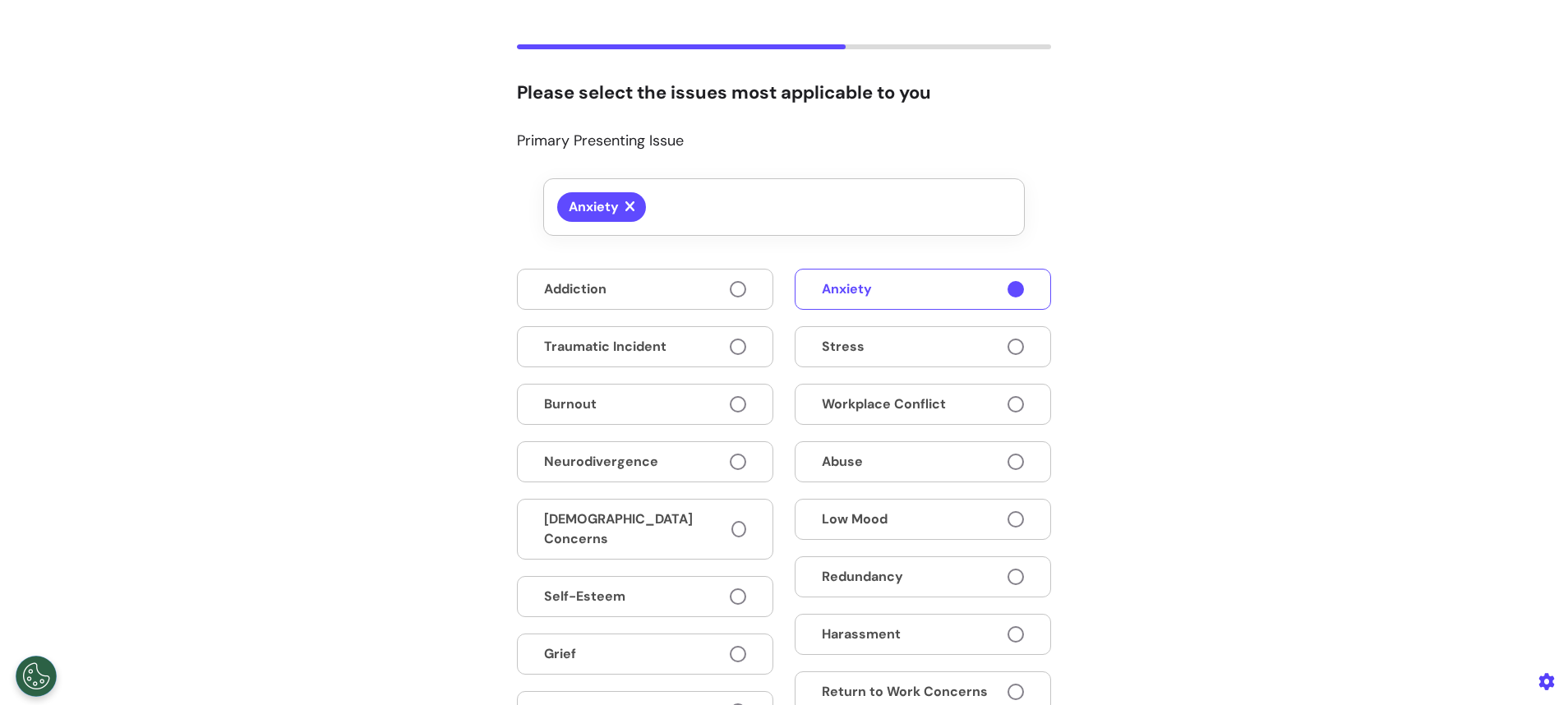
scroll to position [199, 0]
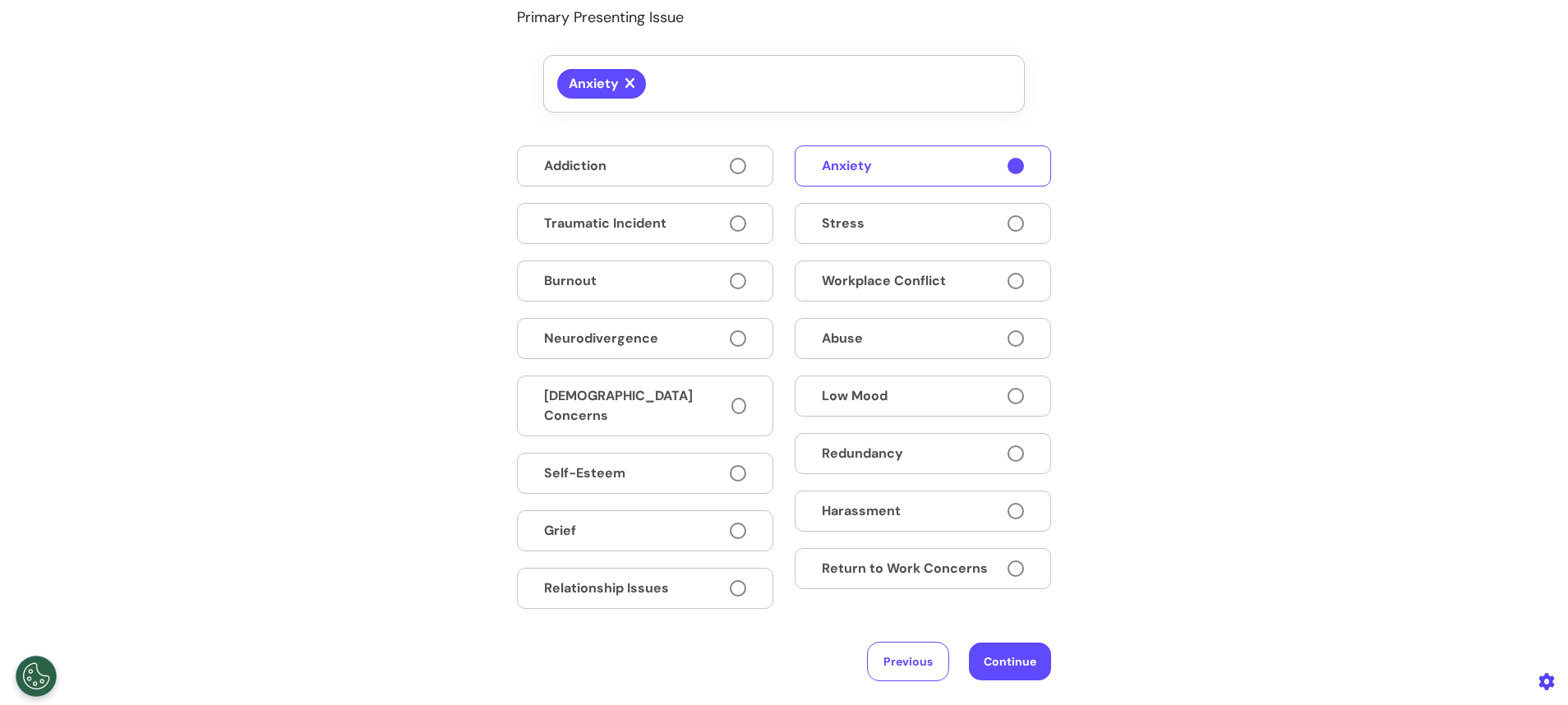
click at [916, 225] on button "Stress" at bounding box center [923, 223] width 257 height 41
click at [882, 557] on button "Return to Work Concerns" at bounding box center [923, 568] width 257 height 41
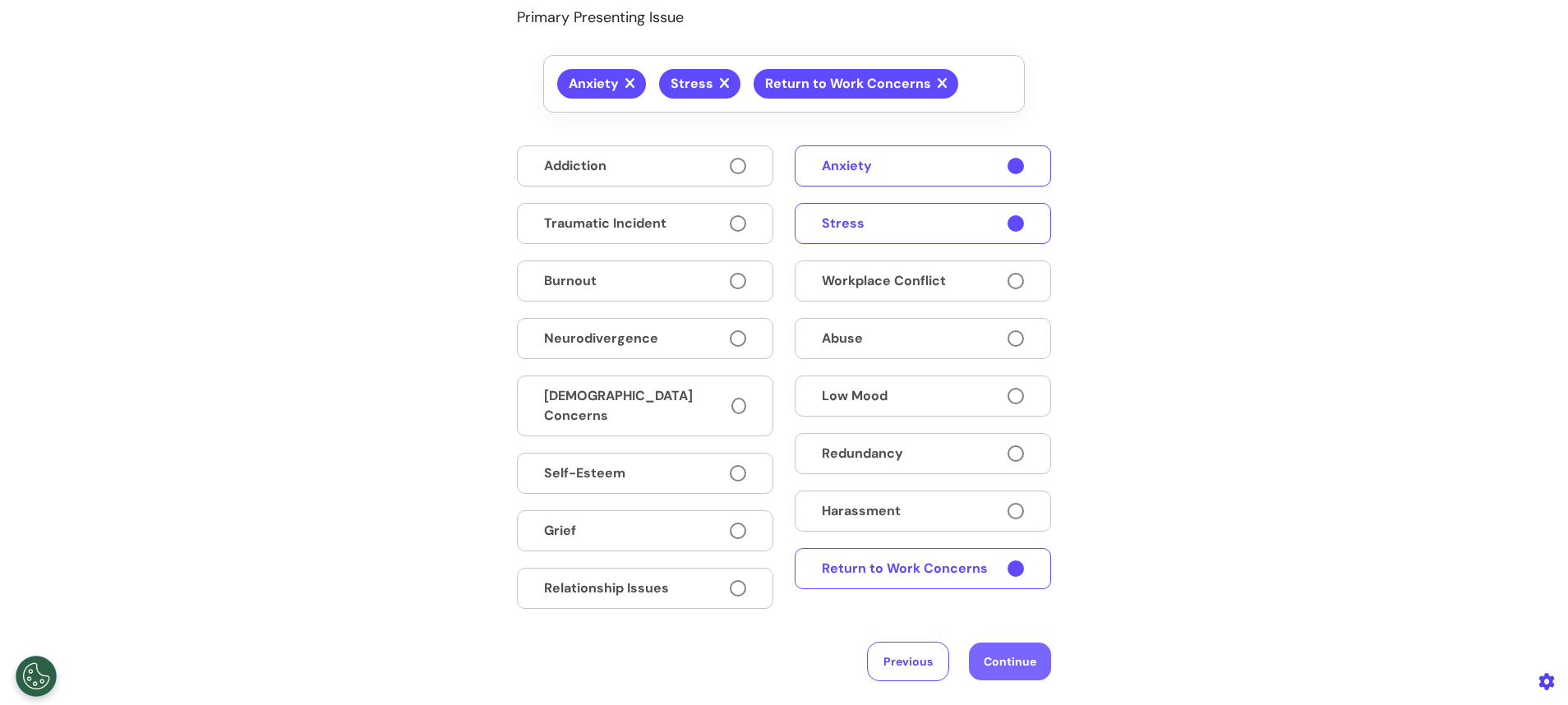
click at [1022, 648] on button "Continue" at bounding box center [1009, 661] width 82 height 38
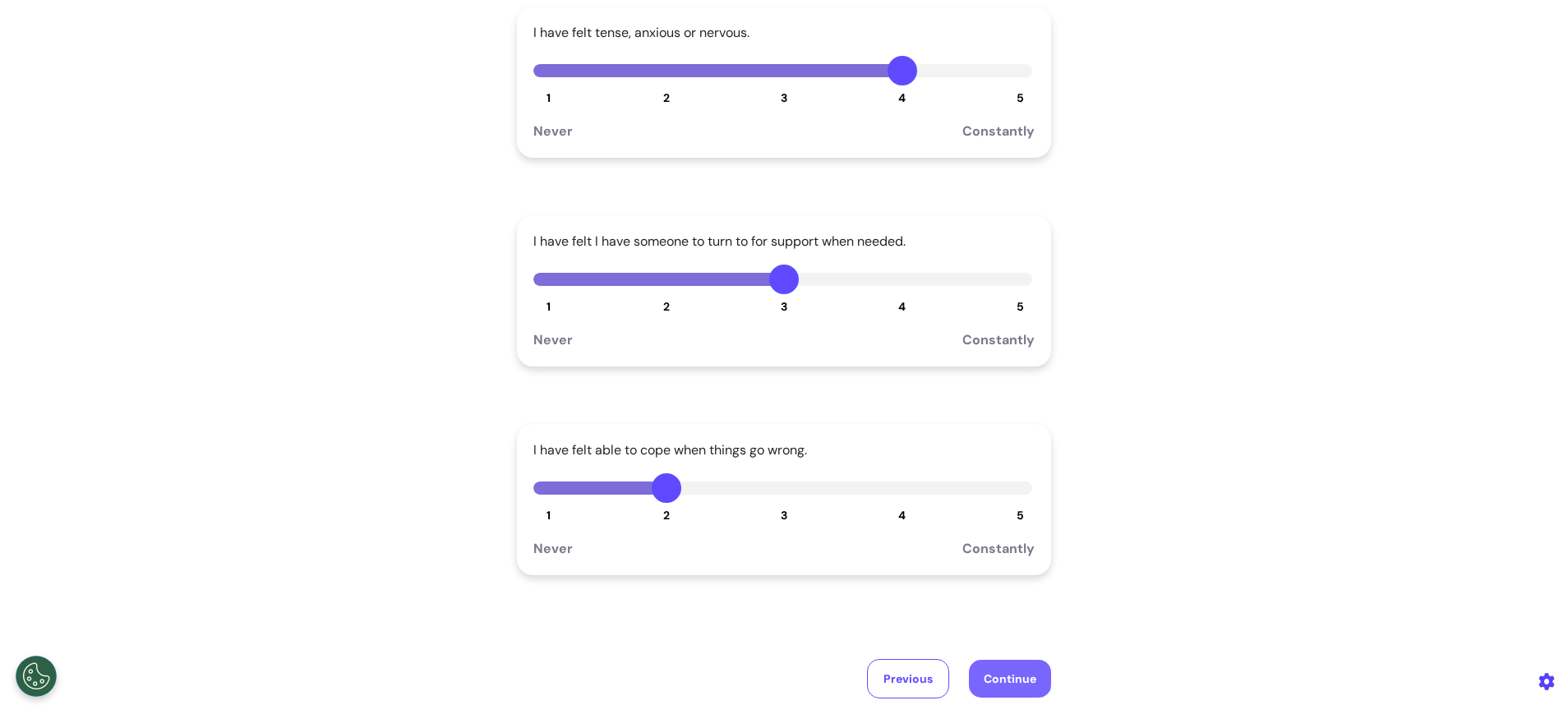
click at [1000, 670] on button "Continue" at bounding box center [1009, 679] width 82 height 38
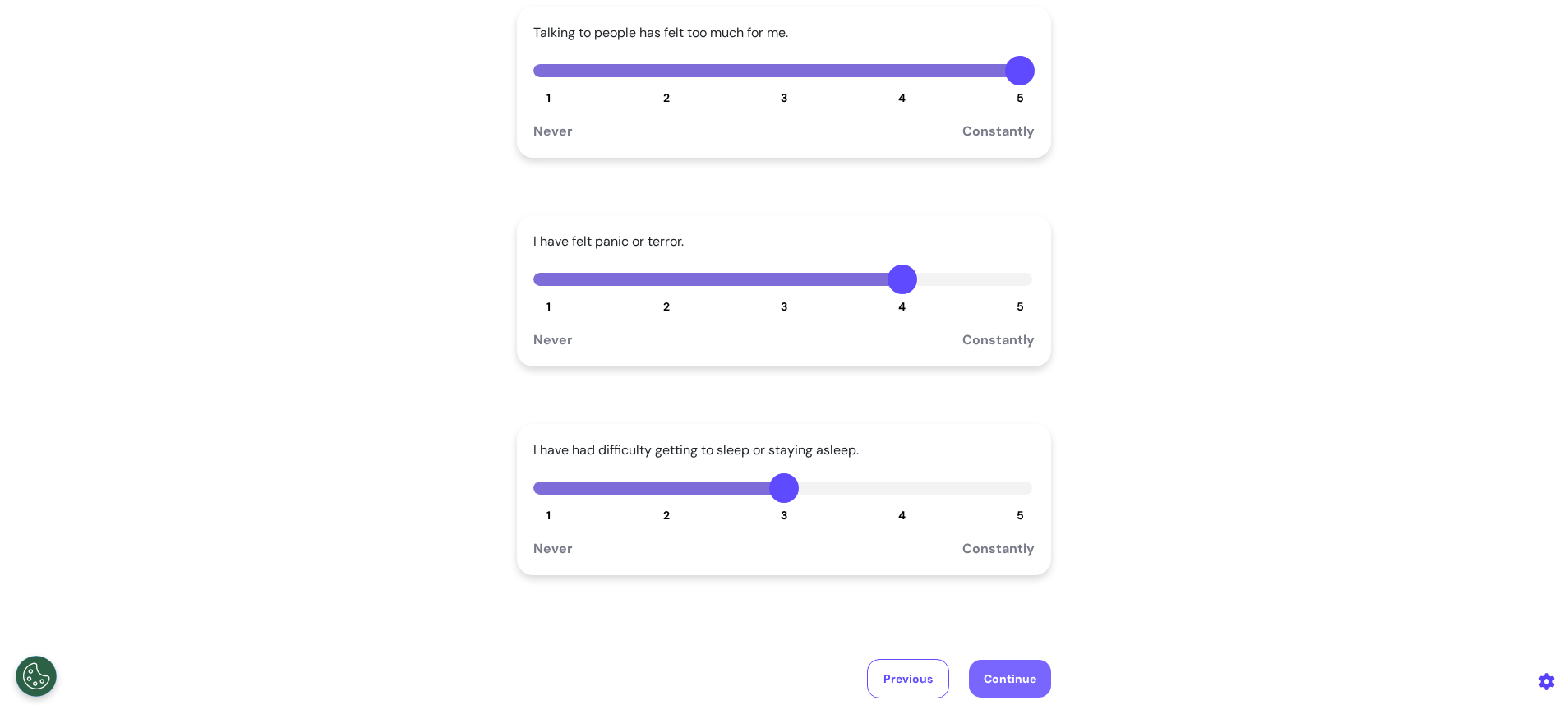
click at [1000, 670] on button "Continue" at bounding box center [1009, 679] width 82 height 38
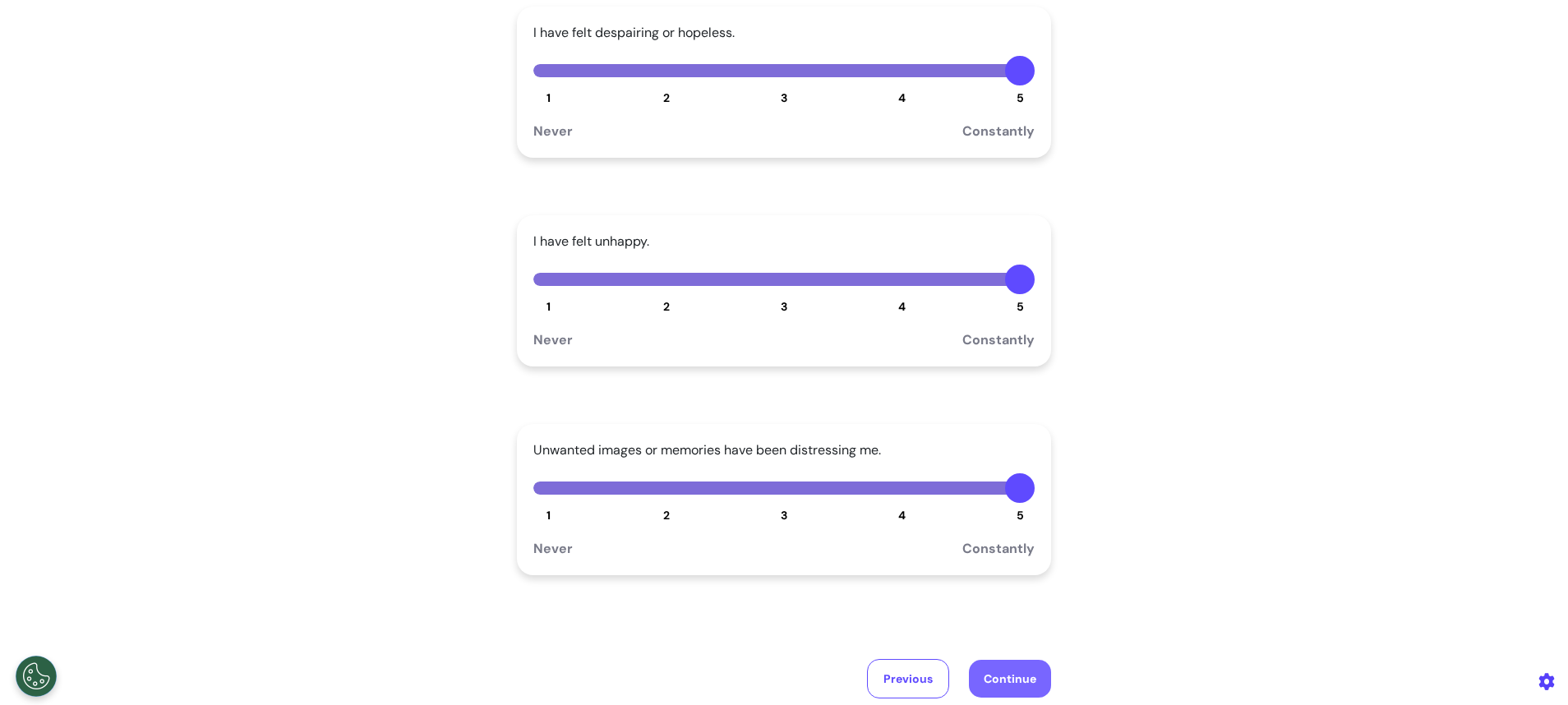
click at [1000, 670] on button "Continue" at bounding box center [1009, 679] width 82 height 38
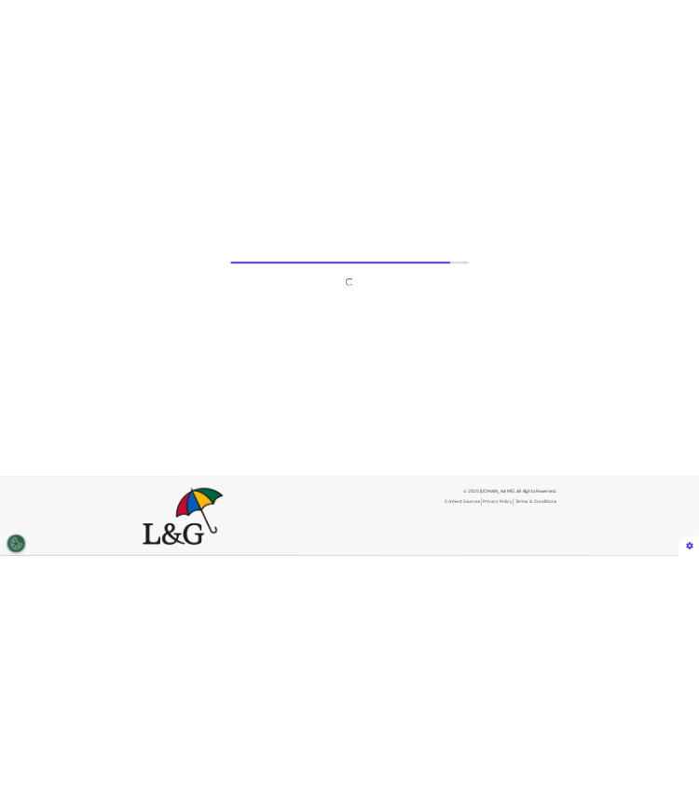
scroll to position [87, 0]
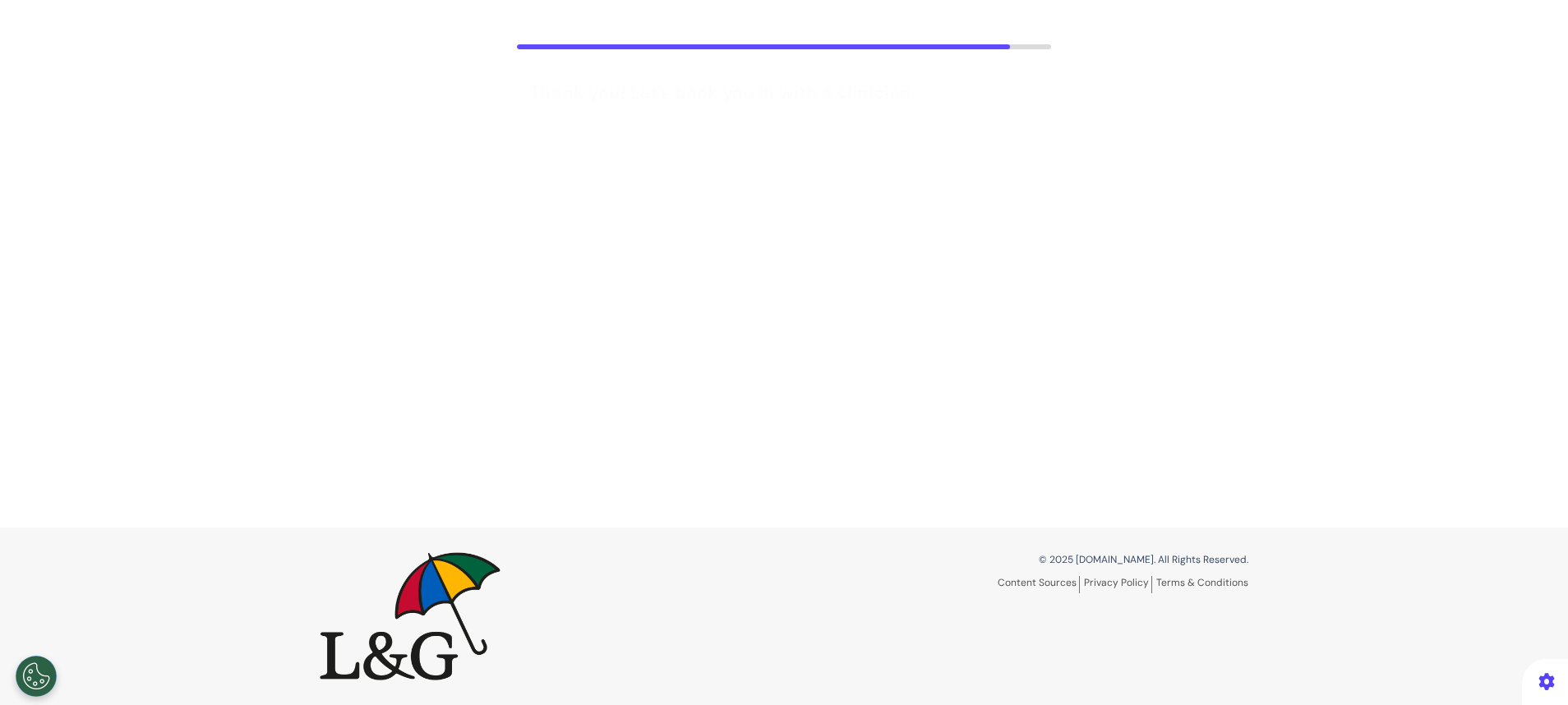
click at [567, 213] on button "23 Sep 2025" at bounding box center [592, 205] width 116 height 36
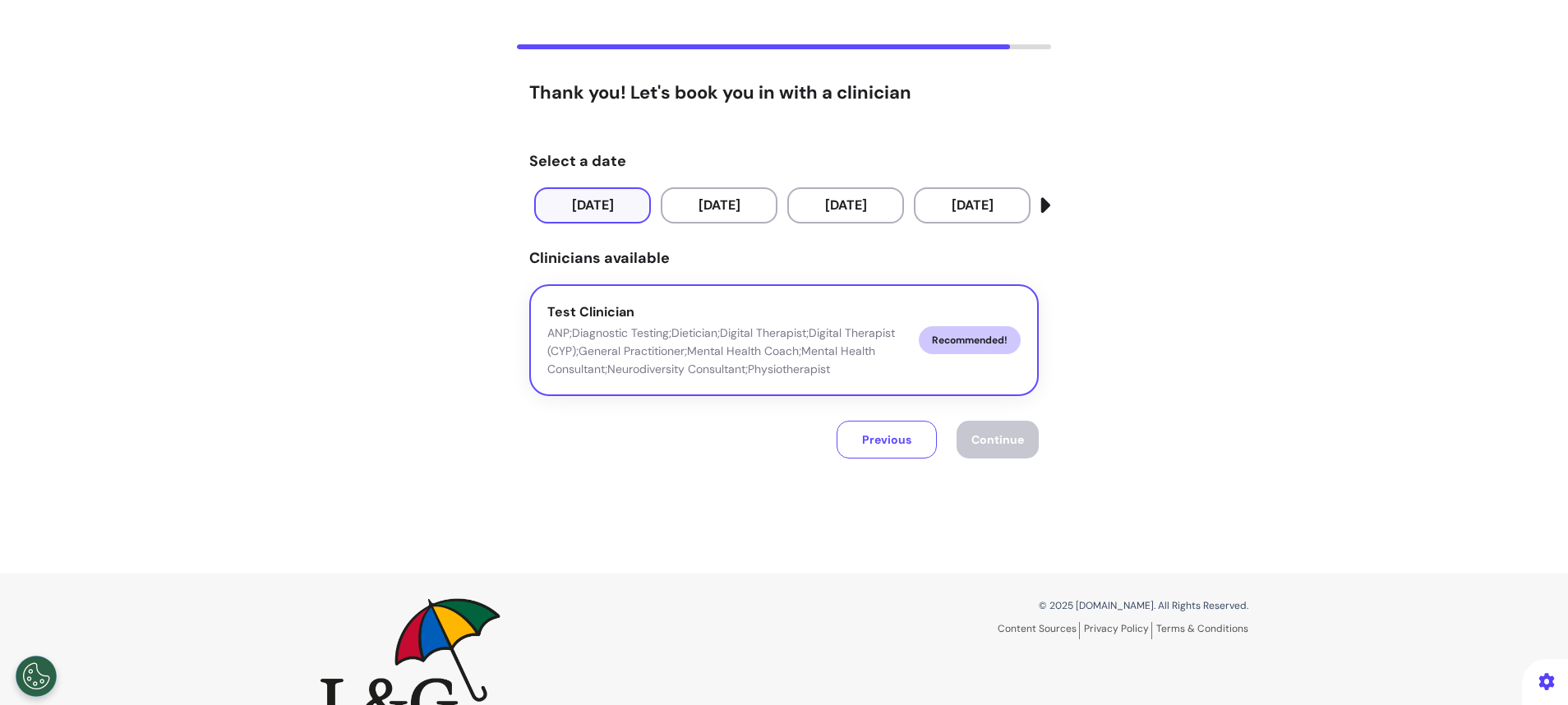
click at [600, 325] on p "ANP;Diagnostic Testing;Dietician;Digital Therapist;Digital Therapist (CYP);Gene…" at bounding box center [726, 350] width 358 height 54
click at [972, 434] on span "Continue" at bounding box center [998, 439] width 53 height 15
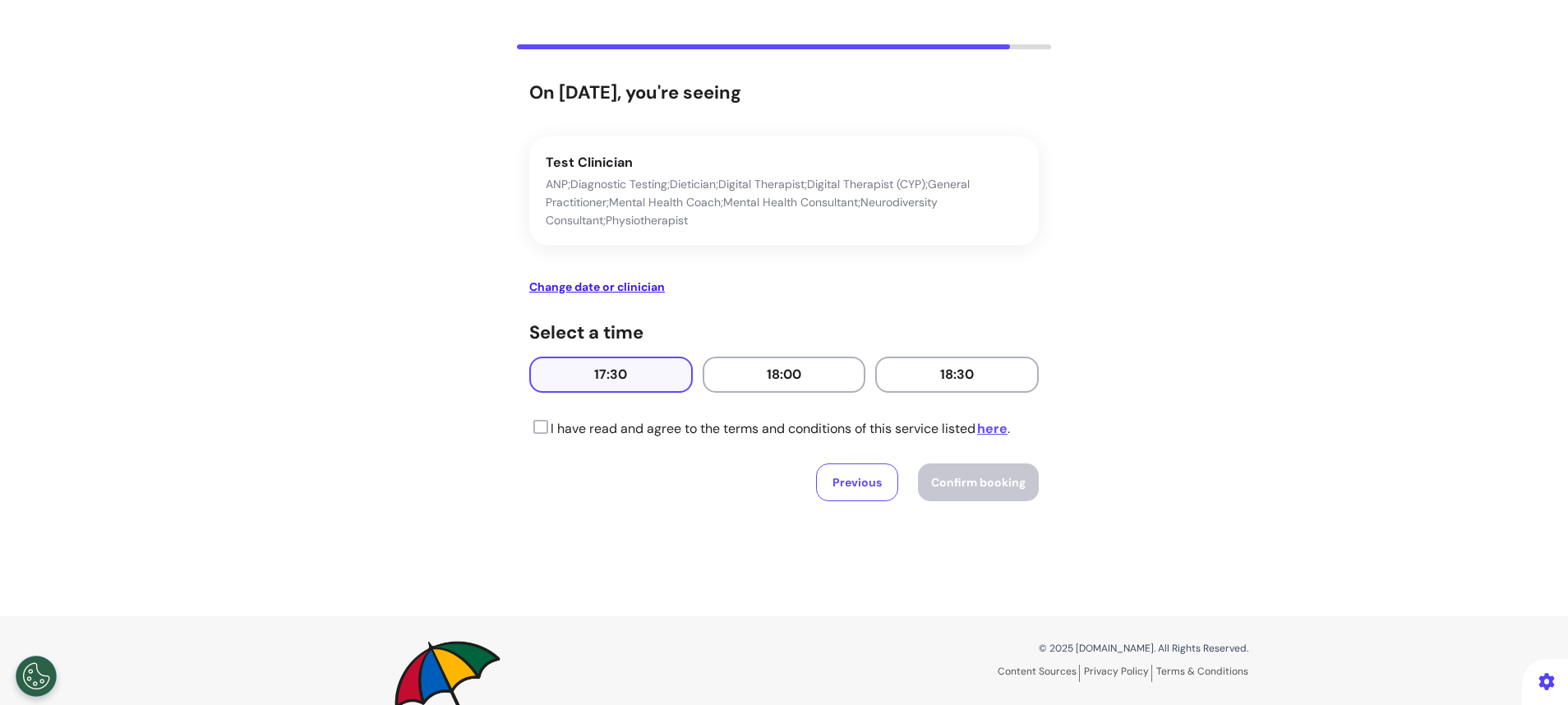
click at [630, 356] on button "17:30" at bounding box center [611, 374] width 163 height 36
click at [532, 425] on icon at bounding box center [538, 427] width 19 height 17
click at [942, 484] on span "Confirm booking" at bounding box center [978, 482] width 94 height 15
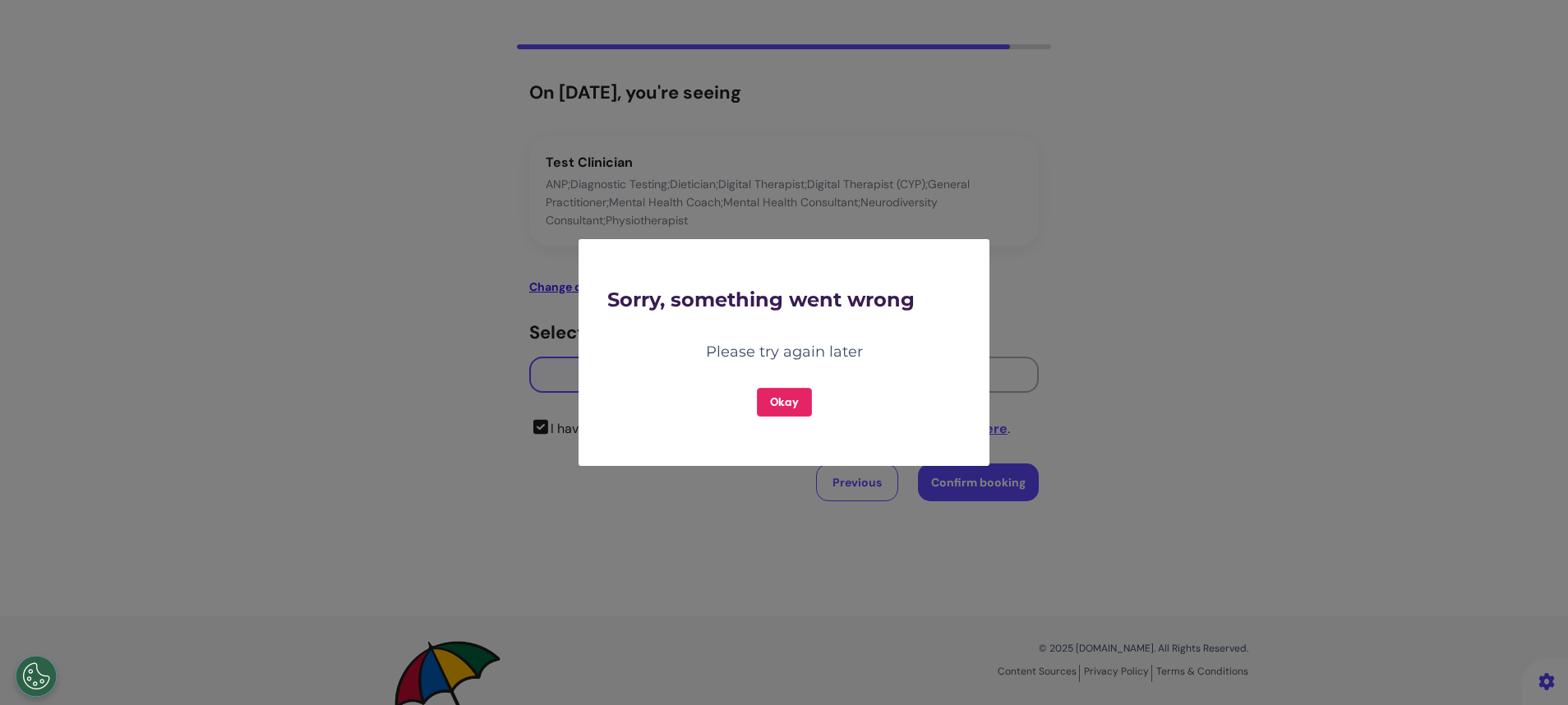
click at [776, 409] on button "Okay" at bounding box center [784, 402] width 55 height 29
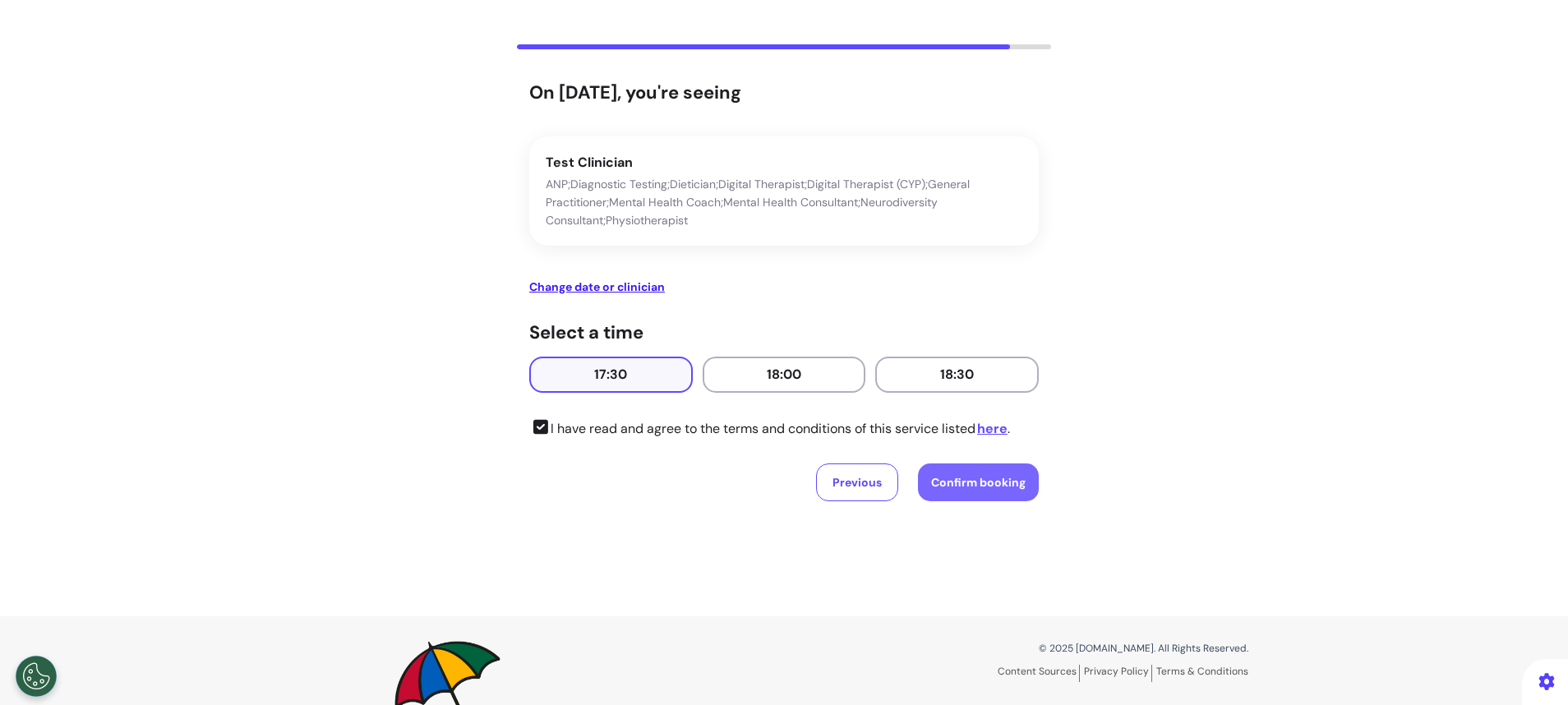
click at [957, 488] on span "Confirm booking" at bounding box center [978, 482] width 94 height 15
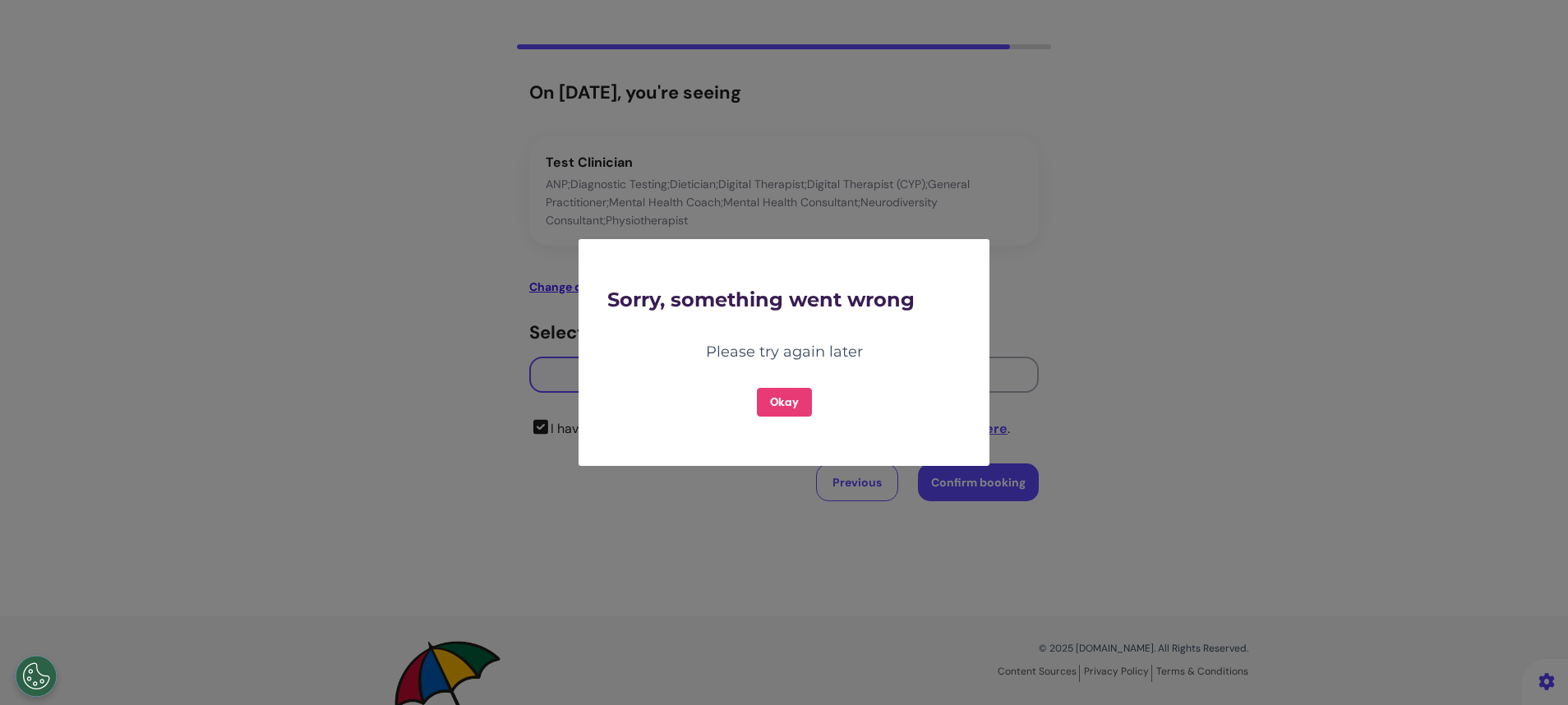
drag, startPoint x: 785, startPoint y: 412, endPoint x: 786, endPoint y: 425, distance: 13.0
click at [786, 425] on div "Sorry, something went wrong Please try again later Okay" at bounding box center [784, 352] width 386 height 227
click at [794, 391] on button "Okay" at bounding box center [784, 402] width 55 height 29
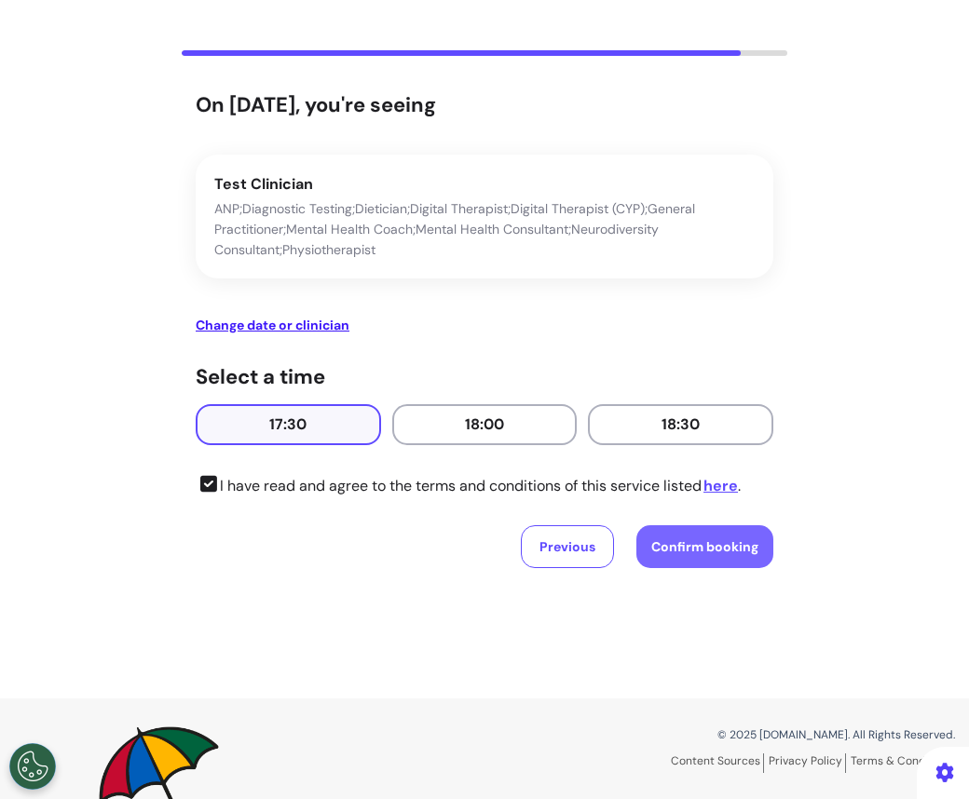
click at [696, 548] on span "Confirm booking" at bounding box center [704, 546] width 107 height 17
